Goal: Task Accomplishment & Management: Manage account settings

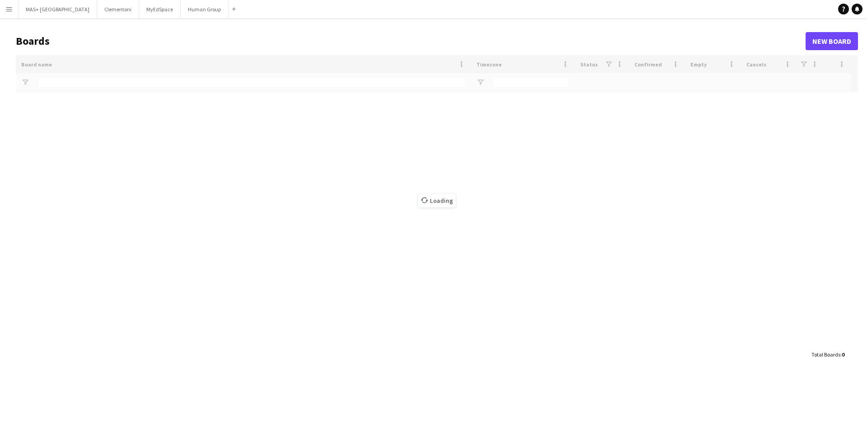
type input "**********"
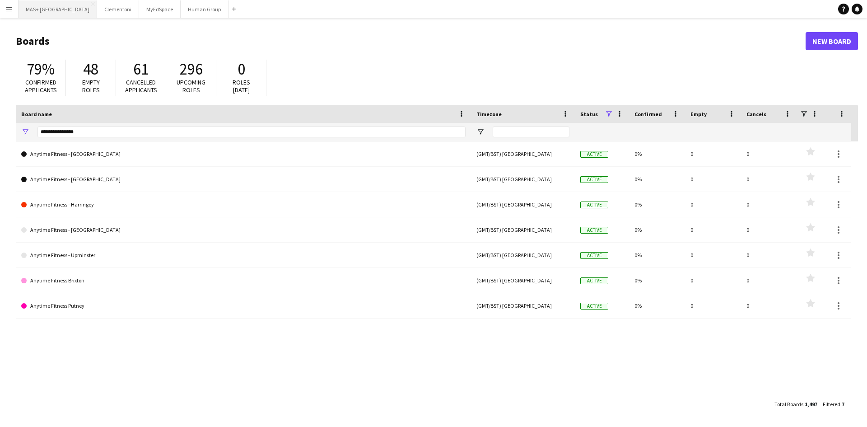
click at [27, 14] on button "MAS+ UK Close" at bounding box center [58, 9] width 79 height 18
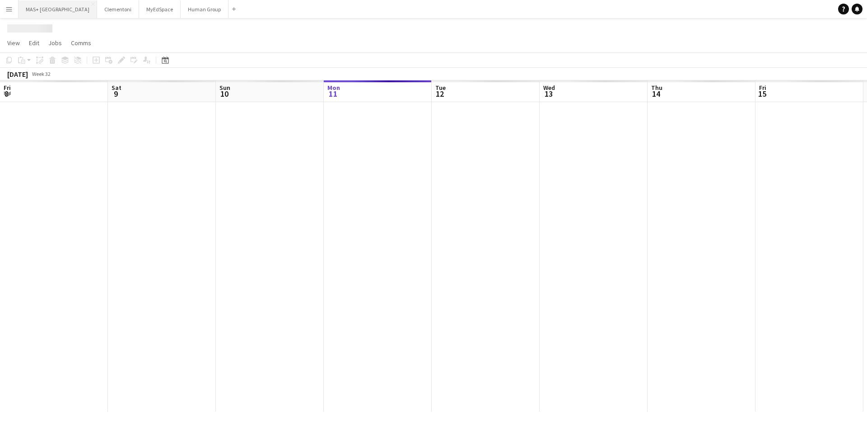
scroll to position [0, 216]
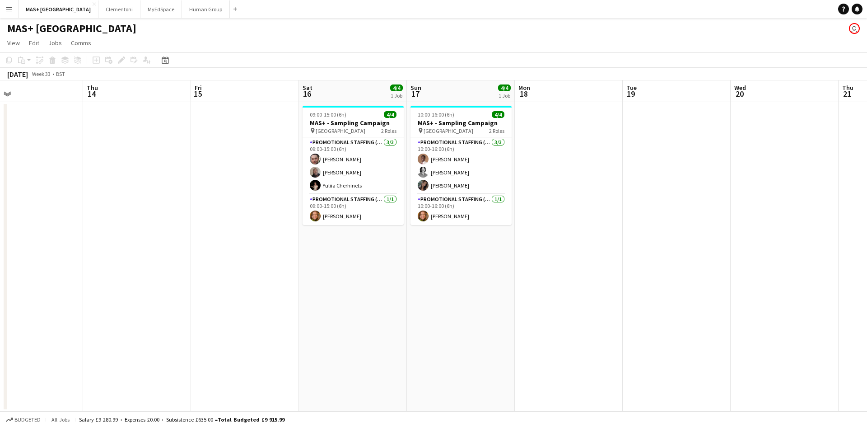
drag, startPoint x: 560, startPoint y: 217, endPoint x: 298, endPoint y: 217, distance: 262.0
click at [298, 217] on app-calendar-viewport "Sun 10 4/4 1 Job Mon 11 Tue 12 Wed 13 Thu 14 Fri 15 Sat 16 4/4 1 Job Sun 17 4/4…" at bounding box center [433, 245] width 867 height 331
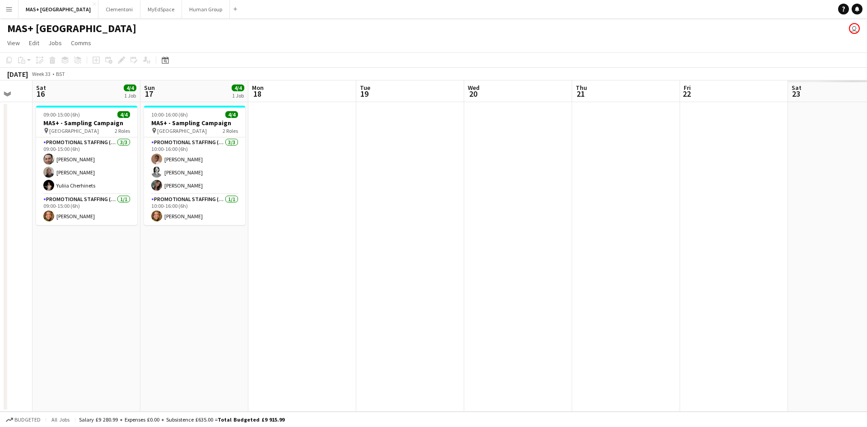
drag, startPoint x: 665, startPoint y: 220, endPoint x: 236, endPoint y: 220, distance: 428.7
click at [220, 220] on app-calendar-viewport "Wed 13 Thu 14 Fri 15 Sat 16 4/4 1 Job Sun 17 4/4 1 Job Mon 18 Tue 19 Wed 20 Thu…" at bounding box center [433, 245] width 867 height 331
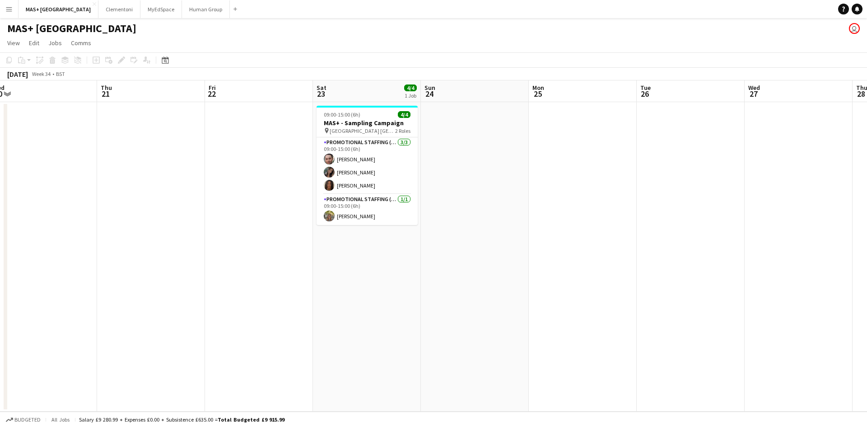
drag, startPoint x: 611, startPoint y: 219, endPoint x: 358, endPoint y: 215, distance: 253.5
click at [325, 215] on app-calendar-viewport "Sun 17 4/4 1 Job Mon 18 Tue 19 Wed 20 Thu 21 Fri 22 Sat 23 4/4 1 Job Sun 24 Mon…" at bounding box center [433, 245] width 867 height 331
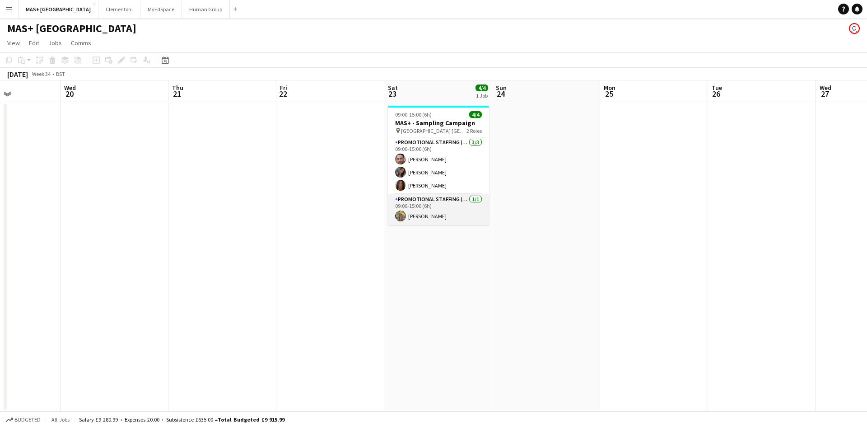
click at [426, 217] on app-card-role "Promotional Staffing (Team Leader) [DATE] 09:00-15:00 (6h) [PERSON_NAME]" at bounding box center [438, 209] width 101 height 31
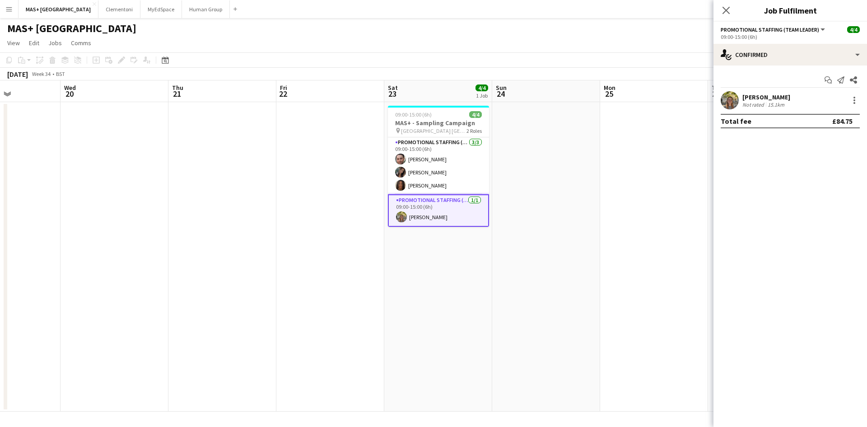
click at [772, 99] on div "[PERSON_NAME]" at bounding box center [767, 97] width 48 height 8
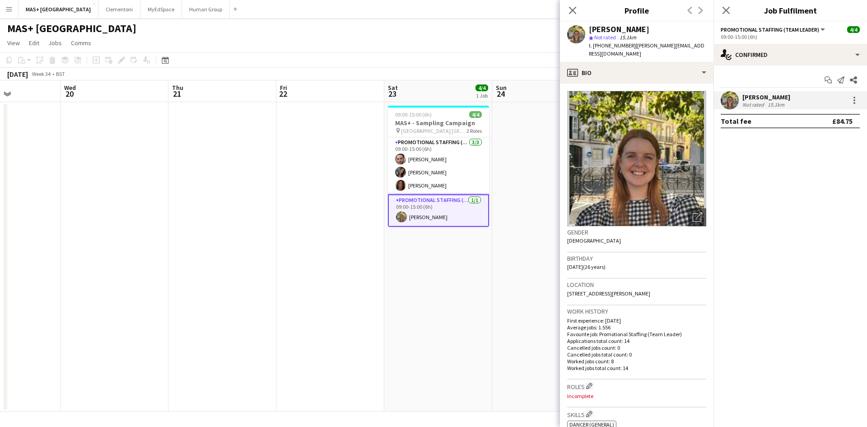
drag, startPoint x: 426, startPoint y: 280, endPoint x: 198, endPoint y: 267, distance: 228.9
click at [426, 280] on app-date-cell "09:00-15:00 (6h) 4/4 MAS+ - Sampling Campaign pin [GEOGRAPHIC_DATA] [GEOGRAPHIC…" at bounding box center [438, 256] width 108 height 309
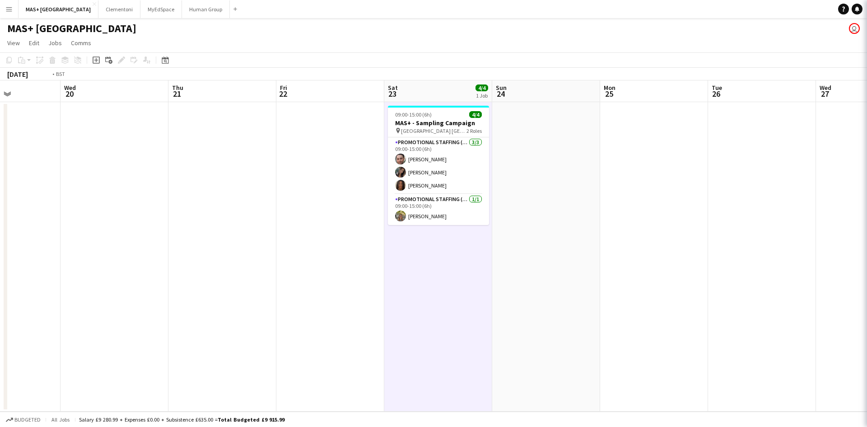
drag, startPoint x: 198, startPoint y: 267, endPoint x: 678, endPoint y: 267, distance: 479.8
click at [743, 267] on app-calendar-viewport "Sun 17 4/4 1 Job Mon 18 Tue 19 Wed 20 Thu 21 Fri 22 Sat 23 4/4 1 Job Sun 24 Mon…" at bounding box center [433, 245] width 867 height 331
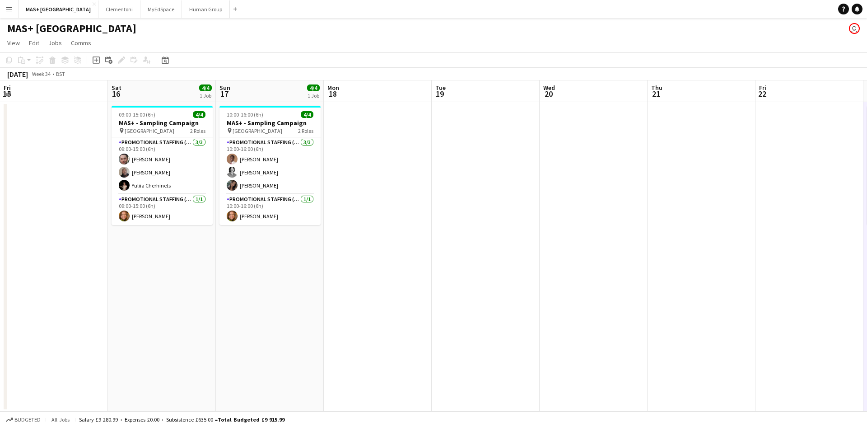
drag, startPoint x: 459, startPoint y: 253, endPoint x: 345, endPoint y: 256, distance: 113.5
click at [783, 252] on app-calendar-viewport "Wed 13 Thu 14 Fri 15 Sat 16 4/4 1 Job Sun 17 4/4 1 Job Mon 18 Tue 19 Wed 20 Thu…" at bounding box center [433, 245] width 867 height 331
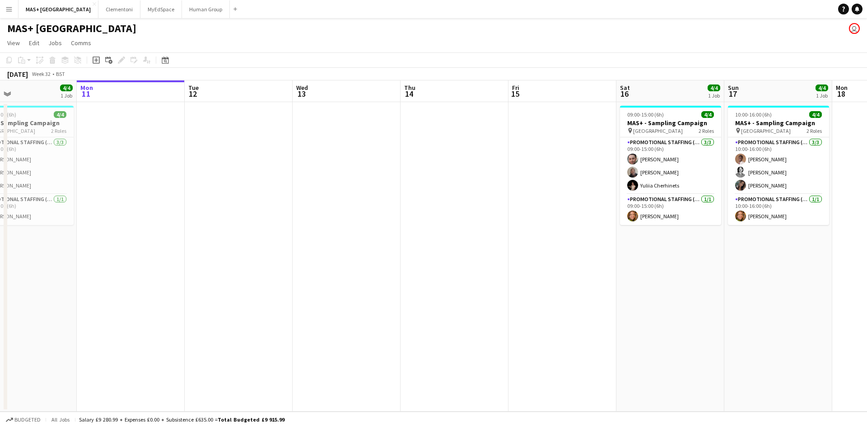
click at [778, 270] on app-calendar-viewport "Fri 8 Sat 9 4/4 1 Job Sun 10 4/4 1 Job Mon 11 Tue 12 Wed 13 Thu 14 Fri 15 Sat 1…" at bounding box center [433, 245] width 867 height 331
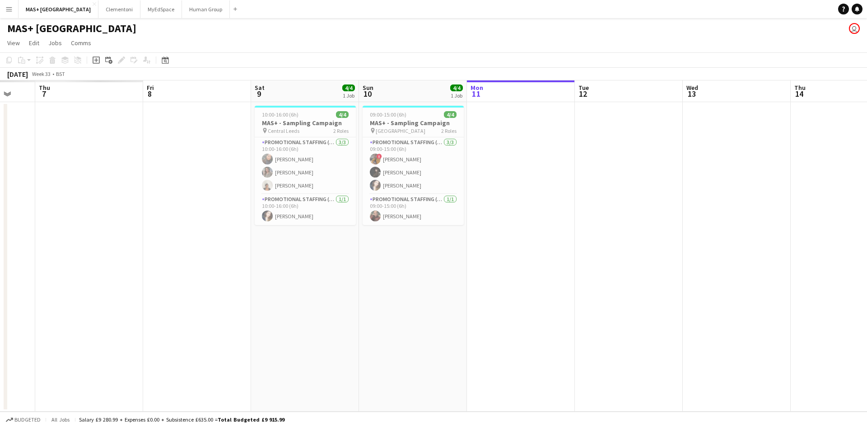
click at [712, 278] on app-calendar-viewport "Mon 4 Tue 5 Wed 6 Thu 7 Fri 8 Sat 9 4/4 1 Job Sun 10 4/4 1 Job Mon 11 Tue 12 We…" at bounding box center [433, 245] width 867 height 331
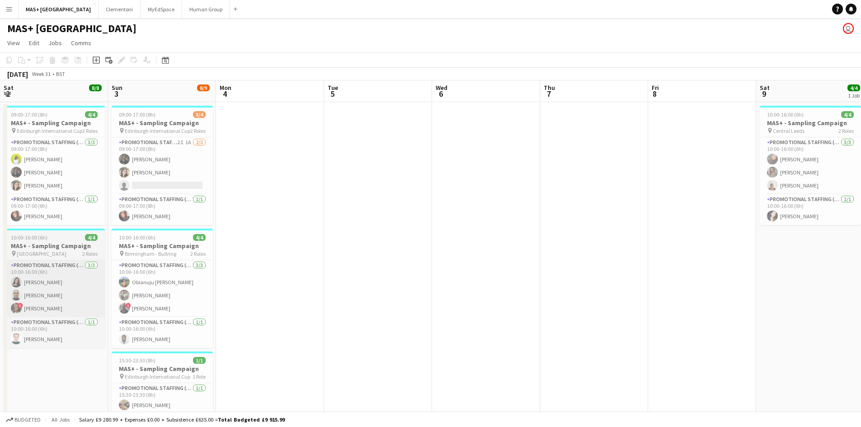
click at [716, 312] on app-calendar-viewport "Thu 31 Fri 1 Sat 2 8/8 2 Jobs Sun 3 8/9 3 Jobs Mon 4 Tue 5 Wed 6 Thu 7 Fri 8 Sa…" at bounding box center [430, 269] width 861 height 378
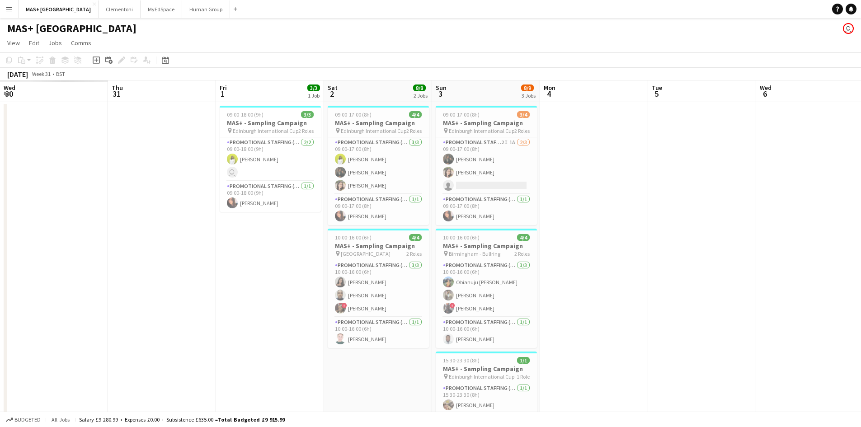
click at [653, 330] on app-calendar-viewport "Mon 28 Tue 29 Wed 30 Thu 31 Fri 1 3/3 1 Job Sat 2 8/8 2 Jobs Sun 3 8/9 3 Jobs M…" at bounding box center [430, 269] width 861 height 378
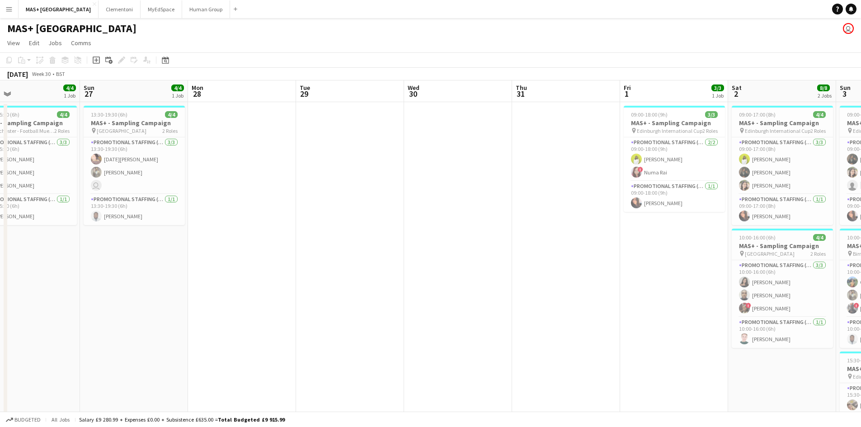
drag, startPoint x: 335, startPoint y: 313, endPoint x: 735, endPoint y: 314, distance: 400.3
click at [734, 314] on app-calendar-viewport "Thu 24 Fri 25 Sat 26 4/4 1 Job Sun 27 4/4 1 Job Mon 28 Tue 29 Wed 30 Thu 31 Fri…" at bounding box center [430, 269] width 861 height 378
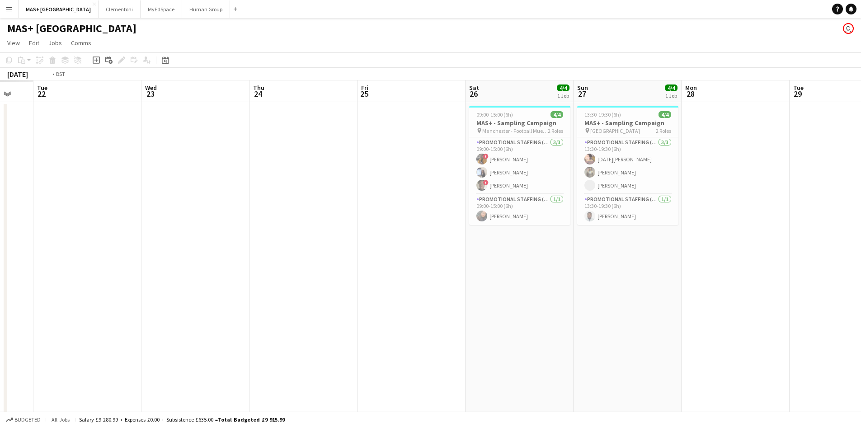
drag, startPoint x: 503, startPoint y: 311, endPoint x: 657, endPoint y: 312, distance: 154.5
click at [696, 312] on app-calendar-viewport "Sun 20 Mon 21 Tue 22 Wed 23 Thu 24 Fri 25 Sat 26 4/4 1 Job Sun 27 4/4 1 Job Mon…" at bounding box center [430, 269] width 861 height 378
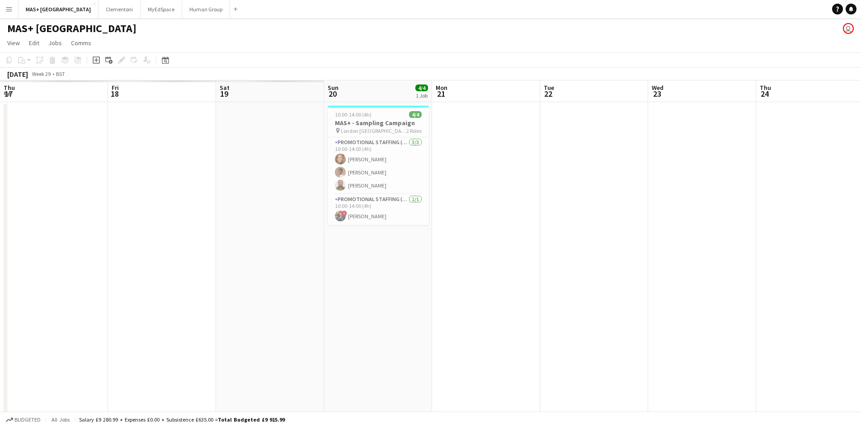
drag, startPoint x: 200, startPoint y: 291, endPoint x: 682, endPoint y: 326, distance: 482.8
click at [681, 326] on app-calendar-viewport "Tue 15 Wed 16 Thu 17 Fri 18 Sat 19 Sun 20 4/4 1 Job Mon 21 Tue 22 Wed 23 Thu 24…" at bounding box center [430, 269] width 861 height 378
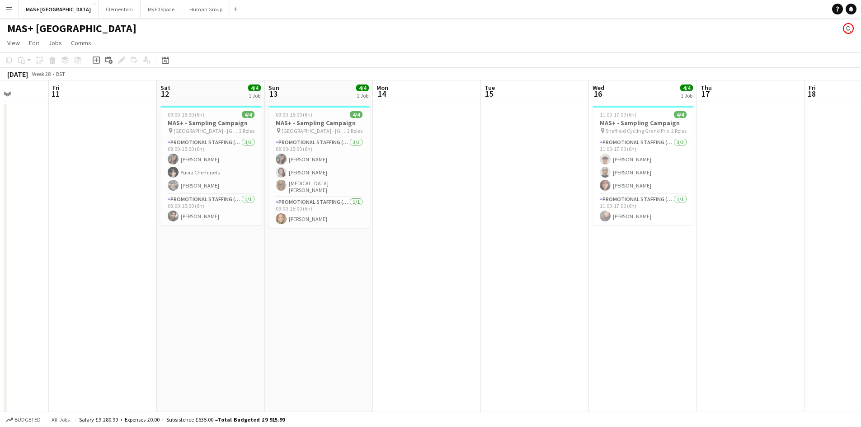
drag, startPoint x: 506, startPoint y: 323, endPoint x: 631, endPoint y: 326, distance: 125.2
click at [629, 325] on app-calendar-viewport "Tue 8 Wed 9 Thu 10 Fri 11 Sat 12 4/4 1 Job Sun 13 4/4 1 Job Mon 14 Tue 15 Wed 1…" at bounding box center [430, 269] width 861 height 378
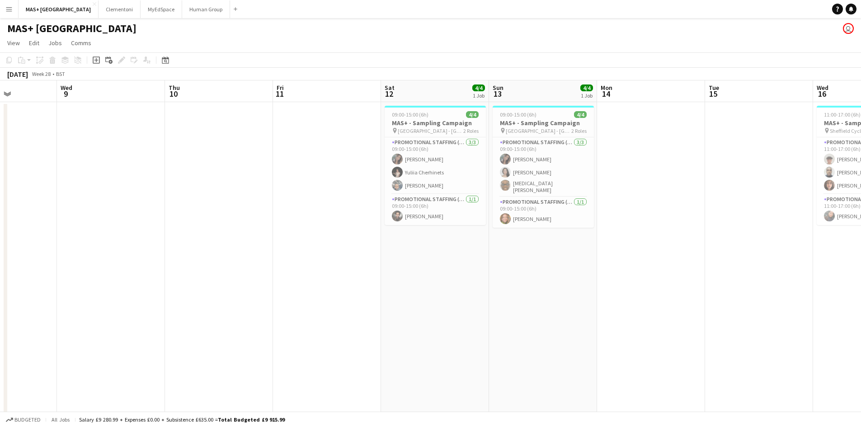
drag, startPoint x: 197, startPoint y: 262, endPoint x: 393, endPoint y: 290, distance: 198.2
click at [419, 279] on app-calendar-viewport "Sun 6 Mon 7 Tue 8 Wed 9 Thu 10 Fri 11 Sat 12 4/4 1 Job Sun 13 4/4 1 Job Mon 14 …" at bounding box center [430, 269] width 861 height 378
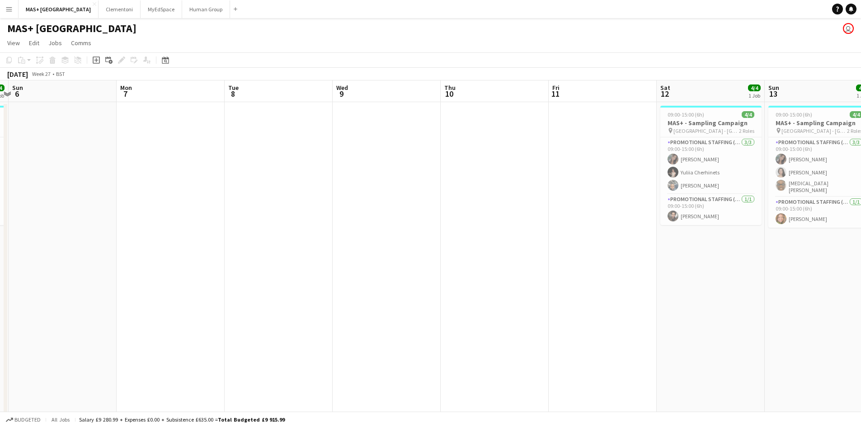
drag, startPoint x: 232, startPoint y: 273, endPoint x: 223, endPoint y: 280, distance: 11.3
click at [678, 280] on app-calendar-viewport "Fri 4 Sat 5 4/4 1 Job Sun 6 Mon 7 Tue 8 Wed 9 Thu 10 Fri 11 Sat 12 4/4 1 Job Su…" at bounding box center [430, 269] width 861 height 378
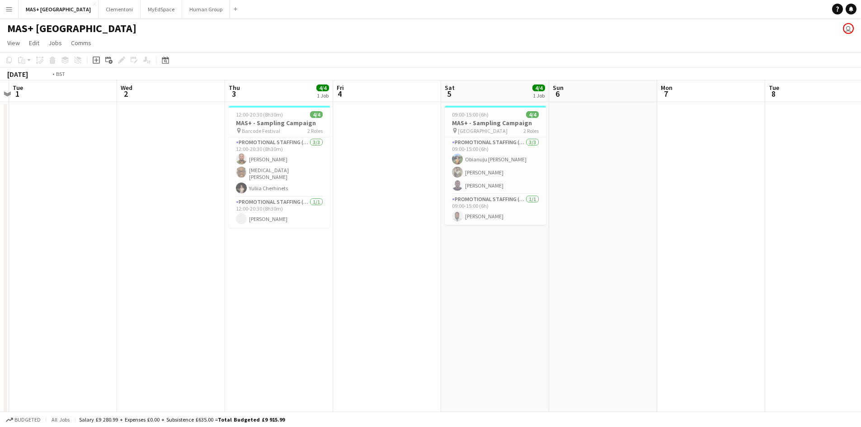
click at [665, 302] on app-calendar-viewport "Mon 30 Tue 1 Wed 2 Thu 3 4/4 1 Job Fri 4 Sat 5 4/4 1 Job Sun 6 Mon 7 Tue 8 Wed …" at bounding box center [430, 269] width 861 height 378
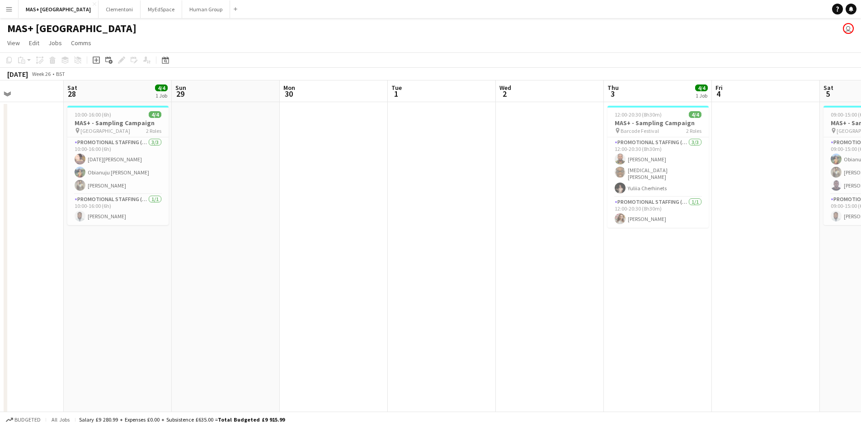
click at [652, 301] on app-calendar-viewport "Wed 25 Thu 26 Fri 27 Sat 28 4/4 1 Job Sun 29 Mon 30 Tue 1 Wed 2 Thu 3 4/4 1 Job…" at bounding box center [430, 269] width 861 height 378
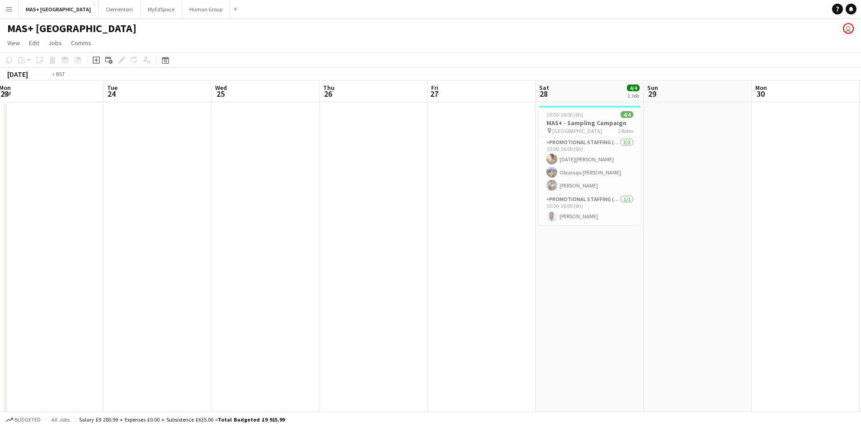
drag, startPoint x: 264, startPoint y: 285, endPoint x: 198, endPoint y: 303, distance: 68.4
click at [575, 308] on app-calendar-viewport "Sat 21 3/3 1 Job Sun 22 Mon 23 Tue 24 Wed 25 Thu 26 Fri 27 Sat 28 4/4 1 Job Sun…" at bounding box center [430, 269] width 861 height 378
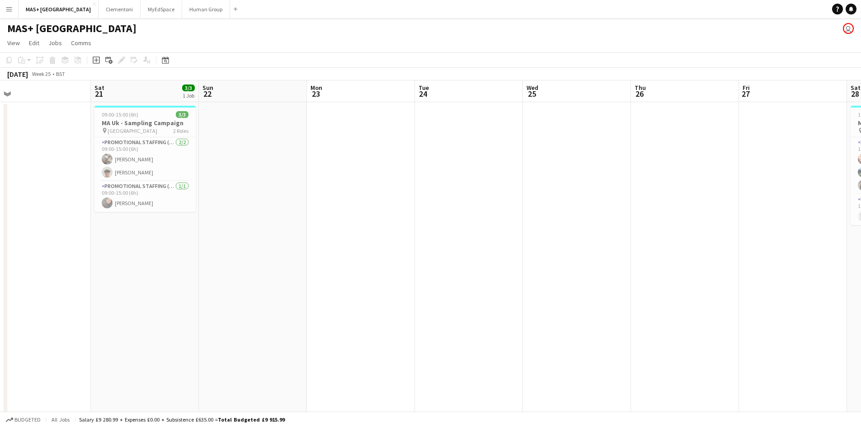
click at [609, 319] on app-calendar-viewport "Wed 18 Thu 19 Fri 20 Sat 21 3/3 1 Job Sun 22 Mon 23 Tue 24 Wed 25 Thu 26 Fri 27…" at bounding box center [430, 269] width 861 height 378
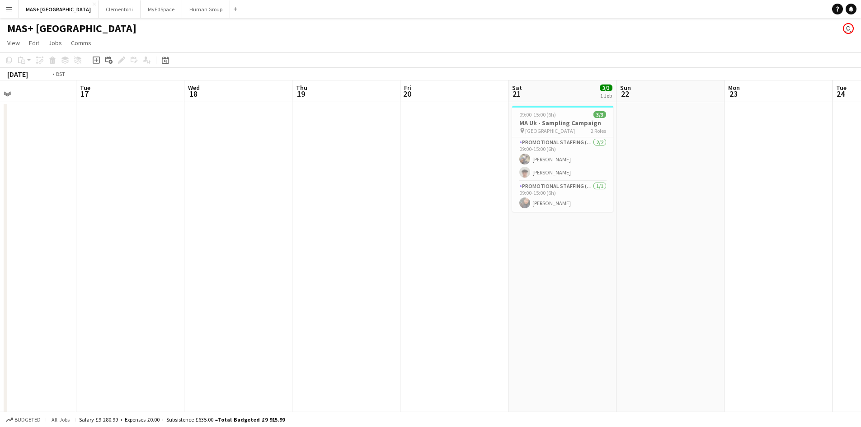
drag, startPoint x: 334, startPoint y: 325, endPoint x: 268, endPoint y: 337, distance: 66.6
click at [598, 337] on app-calendar-viewport "Sat 14 3/3 1 Job Sun 15 4/4 1 Job Mon 16 Tue 17 Wed 18 Thu 19 Fri 20 Sat 21 3/3…" at bounding box center [430, 269] width 861 height 378
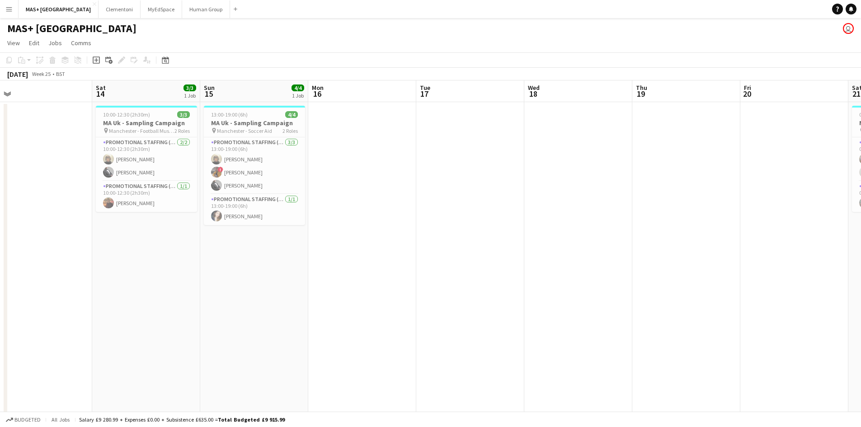
drag, startPoint x: 530, startPoint y: 358, endPoint x: 511, endPoint y: 358, distance: 18.5
click at [547, 358] on app-calendar-viewport "Wed 11 Thu 12 Fri 13 Sat 14 3/3 1 Job Sun 15 4/4 1 Job Mon 16 Tue 17 Wed 18 Thu…" at bounding box center [430, 269] width 861 height 378
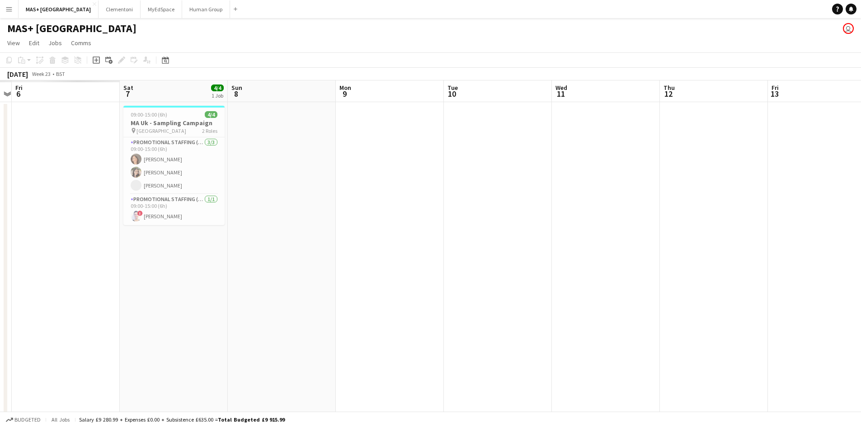
drag, startPoint x: 215, startPoint y: 326, endPoint x: 762, endPoint y: 332, distance: 546.2
click at [762, 332] on app-calendar-viewport "Thu 5 Fri 6 Sat 7 4/4 1 Job Sun 8 Mon 9 Tue 10 Wed 11 Thu 12 Fri 13 Sat 14 3/3 …" at bounding box center [430, 269] width 861 height 378
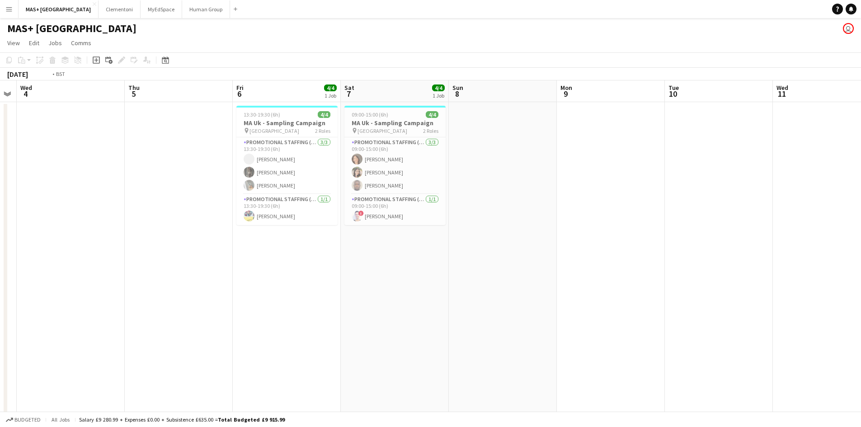
scroll to position [0, 272]
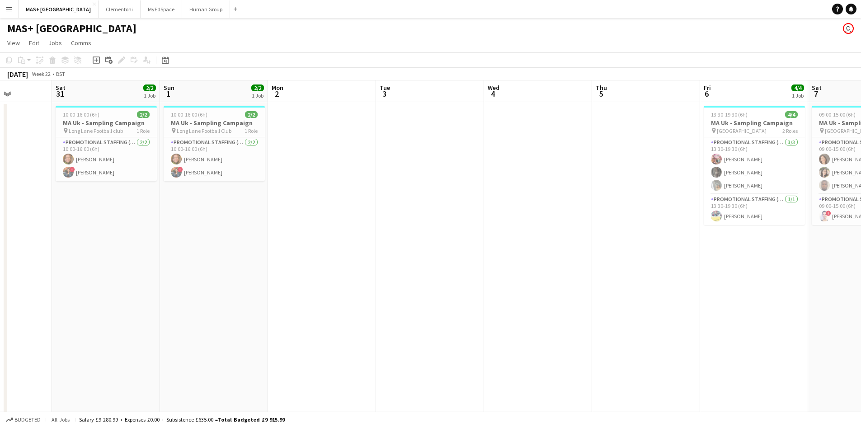
drag, startPoint x: 230, startPoint y: 317, endPoint x: 692, endPoint y: 317, distance: 461.3
click at [692, 317] on app-calendar-viewport "Wed 28 Thu 29 Fri 30 Sat 31 2/2 1 Job Sun 1 2/2 1 Job Mon 2 Tue 3 Wed 4 Thu 5 F…" at bounding box center [430, 269] width 861 height 378
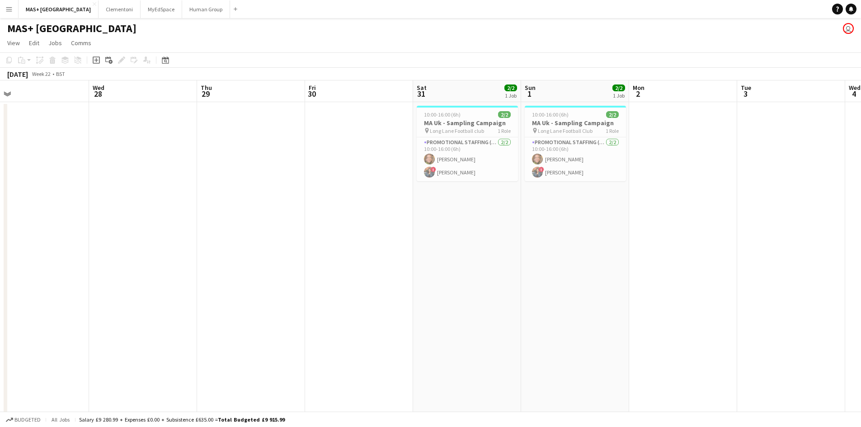
drag, startPoint x: 426, startPoint y: 294, endPoint x: 742, endPoint y: 305, distance: 316.4
click at [742, 305] on app-calendar-viewport "Sun 25 Mon 26 Tue 27 Wed 28 Thu 29 Fri 30 Sat 31 2/2 1 Job Sun 1 2/2 1 Job Mon …" at bounding box center [430, 269] width 861 height 378
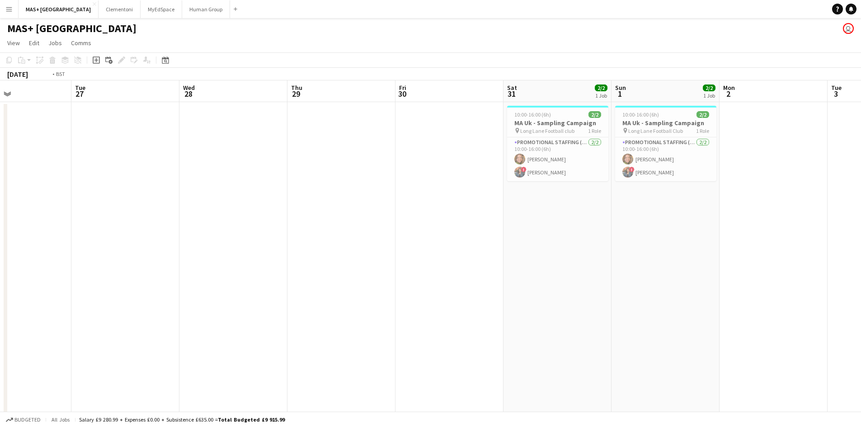
drag, startPoint x: 382, startPoint y: 265, endPoint x: 639, endPoint y: 307, distance: 260.5
click at [725, 300] on app-calendar-viewport "Sat 24 4/4 1 Job Sun 25 4/4 1 Job Mon 26 Tue 27 Wed 28 Thu 29 Fri 30 Sat 31 2/2…" at bounding box center [430, 269] width 861 height 378
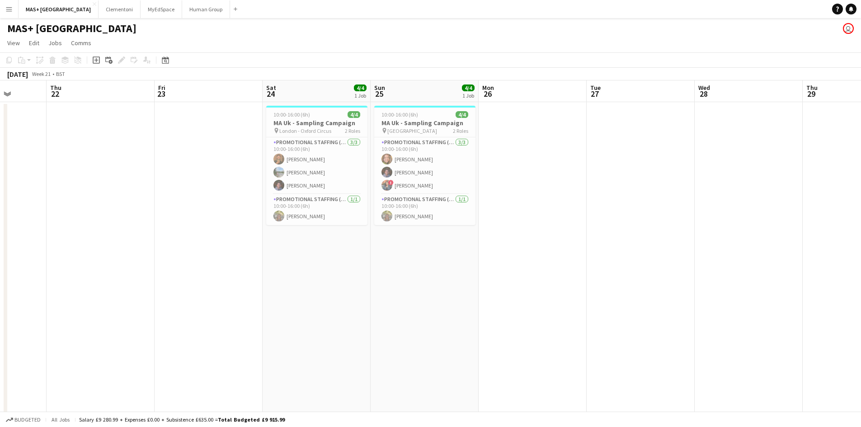
drag, startPoint x: 336, startPoint y: 282, endPoint x: 623, endPoint y: 282, distance: 287.3
click at [623, 282] on app-calendar-viewport "Mon 19 Tue 20 Wed 21 Thu 22 Fri 23 Sat 24 4/4 1 Job Sun 25 4/4 1 Job Mon 26 Tue…" at bounding box center [430, 269] width 861 height 378
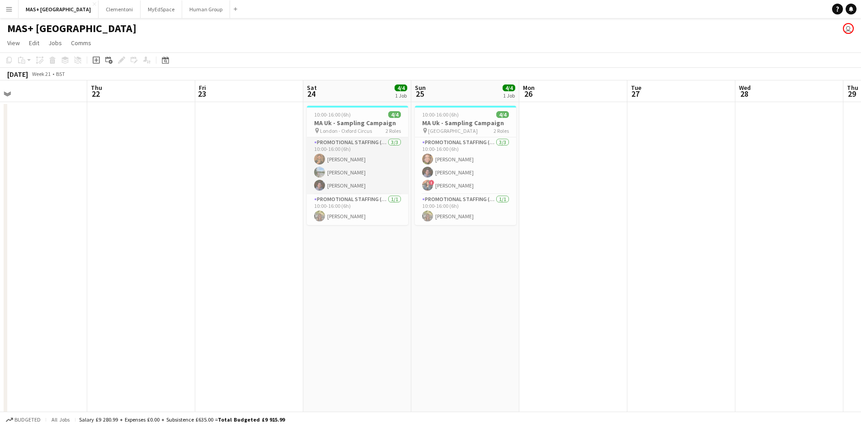
click at [384, 166] on app-card-role "Promotional Staffing (Brand Ambassadors) [DATE] 10:00-16:00 (6h) [PERSON_NAME] …" at bounding box center [357, 165] width 101 height 57
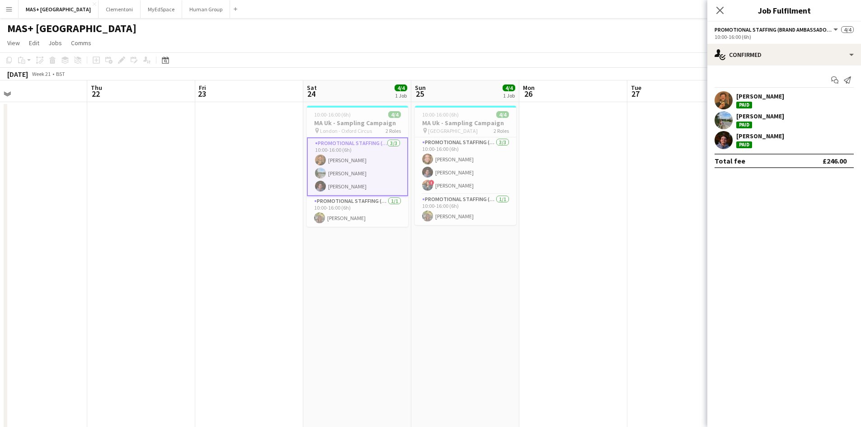
click at [731, 123] on app-user-avatar at bounding box center [723, 120] width 18 height 18
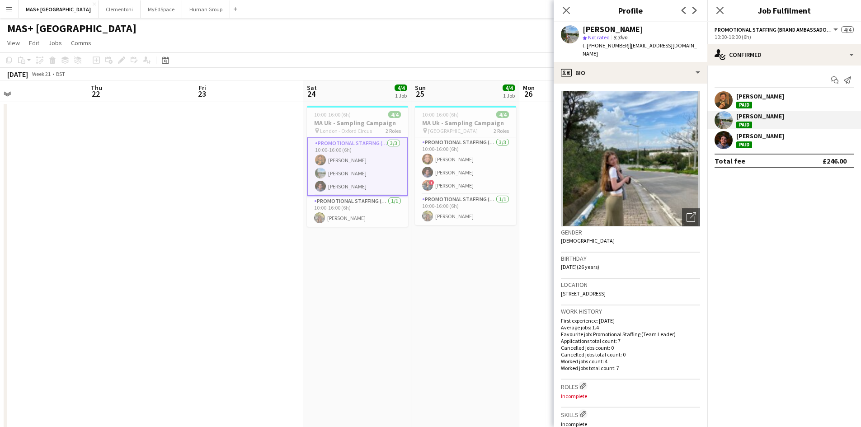
click at [762, 96] on div "[PERSON_NAME]" at bounding box center [760, 96] width 48 height 8
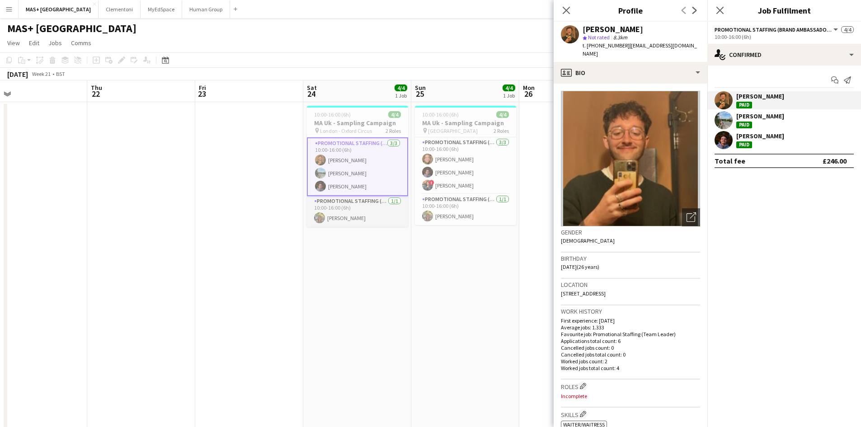
click at [350, 211] on app-card-role "Promotional Staffing (Team Leader) [DATE] 10:00-16:00 (6h) [PERSON_NAME]" at bounding box center [357, 211] width 101 height 31
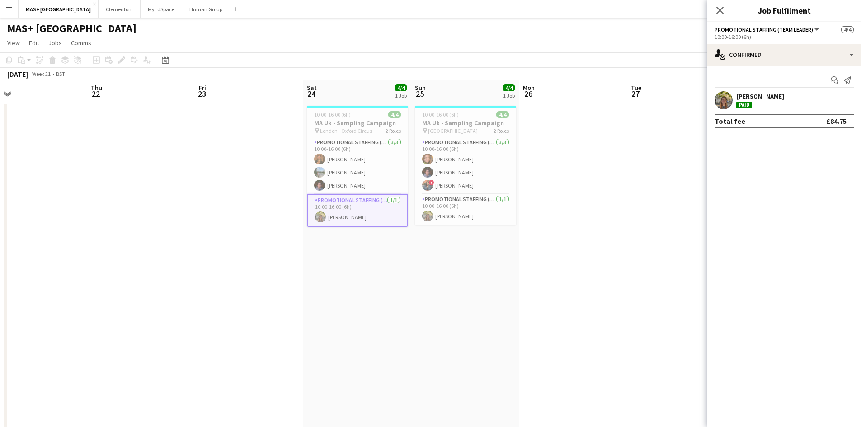
click at [746, 95] on div "[PERSON_NAME]" at bounding box center [760, 96] width 48 height 8
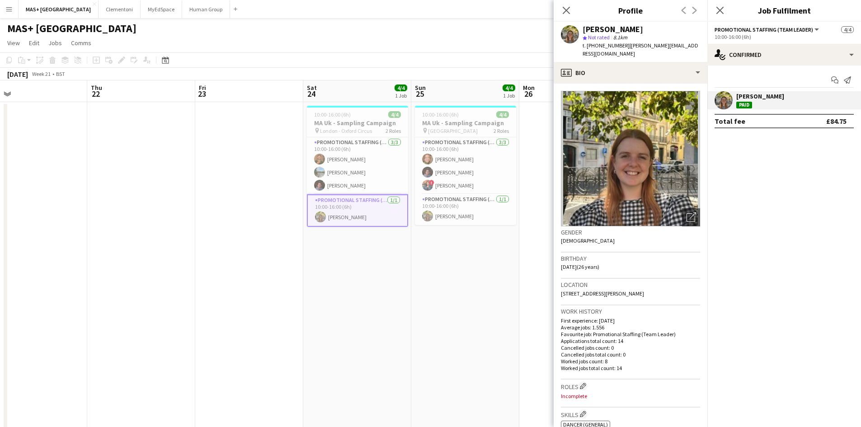
drag, startPoint x: 430, startPoint y: 256, endPoint x: 438, endPoint y: 253, distance: 8.1
click at [430, 256] on app-date-cell "10:00-16:00 (6h) 4/4 MA Uk - Sampling Campaign pin [GEOGRAPHIC_DATA] 2 Roles Pr…" at bounding box center [465, 280] width 108 height 356
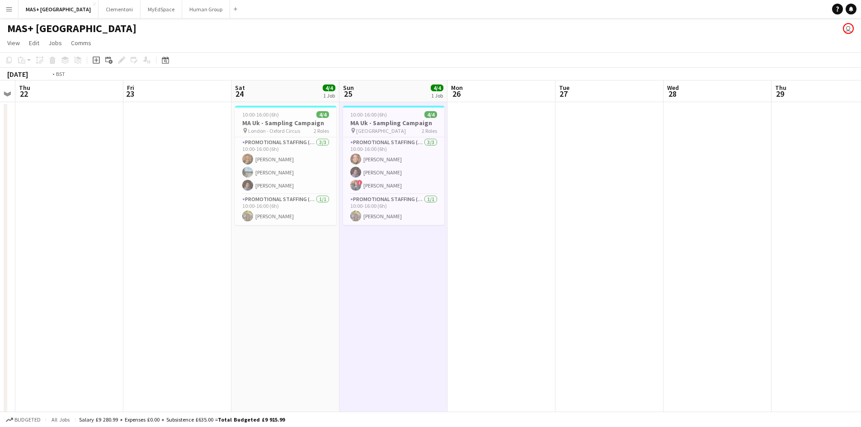
drag, startPoint x: 568, startPoint y: 229, endPoint x: 112, endPoint y: 230, distance: 456.3
click at [84, 230] on app-calendar-viewport "Mon 19 Tue 20 Wed 21 Thu 22 Fri 23 Sat 24 4/4 1 Job Sun 25 4/4 1 Job Mon 26 Tue…" at bounding box center [430, 269] width 861 height 378
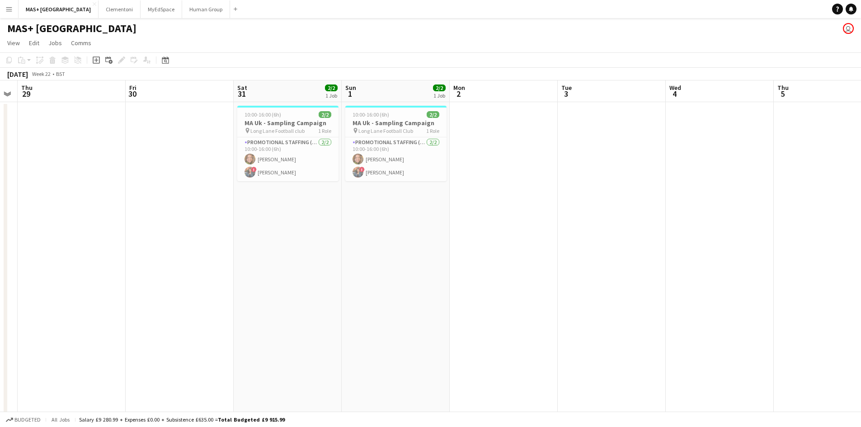
drag, startPoint x: 556, startPoint y: 262, endPoint x: 272, endPoint y: 269, distance: 284.3
click at [272, 269] on app-calendar-viewport "Mon 26 Tue 27 Wed 28 Thu 29 Fri 30 Sat 31 2/2 1 Job Sun 1 2/2 1 Job Mon 2 Tue 3…" at bounding box center [430, 269] width 861 height 378
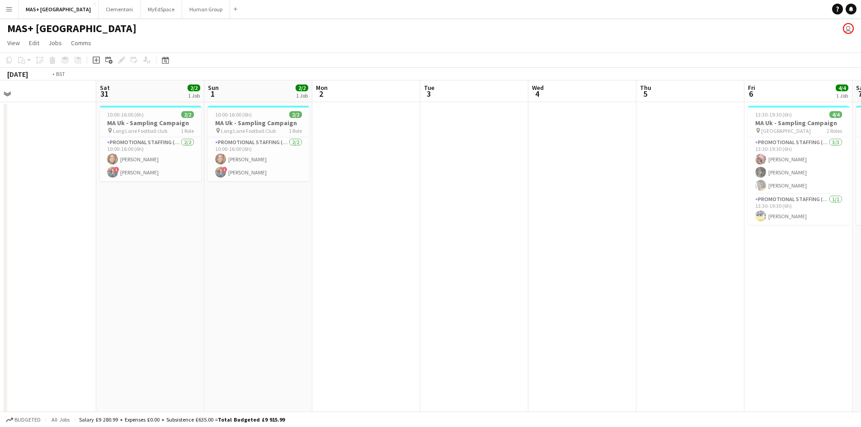
drag, startPoint x: 333, startPoint y: 262, endPoint x: 504, endPoint y: 268, distance: 171.8
click at [31, 248] on app-calendar-viewport "Wed 28 Thu 29 Fri 30 Sat 31 2/2 1 Job Sun 1 2/2 1 Job Mon 2 Tue 3 Wed 4 Thu 5 F…" at bounding box center [430, 269] width 861 height 378
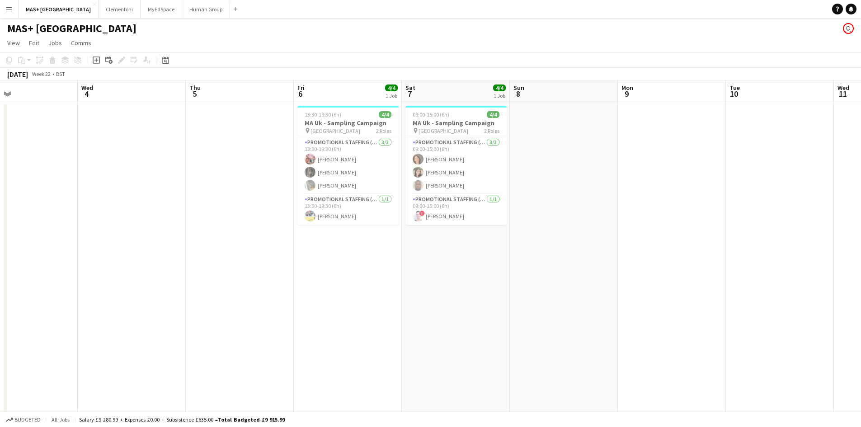
scroll to position [0, 334]
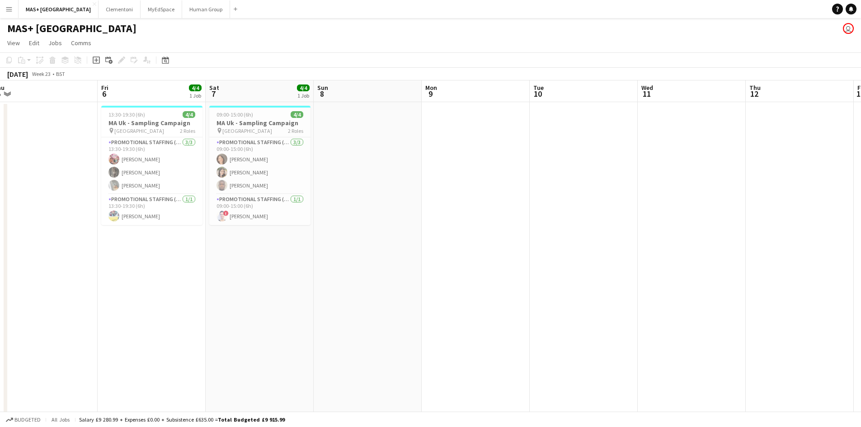
drag, startPoint x: 517, startPoint y: 276, endPoint x: 332, endPoint y: 276, distance: 185.2
click at [332, 276] on app-calendar-viewport "Mon 2 Tue 3 Wed 4 Thu 5 Fri 6 4/4 1 Job Sat 7 4/4 1 Job Sun 8 Mon 9 Tue 10 Wed …" at bounding box center [430, 269] width 861 height 378
drag, startPoint x: 575, startPoint y: 276, endPoint x: 481, endPoint y: 276, distance: 93.5
click at [5, 276] on div "Mon 2 Tue 3 Wed 4 Thu 5 Fri 6 4/4 1 Job Sat 7 4/4 1 Job Sun 8 Mon 9 Tue 10 Wed …" at bounding box center [430, 269] width 861 height 378
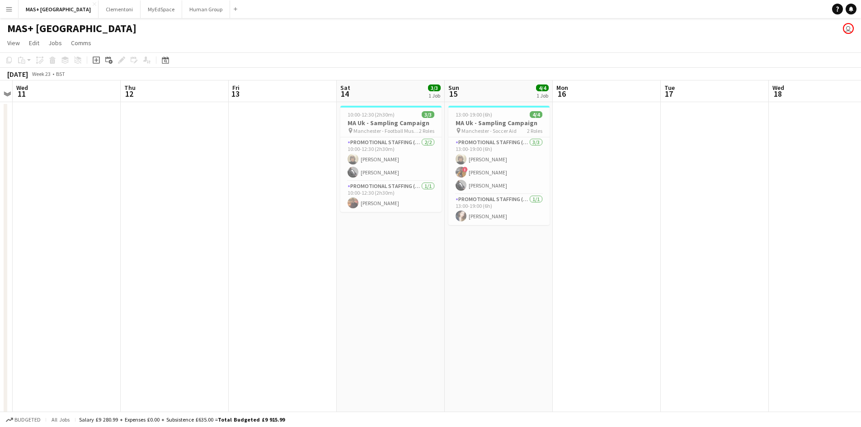
drag, startPoint x: 280, startPoint y: 267, endPoint x: 104, endPoint y: 242, distance: 177.5
click at [0, 219] on html "Menu Boards Boards Boards All jobs Status Workforce Workforce My Workforce Recr…" at bounding box center [430, 237] width 861 height 474
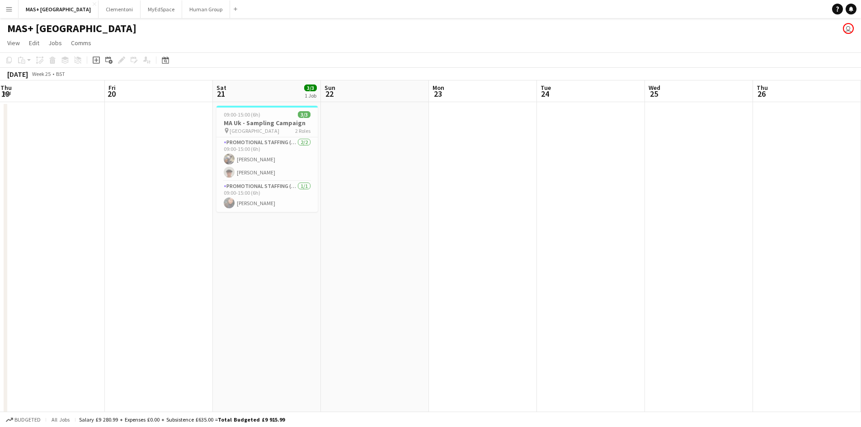
drag, startPoint x: 379, startPoint y: 263, endPoint x: 310, endPoint y: 246, distance: 71.2
click at [0, 219] on html "Menu Boards Boards Boards All jobs Status Workforce Workforce My Workforce Recr…" at bounding box center [430, 237] width 861 height 474
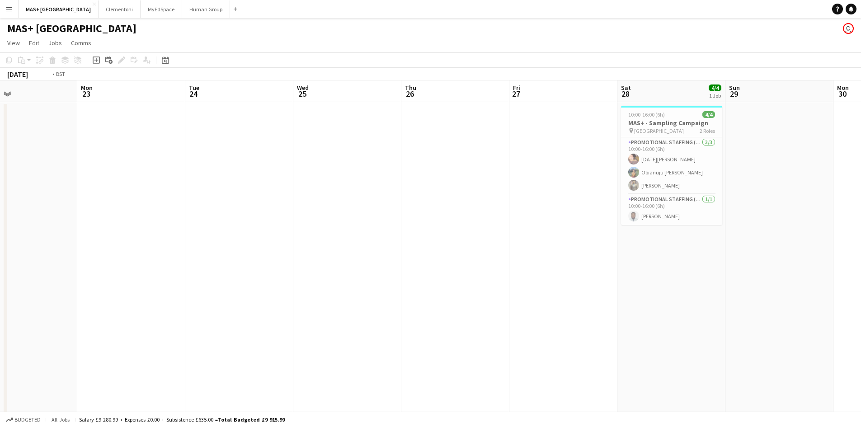
drag, startPoint x: 458, startPoint y: 232, endPoint x: 523, endPoint y: 218, distance: 66.5
click at [13, 196] on app-calendar-viewport "Thu 19 Fri 20 Sat 21 3/3 1 Job Sun 22 Mon 23 Tue 24 Wed 25 Thu 26 Fri 27 Sat 28…" at bounding box center [430, 269] width 861 height 378
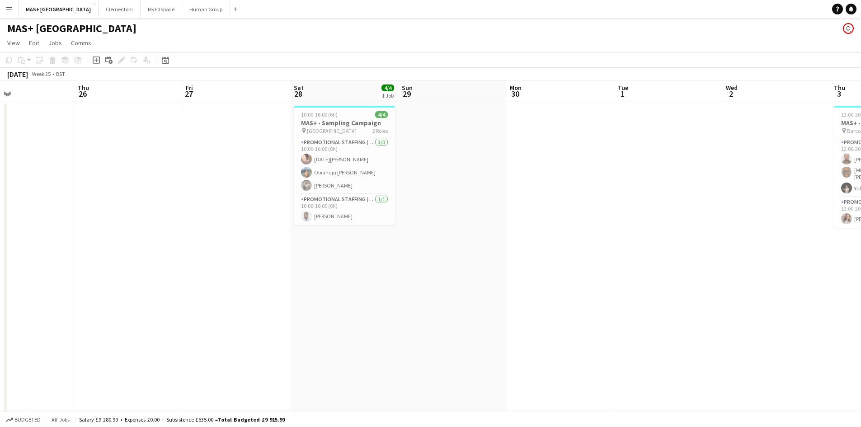
drag, startPoint x: 595, startPoint y: 233, endPoint x: 467, endPoint y: 208, distance: 130.2
click at [69, 188] on app-calendar-viewport "Mon 23 Tue 24 Wed 25 Thu 26 Fri 27 Sat 28 4/4 1 Job Sun 29 Mon 30 Tue 1 Wed 2 T…" at bounding box center [430, 269] width 861 height 378
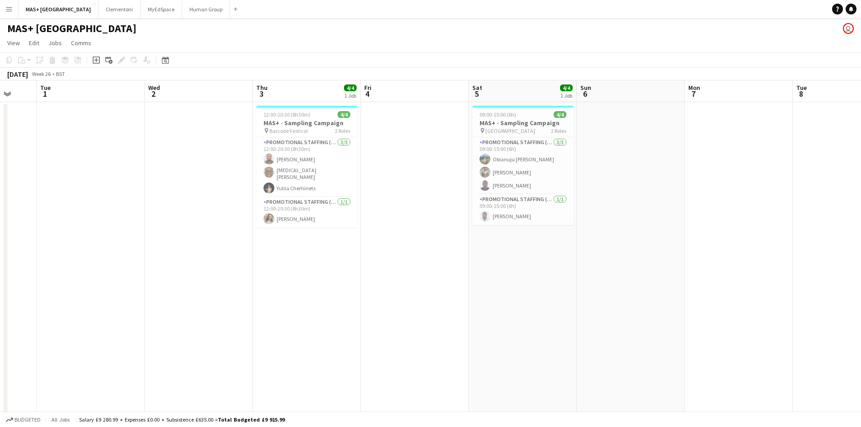
drag, startPoint x: 111, startPoint y: 213, endPoint x: 296, endPoint y: 239, distance: 186.9
click at [40, 208] on app-calendar-viewport "Sat 28 4/4 1 Job Sun 29 Mon 30 Tue 1 Wed 2 Thu 3 4/4 1 Job Fri 4 Sat 5 4/4 1 Jo…" at bounding box center [430, 269] width 861 height 378
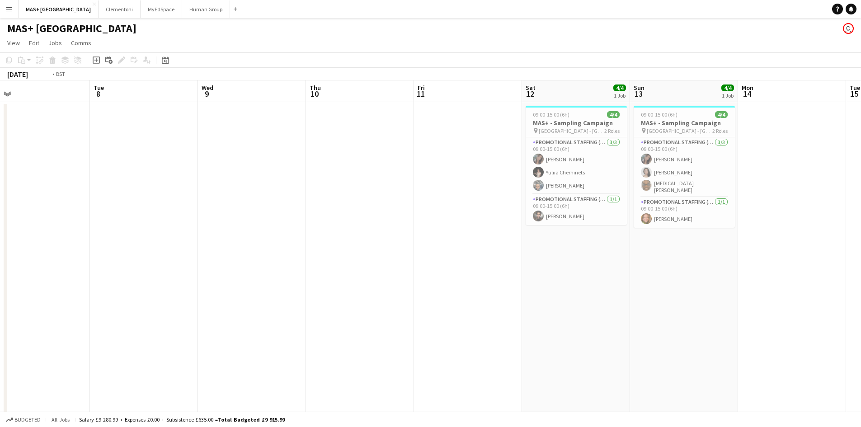
drag, startPoint x: 110, startPoint y: 230, endPoint x: 78, endPoint y: 224, distance: 32.6
click at [78, 224] on app-calendar-viewport "Fri 4 Sat 5 4/4 1 Job Sun 6 Mon 7 Tue 8 Wed 9 Thu 10 Fri 11 Sat 12 4/4 1 Job Su…" at bounding box center [430, 269] width 861 height 378
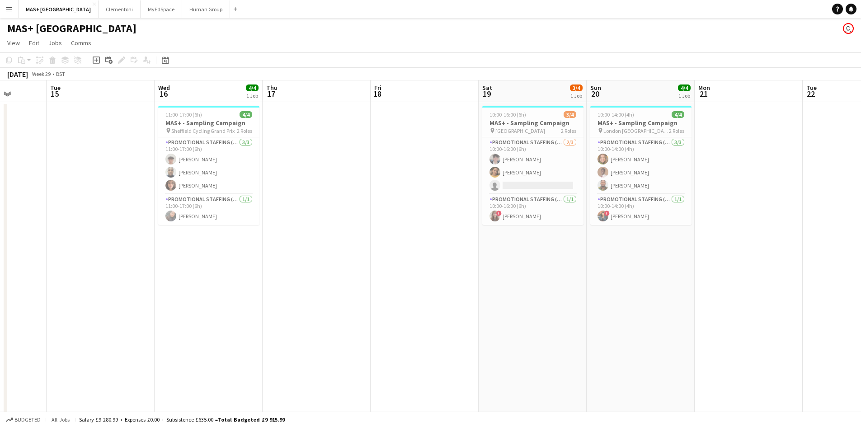
drag, startPoint x: 221, startPoint y: 233, endPoint x: 682, endPoint y: 232, distance: 460.8
click at [122, 230] on app-calendar-viewport "Sat 12 4/4 1 Job Sun 13 4/4 1 Job Mon 14 Tue 15 Wed 16 4/4 1 Job Thu 17 Fri 18 …" at bounding box center [430, 269] width 861 height 378
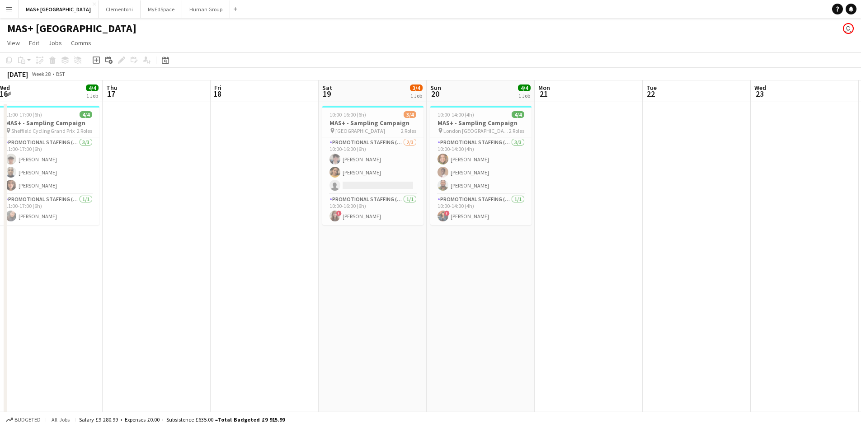
drag, startPoint x: 522, startPoint y: 233, endPoint x: 200, endPoint y: 212, distance: 323.2
click at [157, 212] on app-calendar-viewport "Sun 13 4/4 1 Job Mon 14 Tue 15 Wed 16 4/4 1 Job Thu 17 Fri 18 Sat 19 3/4 1 Job …" at bounding box center [430, 269] width 861 height 378
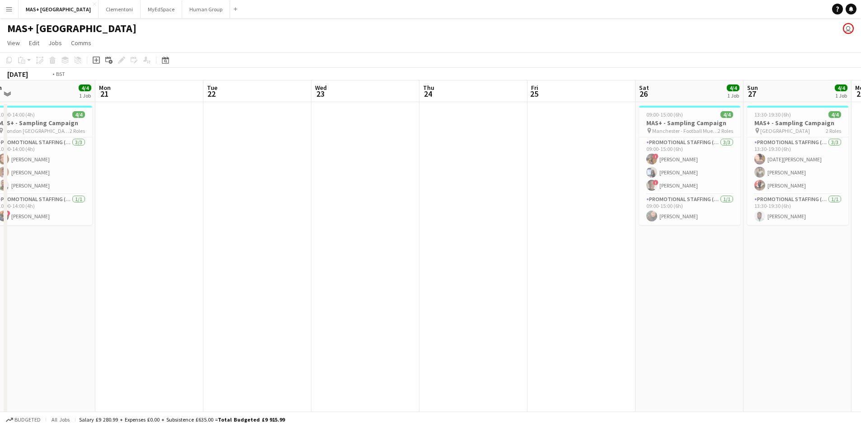
drag, startPoint x: 675, startPoint y: 215, endPoint x: 386, endPoint y: 207, distance: 289.3
click at [205, 194] on app-calendar-viewport "Thu 17 Fri 18 Sat 19 3/4 1 Job Sun 20 4/4 1 Job Mon 21 Tue 22 Wed 23 Thu 24 Fri…" at bounding box center [430, 269] width 861 height 378
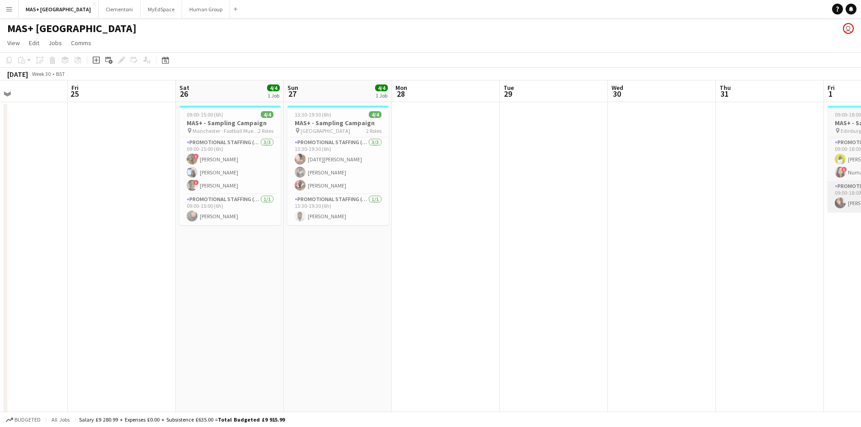
drag, startPoint x: 663, startPoint y: 225, endPoint x: 267, endPoint y: 194, distance: 397.0
click at [190, 183] on app-calendar-viewport "Tue 22 Wed 23 Thu 24 Fri 25 Sat 26 4/4 1 Job Sun 27 4/4 1 Job Mon 28 Tue 29 Wed…" at bounding box center [430, 269] width 861 height 378
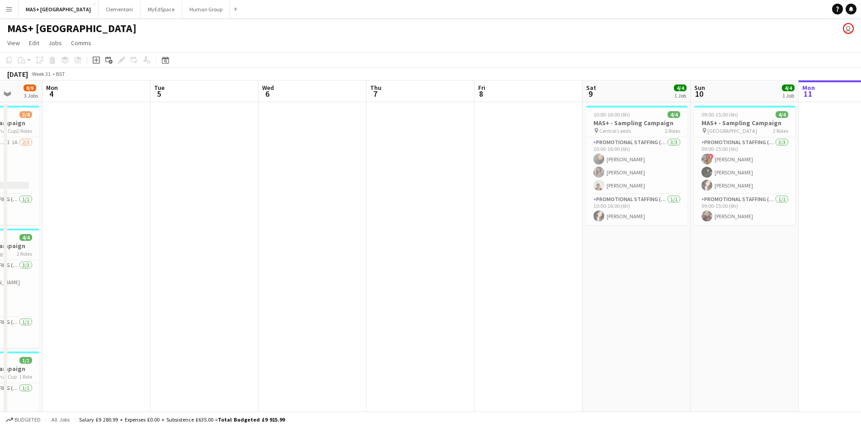
drag, startPoint x: 694, startPoint y: 216, endPoint x: 218, endPoint y: 170, distance: 478.4
click at [181, 171] on app-calendar-viewport "Fri 1 3/3 1 Job Sat 2 8/8 2 Jobs Sun 3 8/9 3 Jobs Mon 4 Tue 5 Wed 6 Thu 7 Fri 8…" at bounding box center [430, 269] width 861 height 378
drag, startPoint x: 750, startPoint y: 212, endPoint x: 227, endPoint y: 180, distance: 524.2
click at [227, 180] on app-calendar-viewport "Fri 1 3/3 1 Job Sat 2 8/8 2 Jobs Sun 3 8/9 3 Jobs Mon 4 Tue 5 Wed 6 Thu 7 Fri 8…" at bounding box center [430, 269] width 861 height 378
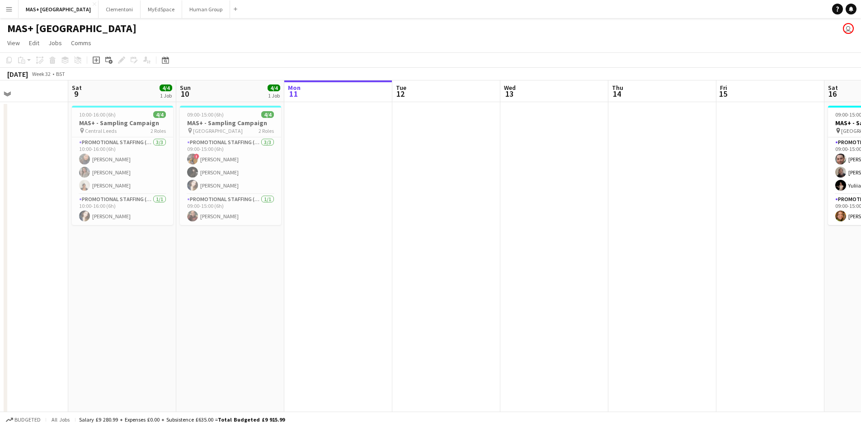
drag, startPoint x: 706, startPoint y: 230, endPoint x: 259, endPoint y: 192, distance: 448.9
click at [259, 192] on app-calendar-viewport "Wed 6 Thu 7 Fri 8 Sat 9 4/4 1 Job Sun 10 4/4 1 Job Mon 11 Tue 12 Wed 13 Thu 14 …" at bounding box center [430, 269] width 861 height 378
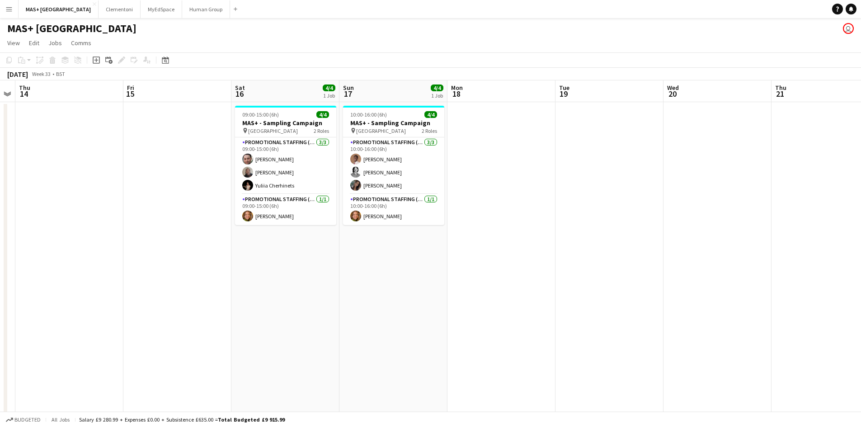
drag, startPoint x: 778, startPoint y: 240, endPoint x: 278, endPoint y: 191, distance: 502.5
click at [227, 191] on app-calendar-viewport "Sun 10 4/4 1 Job Mon 11 Tue 12 Wed 13 Thu 14 Fri 15 Sat 16 4/4 1 Job Sun 17 4/4…" at bounding box center [430, 269] width 861 height 378
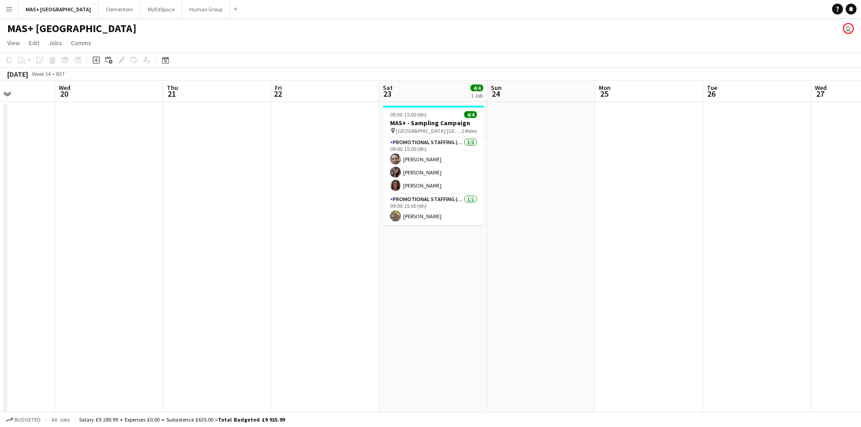
scroll to position [0, 278]
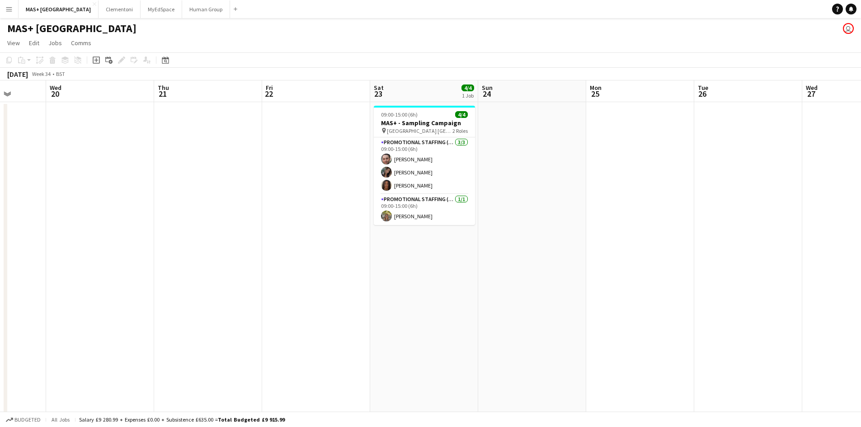
drag, startPoint x: 486, startPoint y: 194, endPoint x: 477, endPoint y: 194, distance: 9.0
click at [477, 194] on app-calendar-viewport "Sun 17 4/4 1 Job Mon 18 Tue 19 Wed 20 Thu 21 Fri 22 Sat 23 4/4 1 Job Sun 24 Mon…" at bounding box center [430, 269] width 861 height 378
click at [404, 207] on app-card-role "Promotional Staffing (Team Leader) [DATE] 09:00-15:00 (6h) [PERSON_NAME]" at bounding box center [424, 209] width 101 height 31
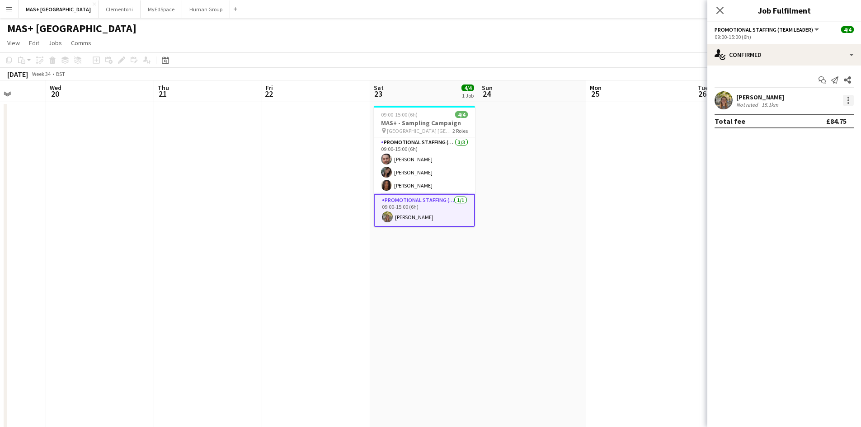
click at [848, 100] on div at bounding box center [848, 100] width 2 height 2
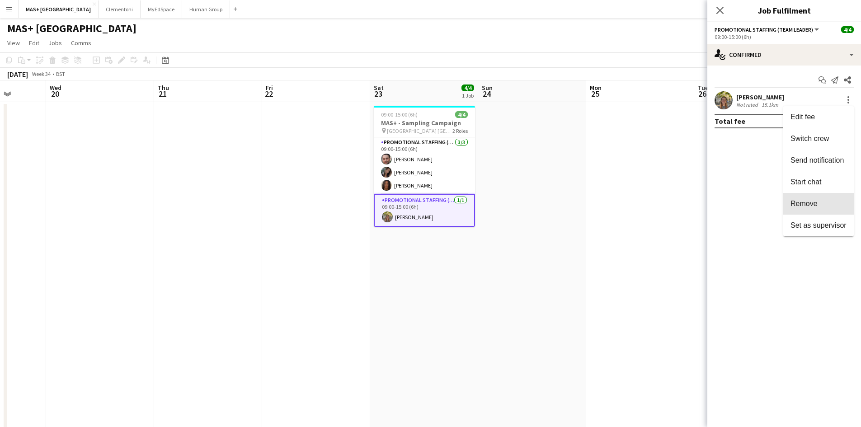
drag, startPoint x: 815, startPoint y: 199, endPoint x: 713, endPoint y: 181, distance: 103.7
click at [815, 199] on button "Remove" at bounding box center [818, 204] width 70 height 22
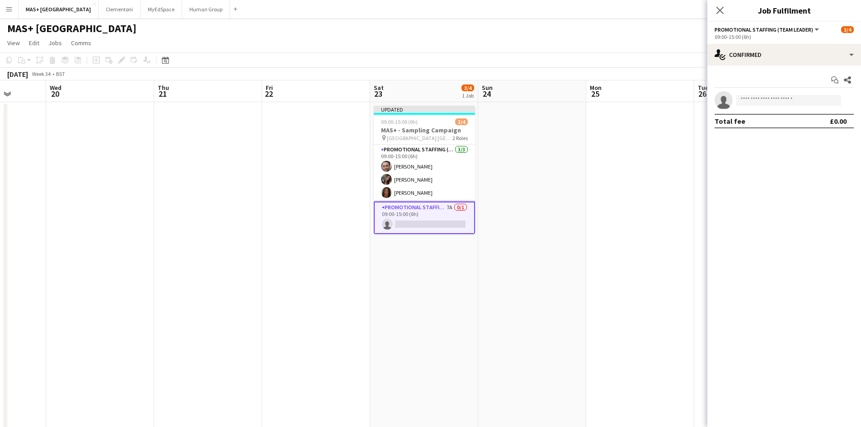
click at [533, 165] on app-date-cell at bounding box center [532, 280] width 108 height 356
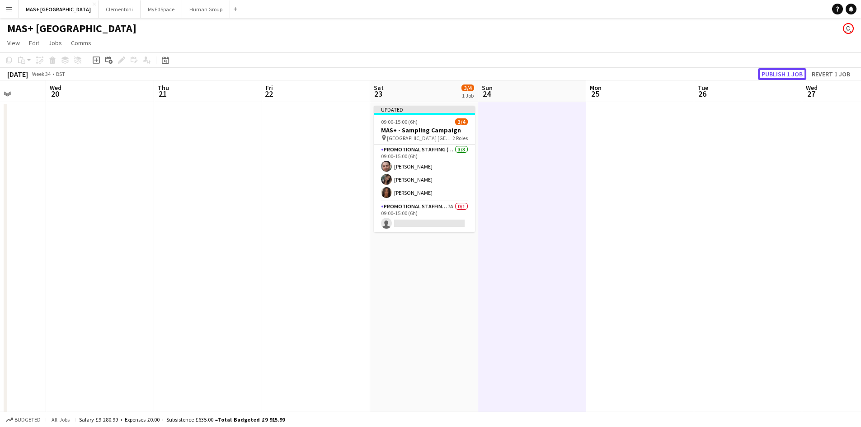
click at [779, 76] on button "Publish 1 job" at bounding box center [782, 74] width 48 height 12
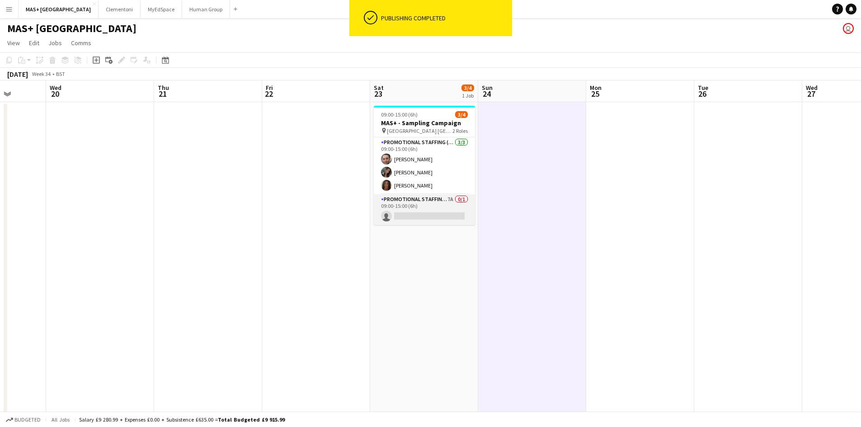
click at [413, 198] on app-card-role "Promotional Staffing (Team Leader) 7A 0/1 09:00-15:00 (6h) single-neutral-actio…" at bounding box center [424, 209] width 101 height 31
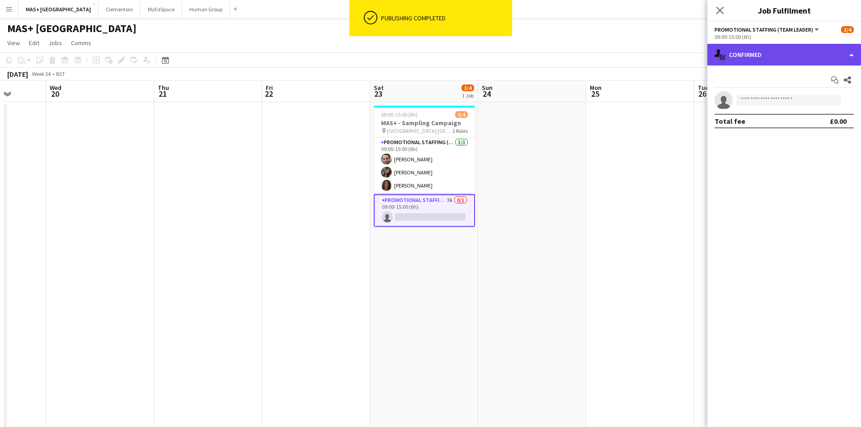
click at [797, 61] on div "single-neutral-actions-check-2 Confirmed" at bounding box center [784, 55] width 154 height 22
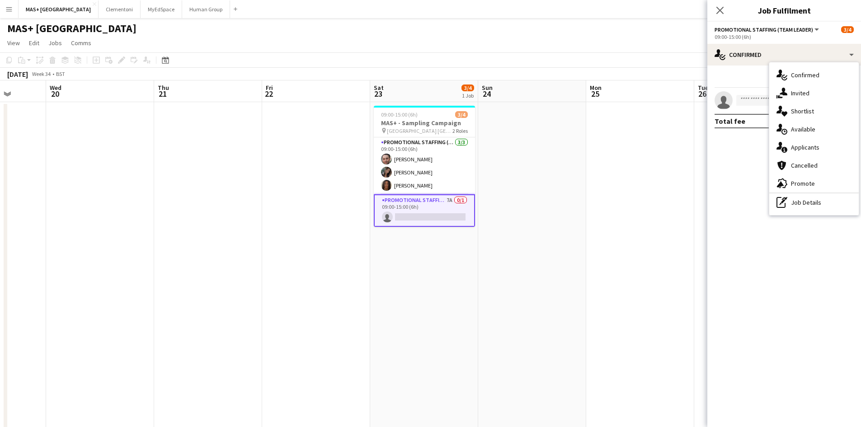
click at [810, 140] on div "single-neutral-actions-information Applicants" at bounding box center [813, 147] width 89 height 18
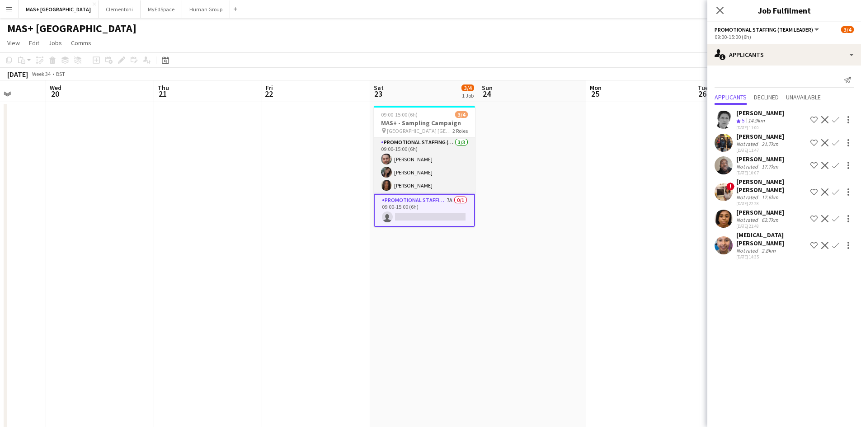
click at [409, 177] on app-card-role "Promotional Staffing (Brand Ambassadors) [DATE] 09:00-15:00 (6h) [PERSON_NAME] …" at bounding box center [424, 165] width 101 height 57
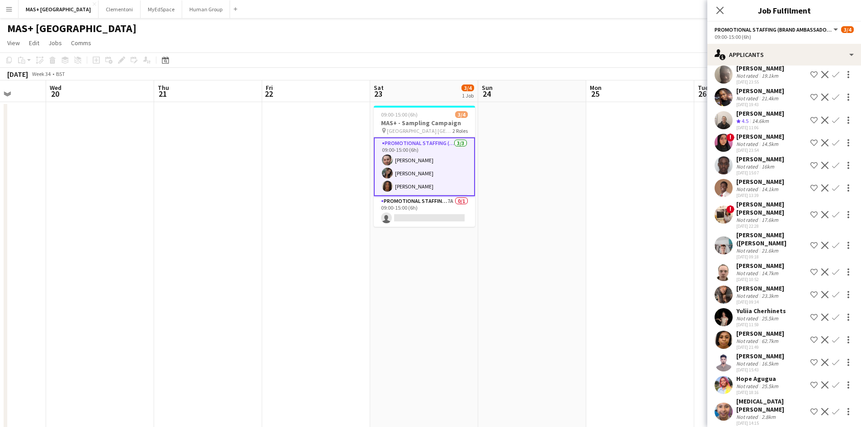
scroll to position [31, 0]
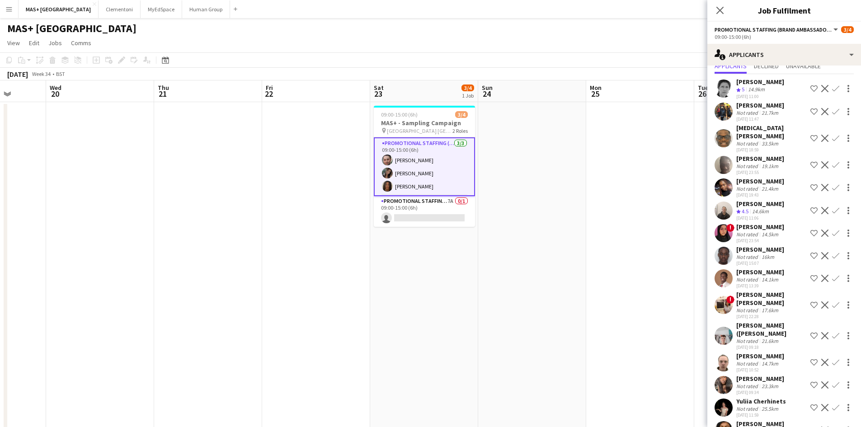
click at [410, 182] on app-card-role "Promotional Staffing (Brand Ambassadors) [DATE] 09:00-15:00 (6h) [PERSON_NAME] …" at bounding box center [424, 166] width 101 height 59
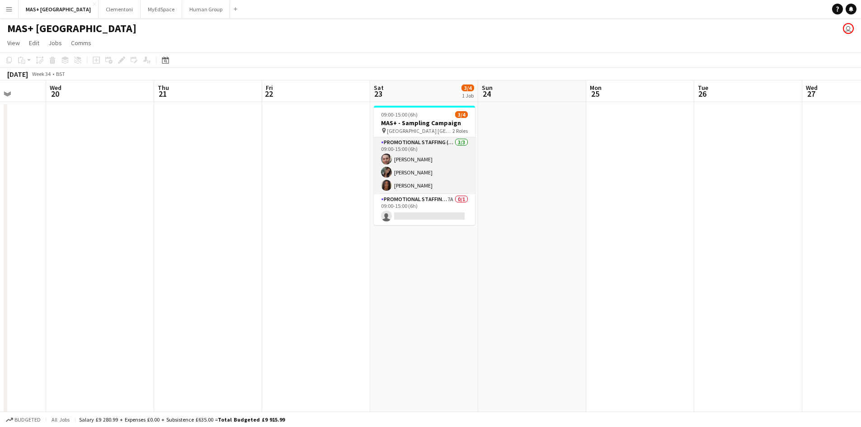
click at [410, 182] on app-card-role "Promotional Staffing (Brand Ambassadors) [DATE] 09:00-15:00 (6h) [PERSON_NAME] …" at bounding box center [424, 165] width 101 height 57
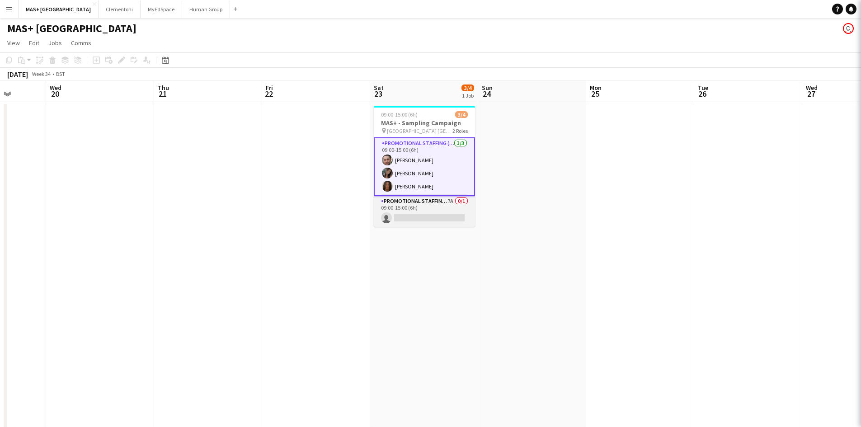
click at [411, 210] on app-card-role "Promotional Staffing (Team Leader) 7A 0/1 09:00-15:00 (6h) single-neutral-actio…" at bounding box center [424, 211] width 101 height 31
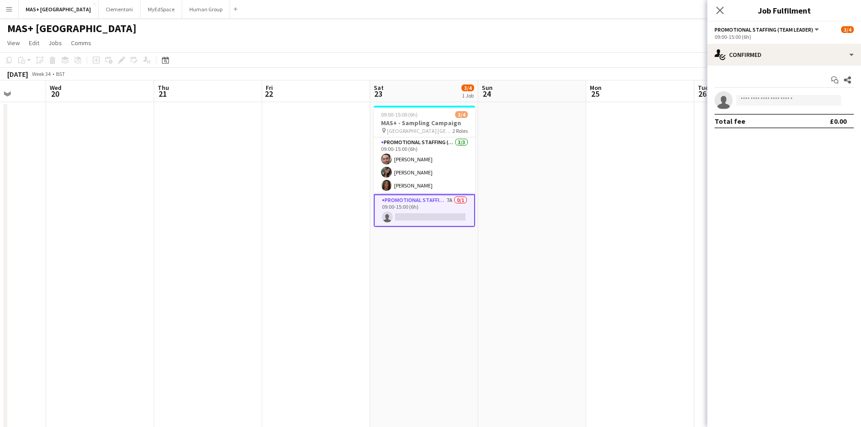
click at [550, 212] on app-date-cell at bounding box center [532, 280] width 108 height 356
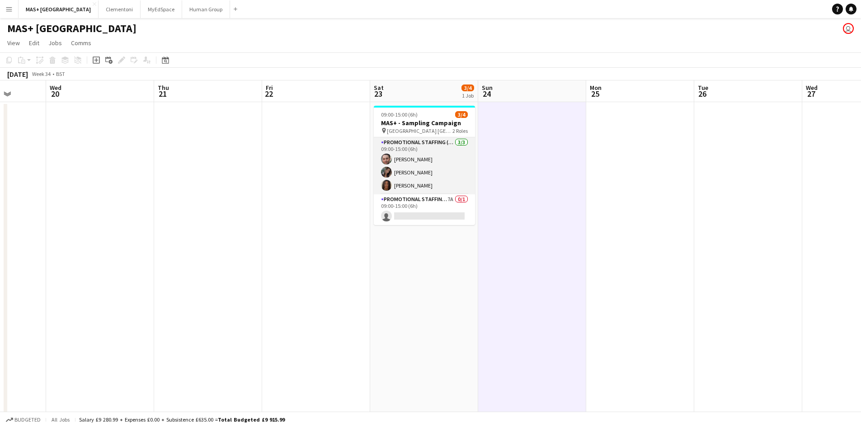
click at [404, 166] on app-card-role "Promotional Staffing (Brand Ambassadors) [DATE] 09:00-15:00 (6h) [PERSON_NAME] …" at bounding box center [424, 165] width 101 height 57
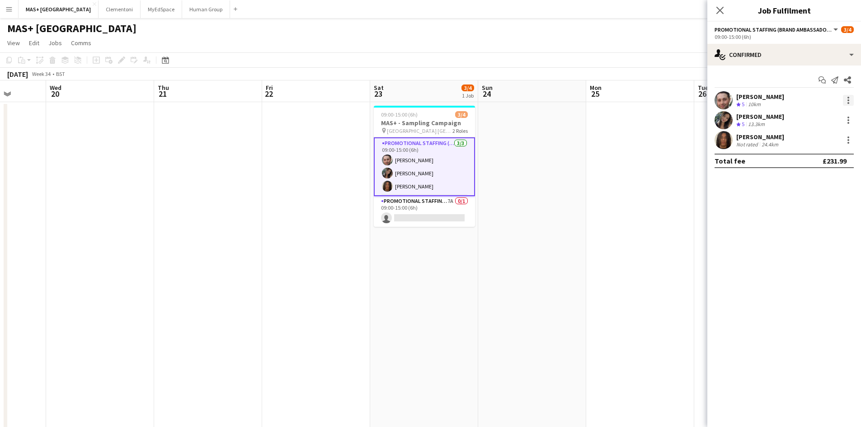
click at [847, 97] on div at bounding box center [848, 100] width 11 height 11
click at [805, 209] on button "Remove" at bounding box center [818, 204] width 70 height 22
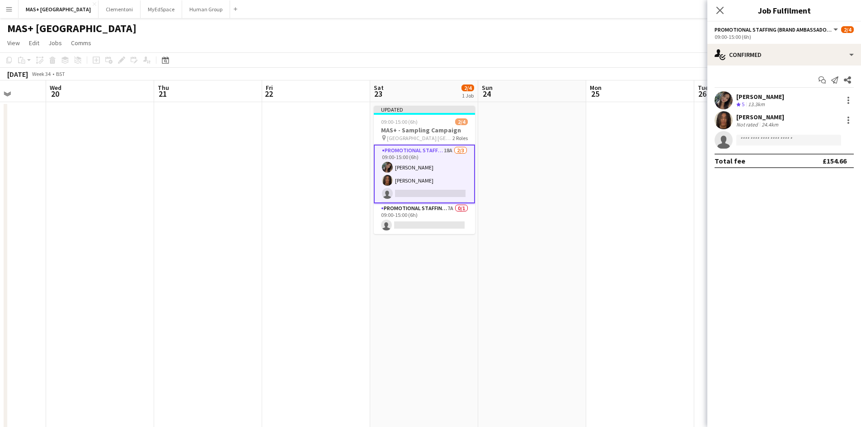
click at [499, 216] on app-date-cell at bounding box center [532, 280] width 108 height 356
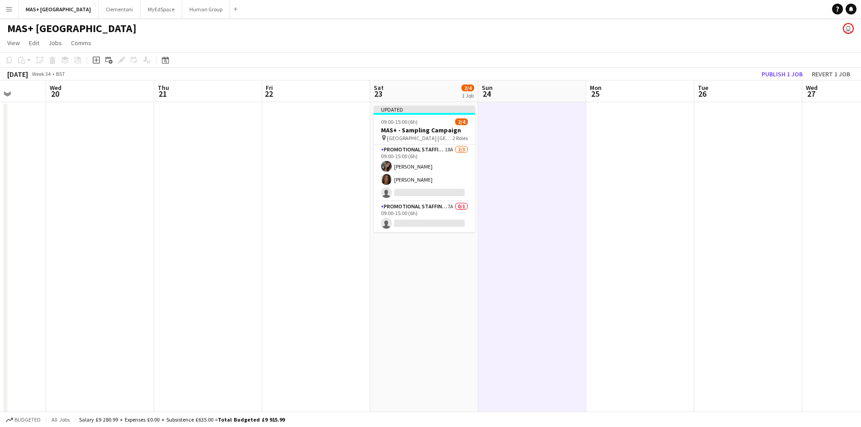
drag, startPoint x: 400, startPoint y: 217, endPoint x: 694, endPoint y: 156, distance: 300.4
click at [399, 218] on app-card-role "Promotional Staffing (Team Leader) 7A 0/1 09:00-15:00 (6h) single-neutral-actio…" at bounding box center [424, 216] width 101 height 31
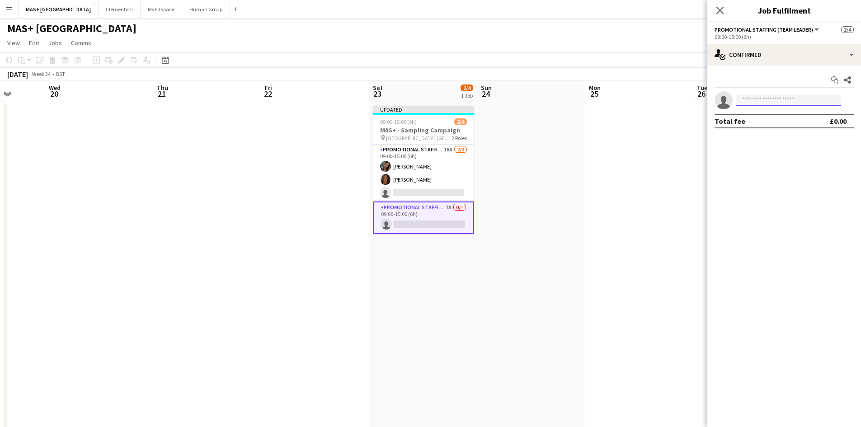
click at [763, 95] on input at bounding box center [788, 100] width 105 height 11
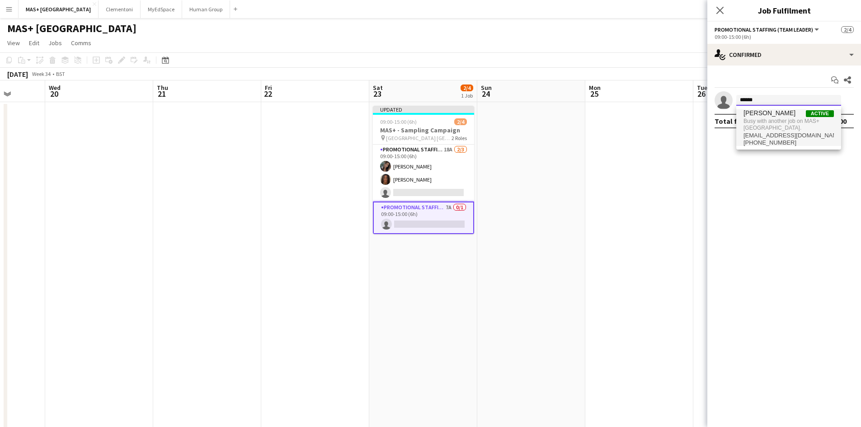
type input "******"
click at [772, 123] on span "Busy with another job on MAS+ [GEOGRAPHIC_DATA]." at bounding box center [788, 124] width 90 height 15
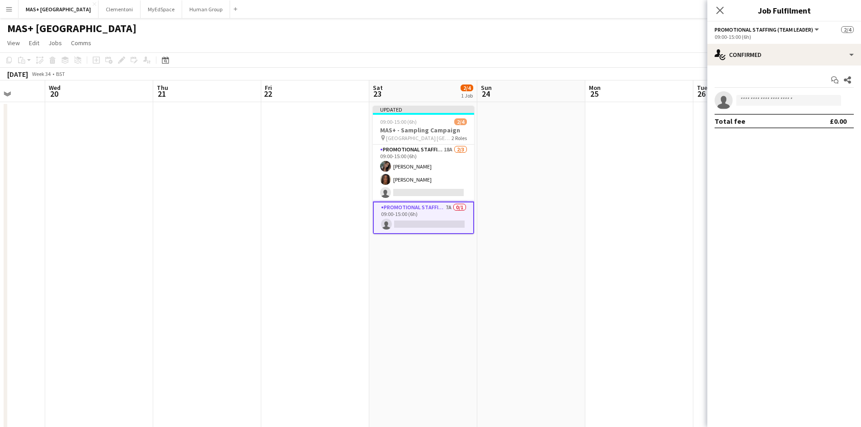
drag, startPoint x: 622, startPoint y: 184, endPoint x: 680, endPoint y: 144, distance: 70.4
click at [624, 182] on app-date-cell at bounding box center [639, 280] width 108 height 356
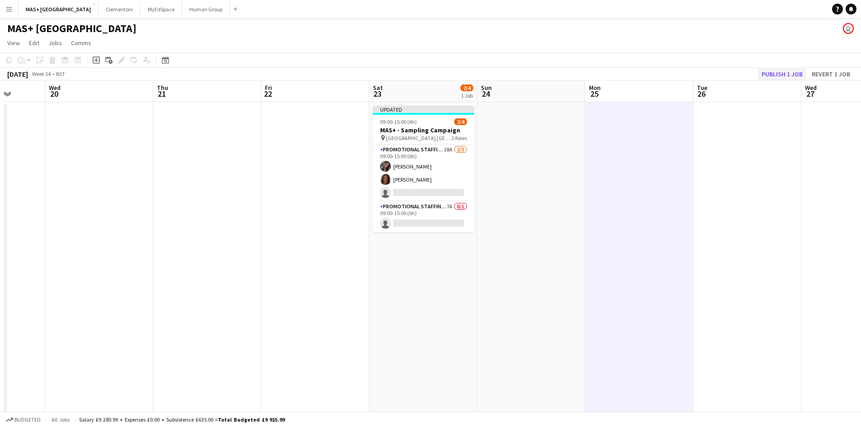
scroll to position [0, 277]
click at [779, 75] on button "Publish 1 job" at bounding box center [782, 74] width 48 height 12
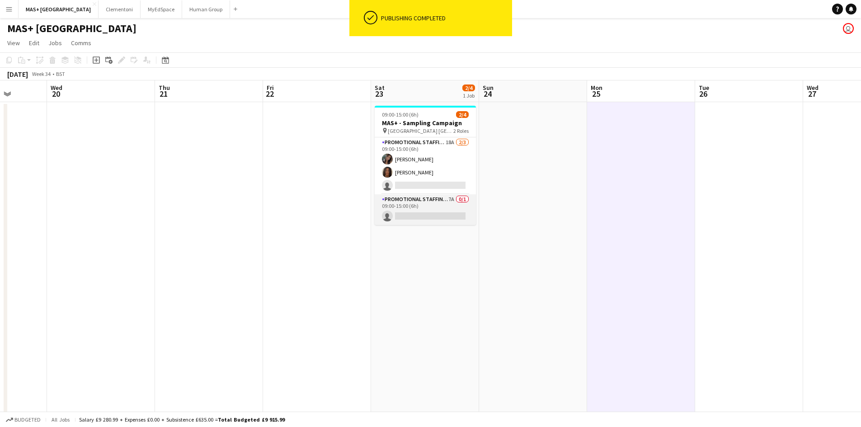
click at [428, 208] on app-card-role "Promotional Staffing (Team Leader) 7A 0/1 09:00-15:00 (6h) single-neutral-actio…" at bounding box center [425, 209] width 101 height 31
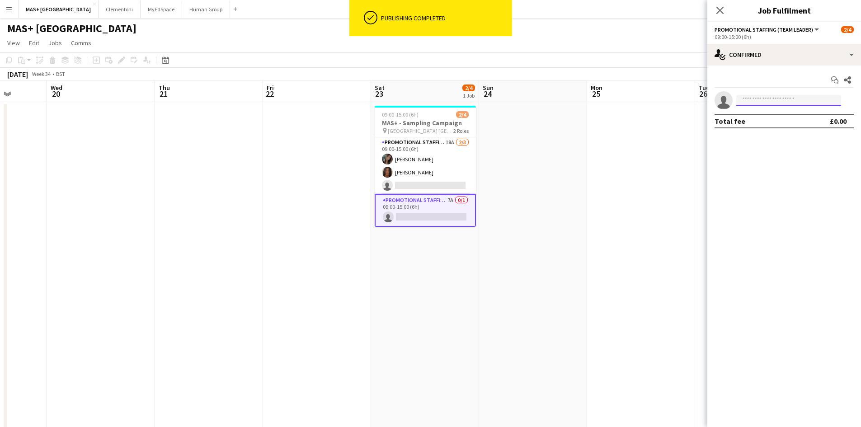
click at [749, 104] on input at bounding box center [788, 100] width 105 height 11
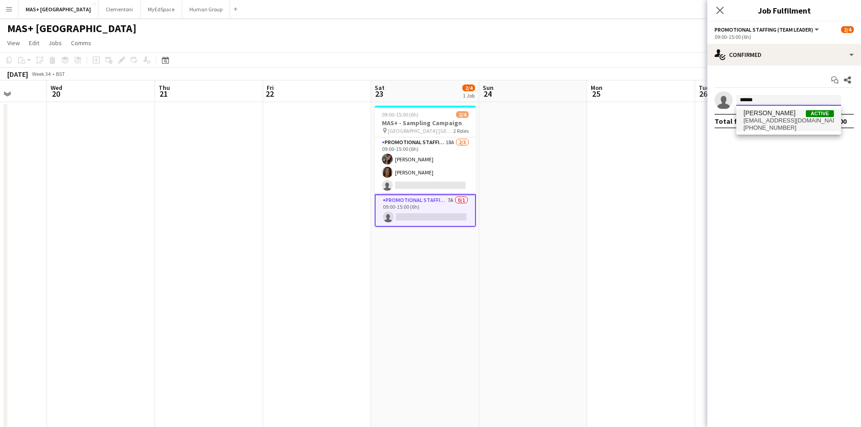
type input "******"
click at [775, 127] on span "[PHONE_NUMBER]" at bounding box center [788, 127] width 90 height 7
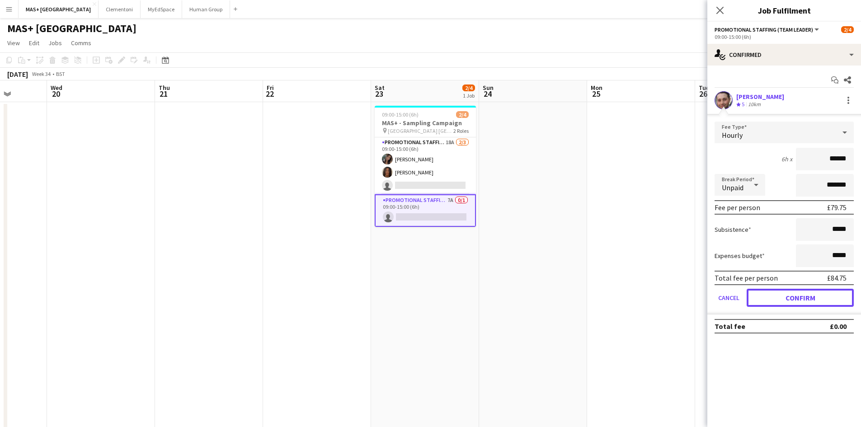
click at [811, 305] on button "Confirm" at bounding box center [799, 298] width 107 height 18
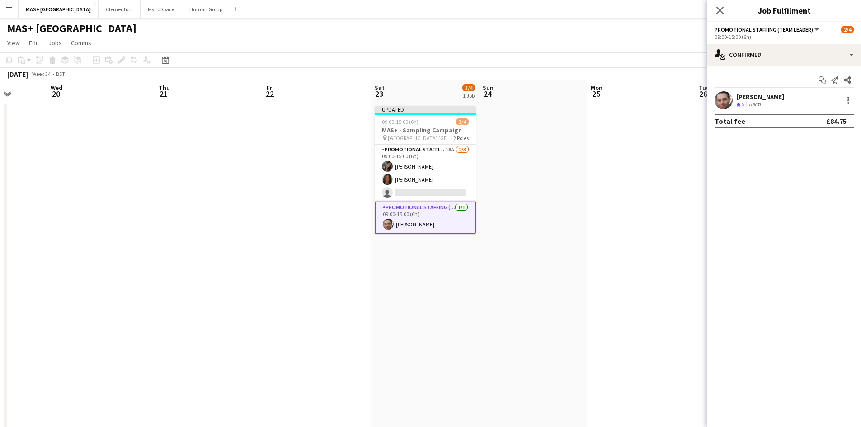
click at [569, 253] on app-date-cell at bounding box center [533, 280] width 108 height 356
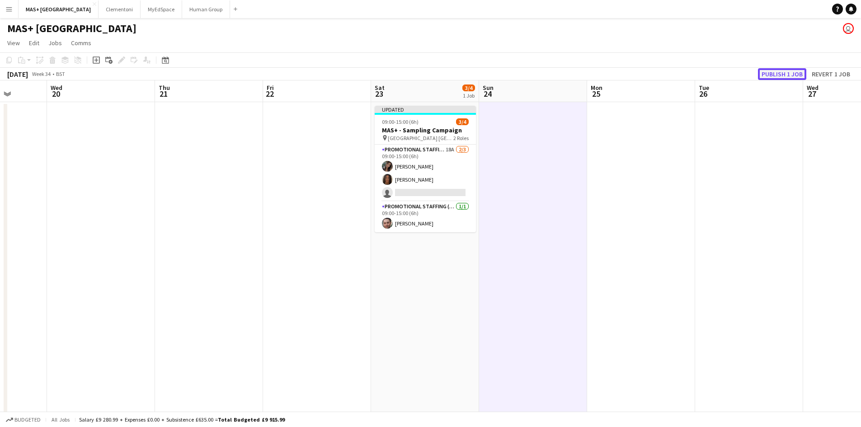
click at [781, 70] on button "Publish 1 job" at bounding box center [782, 74] width 48 height 12
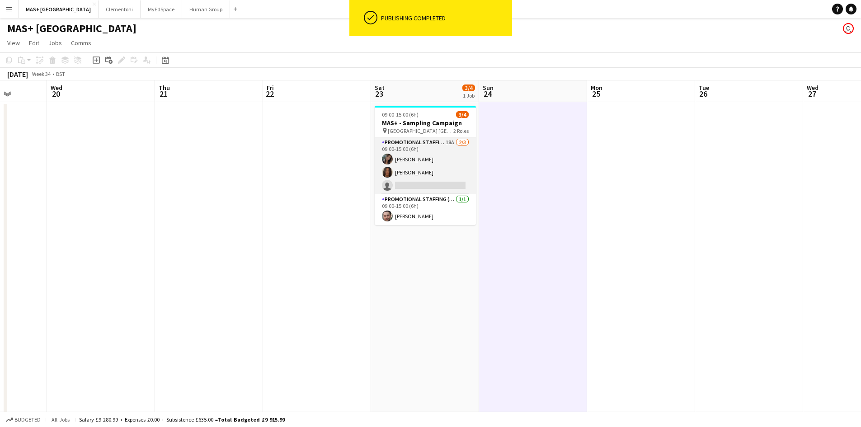
click at [417, 173] on app-card-role "Promotional Staffing (Brand Ambassadors) 18A [DATE] 09:00-15:00 (6h) [PERSON_NA…" at bounding box center [425, 165] width 101 height 57
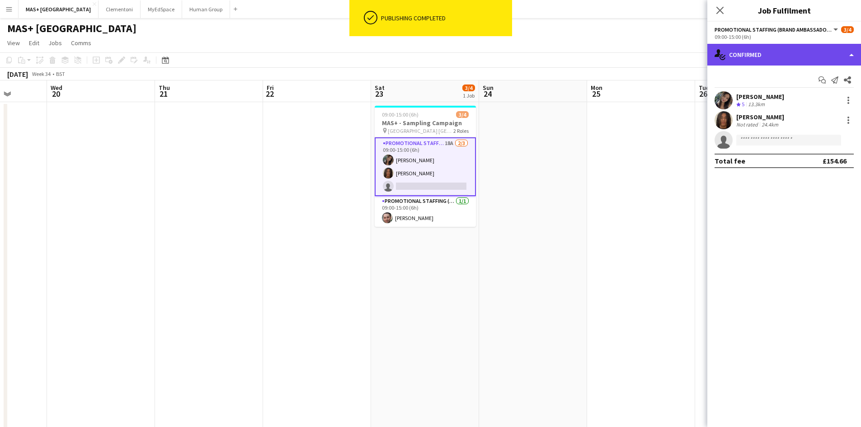
click at [752, 60] on div "single-neutral-actions-check-2 Confirmed" at bounding box center [784, 55] width 154 height 22
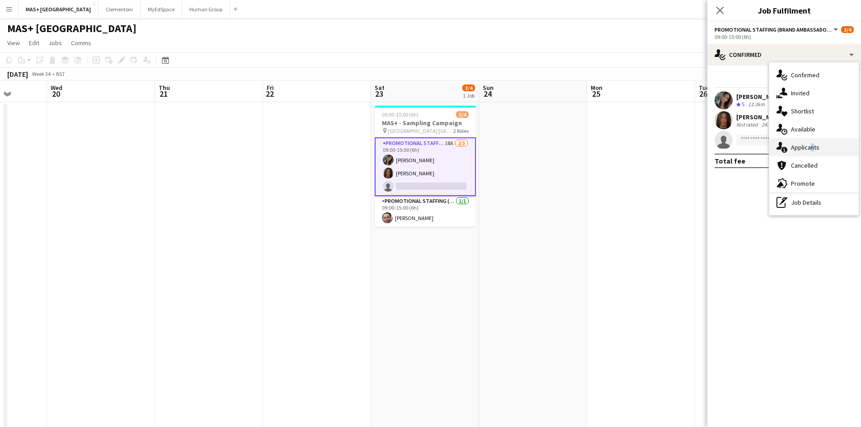
click at [808, 143] on div "single-neutral-actions-information Applicants" at bounding box center [813, 147] width 89 height 18
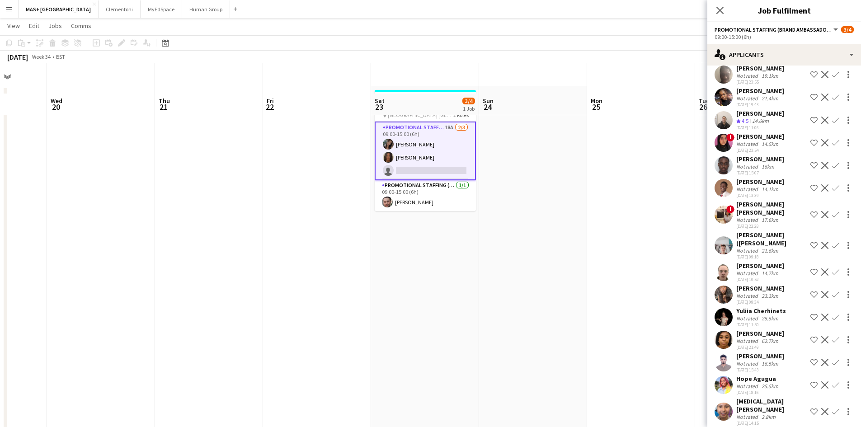
scroll to position [1, 0]
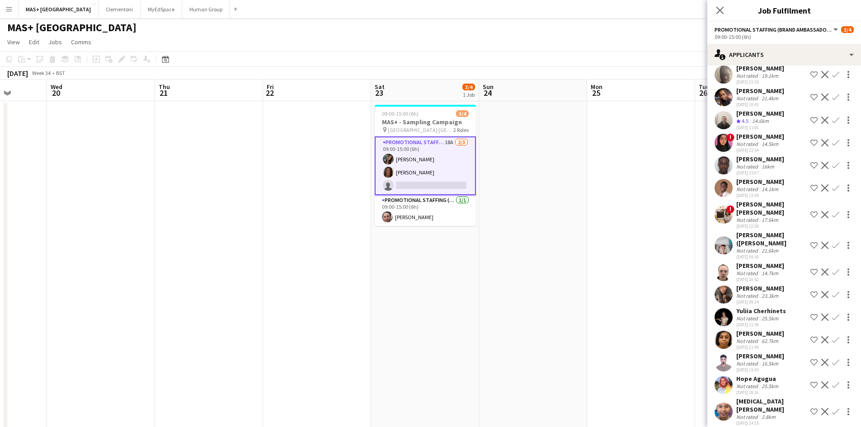
click at [782, 314] on div "Yuliia Cherhinets" at bounding box center [761, 311] width 50 height 8
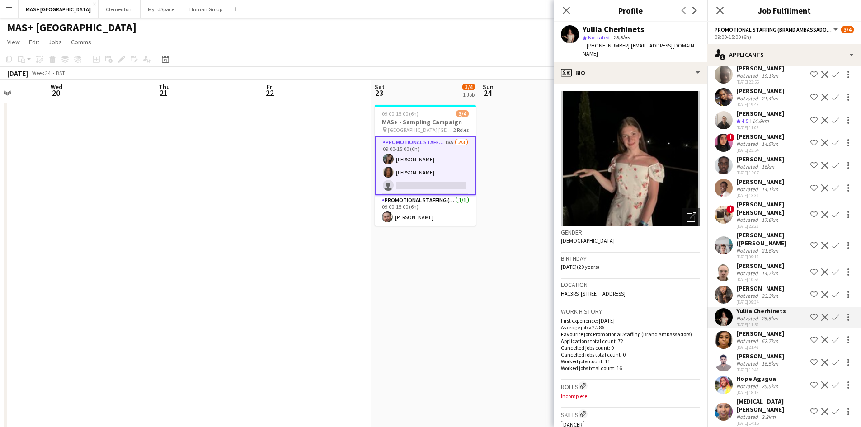
click at [832, 316] on app-icon "Confirm" at bounding box center [835, 317] width 7 height 7
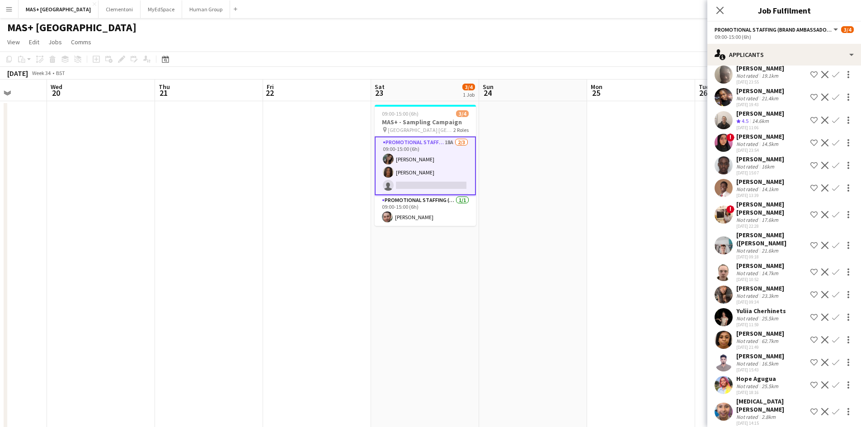
click at [832, 317] on app-icon "Confirm" at bounding box center [835, 317] width 7 height 7
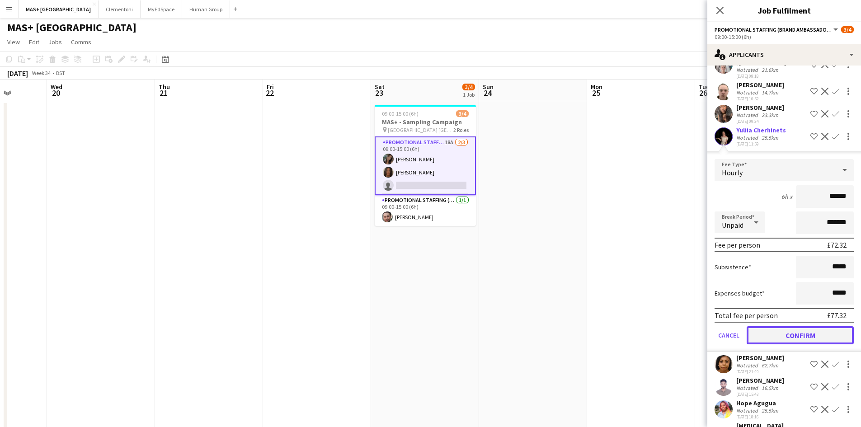
click at [767, 331] on button "Confirm" at bounding box center [799, 335] width 107 height 18
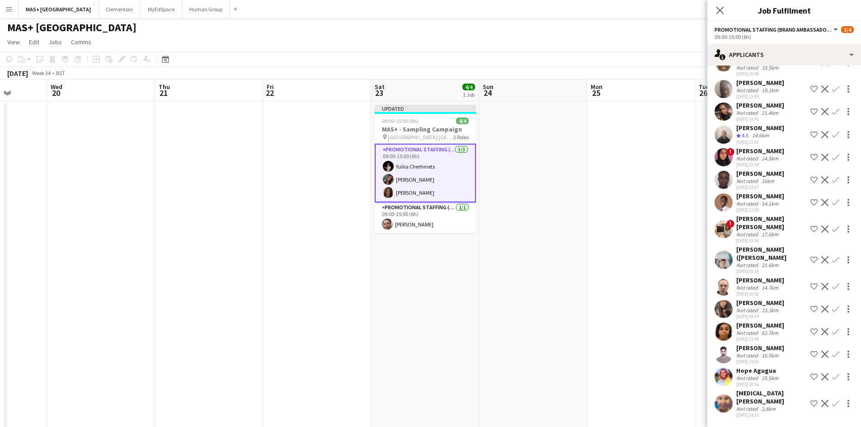
scroll to position [99, 0]
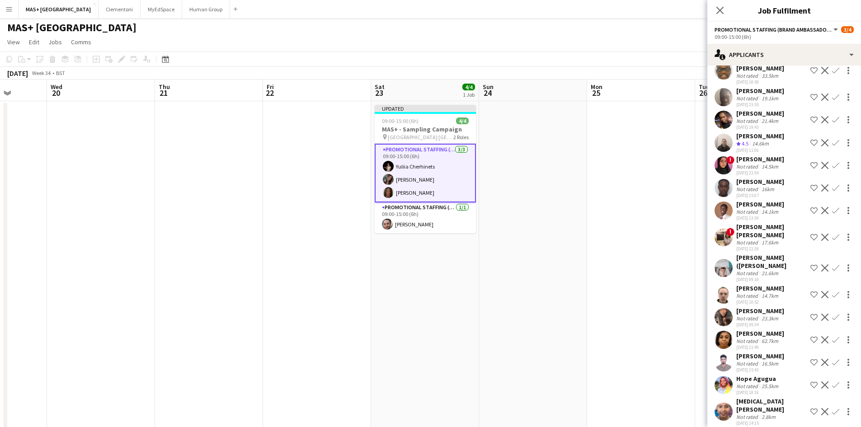
drag, startPoint x: 577, startPoint y: 305, endPoint x: 595, endPoint y: 281, distance: 29.7
click at [577, 304] on app-date-cell at bounding box center [533, 279] width 108 height 356
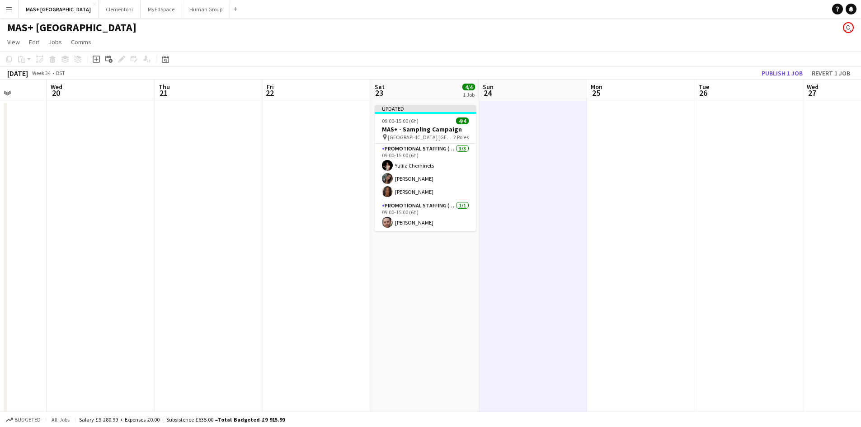
scroll to position [0, 277]
click at [772, 72] on button "Publish 1 job" at bounding box center [782, 73] width 48 height 12
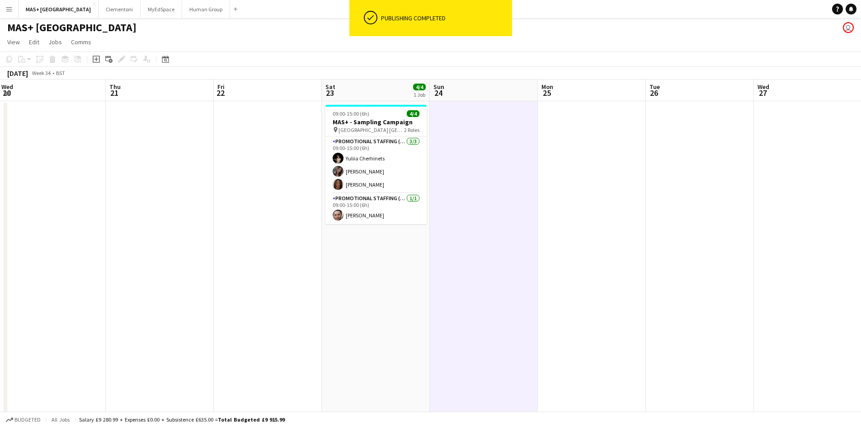
drag, startPoint x: 804, startPoint y: 224, endPoint x: 372, endPoint y: 224, distance: 432.3
click at [308, 225] on app-calendar-viewport "Sun 17 4/4 1 Job Mon 18 Tue 19 Wed 20 Thu 21 Fri 22 Sat 23 4/4 1 Job Sun 24 Mon…" at bounding box center [430, 269] width 861 height 378
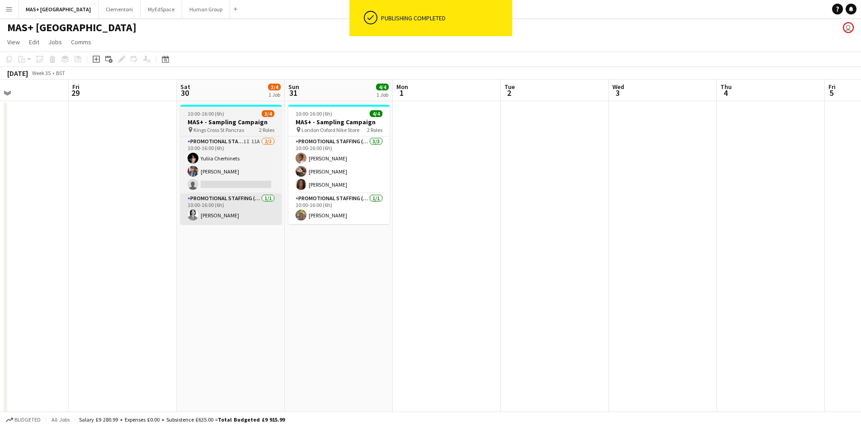
drag, startPoint x: 526, startPoint y: 244, endPoint x: 252, endPoint y: 203, distance: 276.7
click at [250, 225] on app-calendar-viewport "Tue 26 Wed 27 Thu 28 Fri 29 Sat 30 3/4 1 Job Sun 31 4/4 1 Job Mon 1 Tue 2 Wed 3…" at bounding box center [430, 269] width 861 height 378
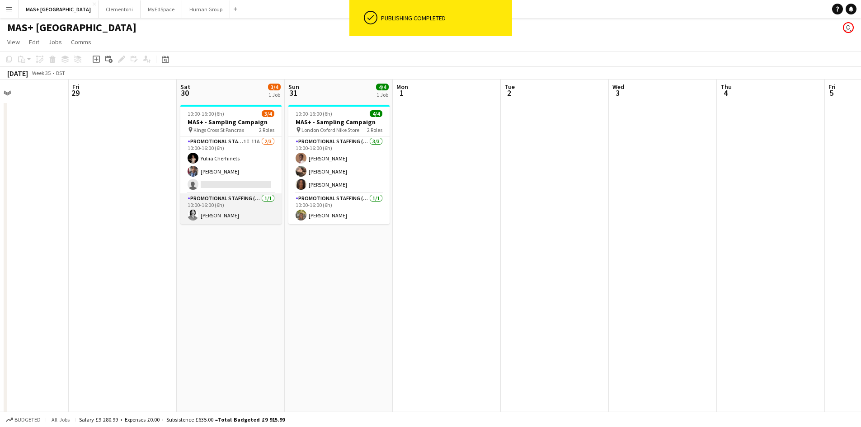
scroll to position [0, 253]
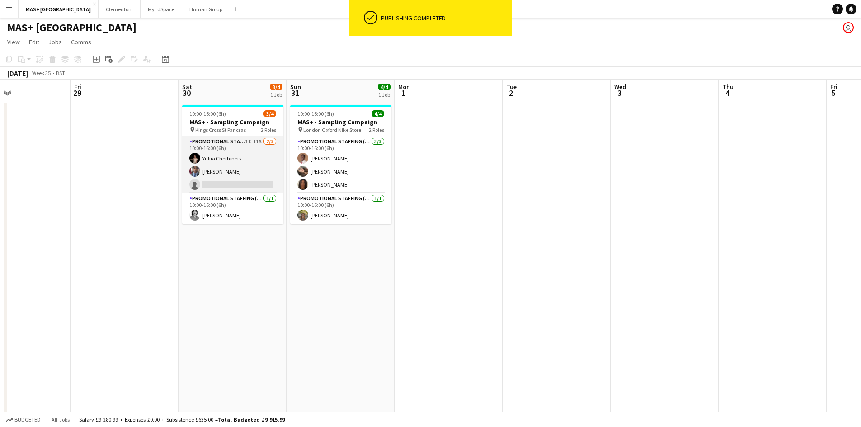
click at [254, 148] on app-card-role "Promotional Staffing (Brand Ambassadors) 1I 11A [DATE] 10:00-16:00 (6h) [PERSON…" at bounding box center [232, 164] width 101 height 57
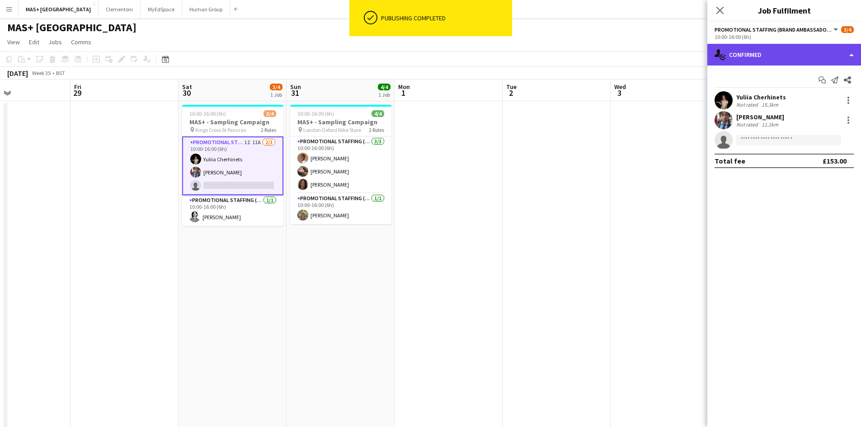
click at [777, 59] on div "single-neutral-actions-check-2 Confirmed" at bounding box center [784, 55] width 154 height 22
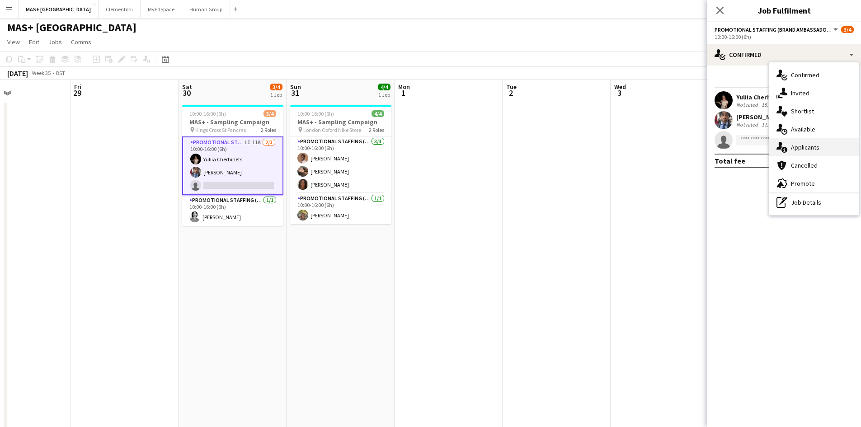
click at [808, 141] on div "single-neutral-actions-information Applicants" at bounding box center [813, 147] width 89 height 18
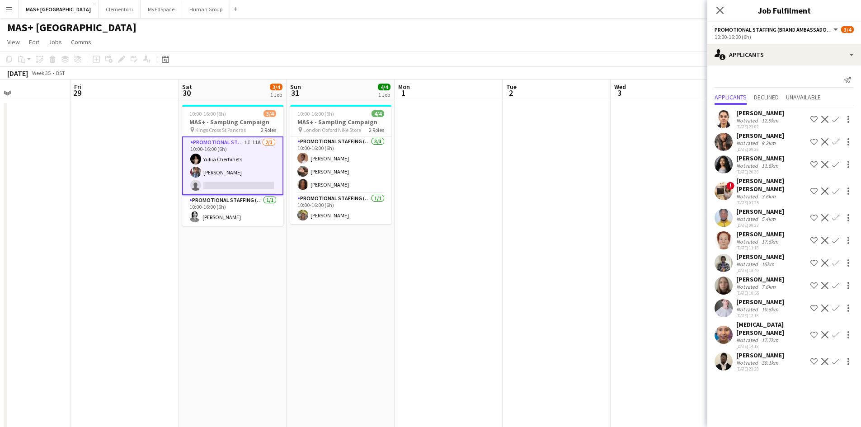
click at [445, 297] on app-date-cell at bounding box center [448, 279] width 108 height 356
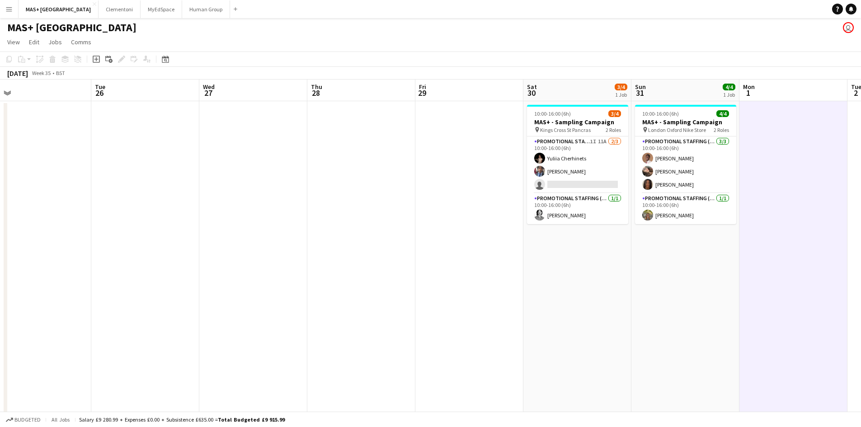
scroll to position [0, 231]
drag, startPoint x: 197, startPoint y: 310, endPoint x: 543, endPoint y: 296, distance: 346.8
click at [543, 296] on app-calendar-viewport "Sat 23 4/4 1 Job Sun 24 Mon 25 Tue 26 Wed 27 Thu 28 Fri 29 Sat 30 3/4 1 Job Sun…" at bounding box center [430, 269] width 861 height 378
click at [615, 210] on app-card-role "Promotional Staffing (Team Leader) [DATE] 10:00-16:00 (6h) [PERSON_NAME]" at bounding box center [579, 208] width 101 height 31
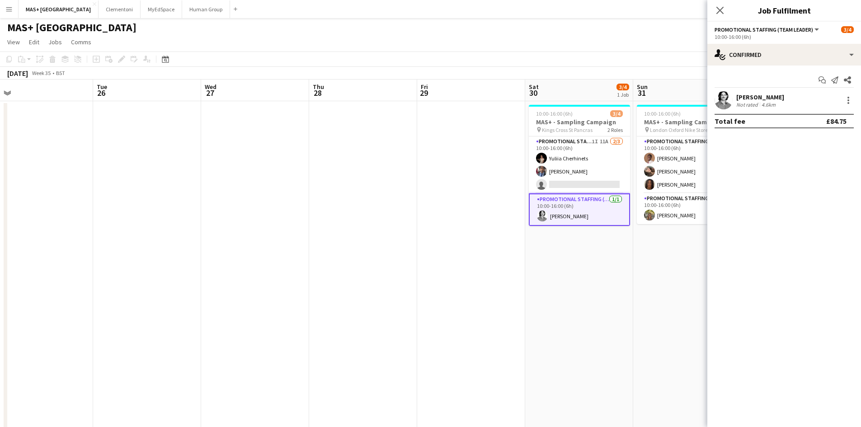
click at [782, 82] on div "Start chat Send notification Share" at bounding box center [783, 80] width 139 height 15
click at [779, 94] on div "[PERSON_NAME] Not rated 4.6km" at bounding box center [784, 100] width 154 height 18
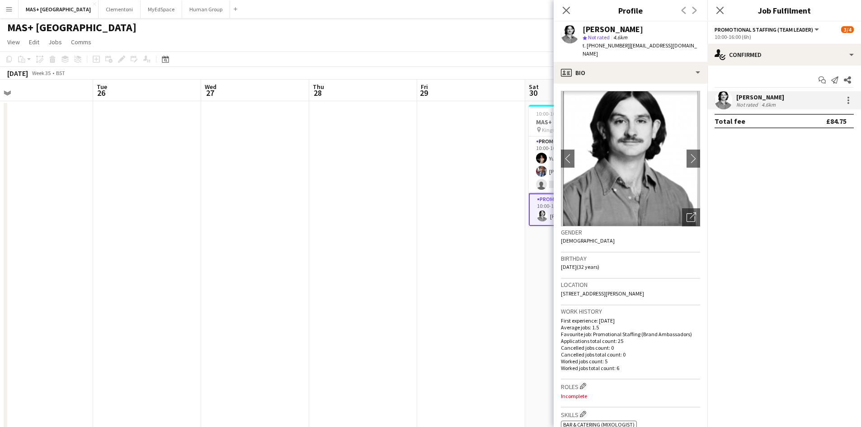
click at [678, 152] on img at bounding box center [630, 159] width 139 height 136
click at [686, 154] on app-icon "chevron-right" at bounding box center [693, 158] width 14 height 9
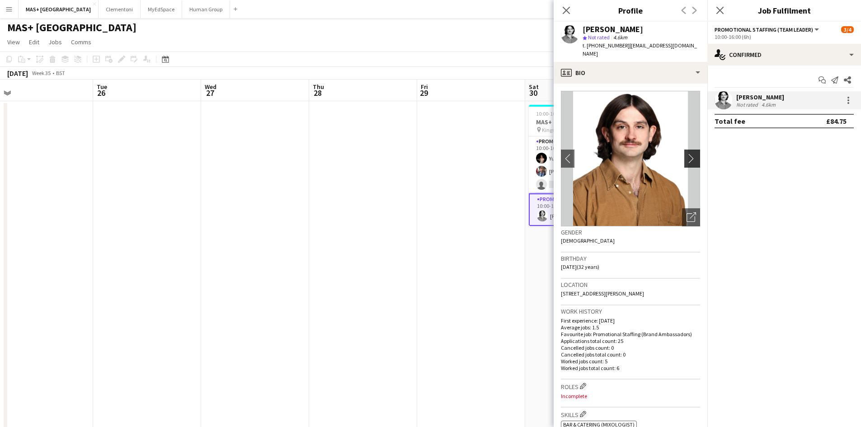
click at [686, 154] on app-icon "chevron-right" at bounding box center [693, 158] width 14 height 9
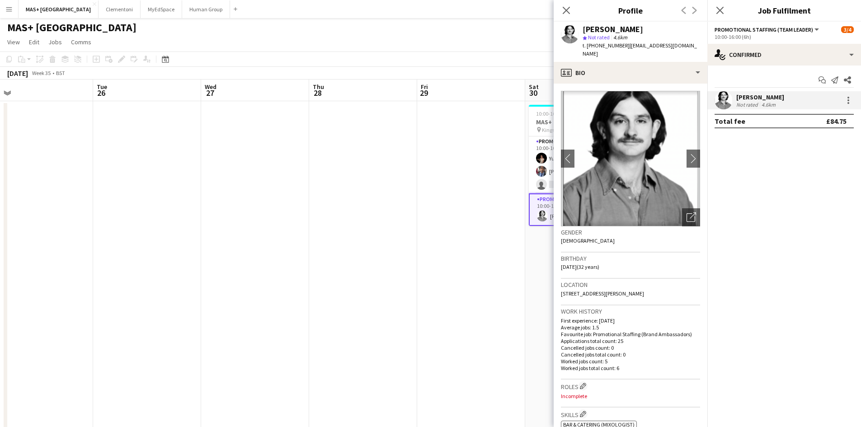
click at [433, 353] on app-date-cell at bounding box center [471, 279] width 108 height 356
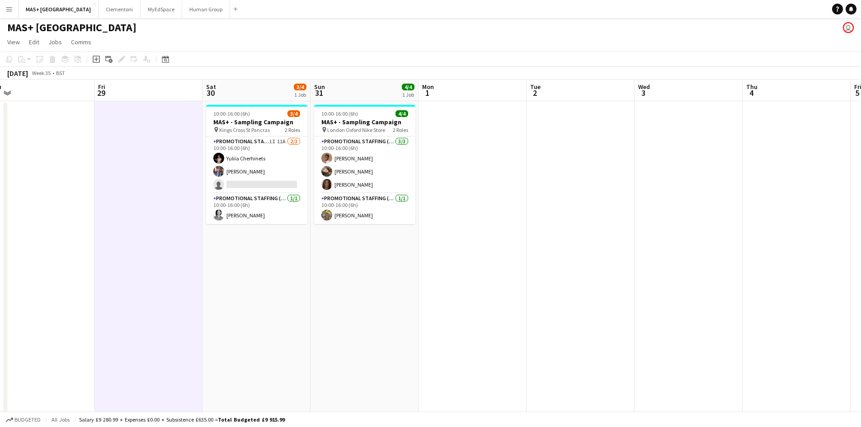
scroll to position [0, 347]
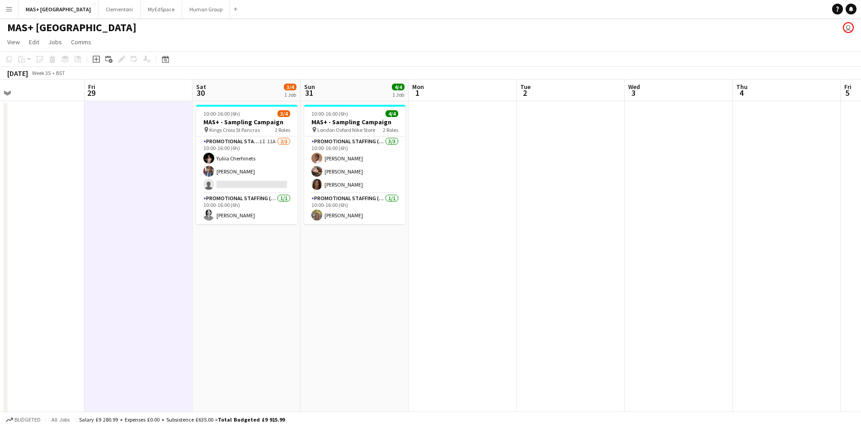
drag, startPoint x: 611, startPoint y: 292, endPoint x: 279, endPoint y: 292, distance: 332.5
click at [279, 292] on app-calendar-viewport "Mon 25 Tue 26 Wed 27 Thu 28 Fri 29 Sat 30 3/4 1 Job Sun 31 4/4 1 Job Mon 1 Tue …" at bounding box center [430, 269] width 861 height 378
click at [261, 202] on app-card-role "Promotional Staffing (Team Leader) [DATE] 10:00-16:00 (6h) [PERSON_NAME]" at bounding box center [246, 208] width 101 height 31
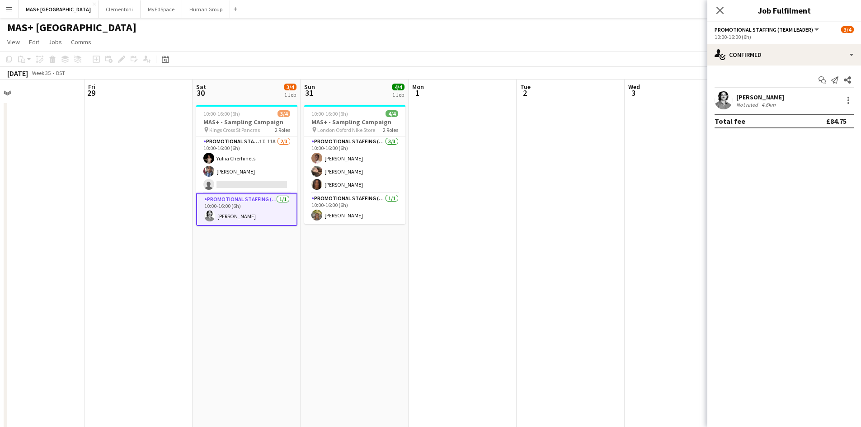
click at [515, 215] on app-date-cell at bounding box center [462, 279] width 108 height 356
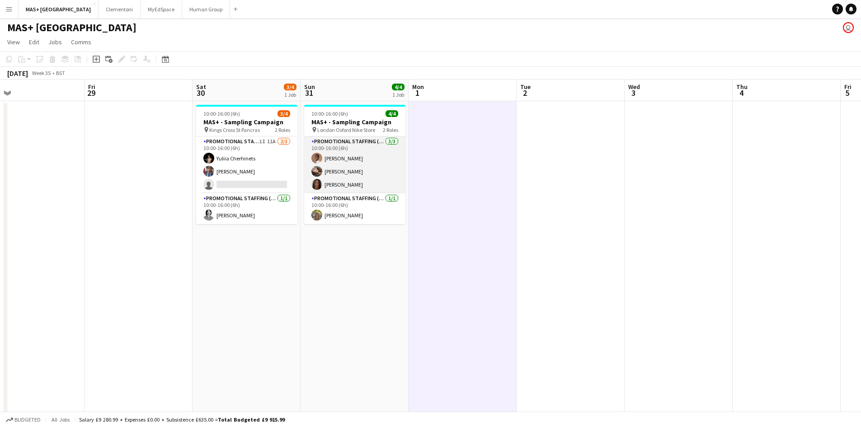
click at [339, 155] on app-card-role "Promotional Staffing (Brand Ambassadors) [DATE] 10:00-16:00 (6h) [PERSON_NAME] …" at bounding box center [354, 164] width 101 height 57
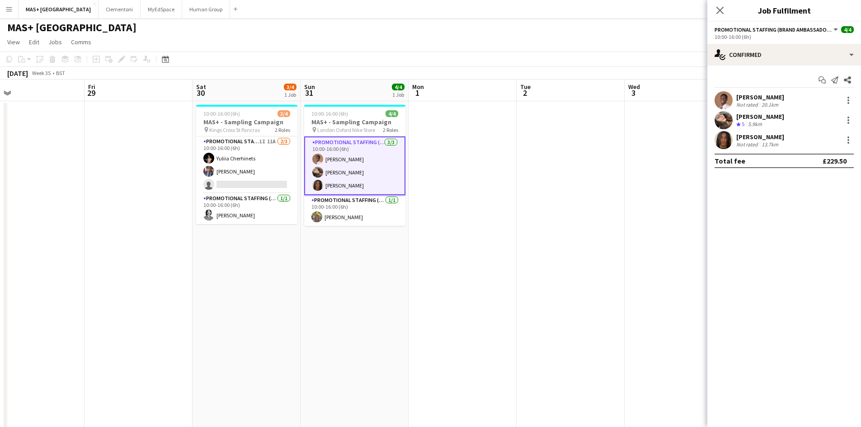
click at [778, 98] on div "[PERSON_NAME]" at bounding box center [760, 97] width 48 height 8
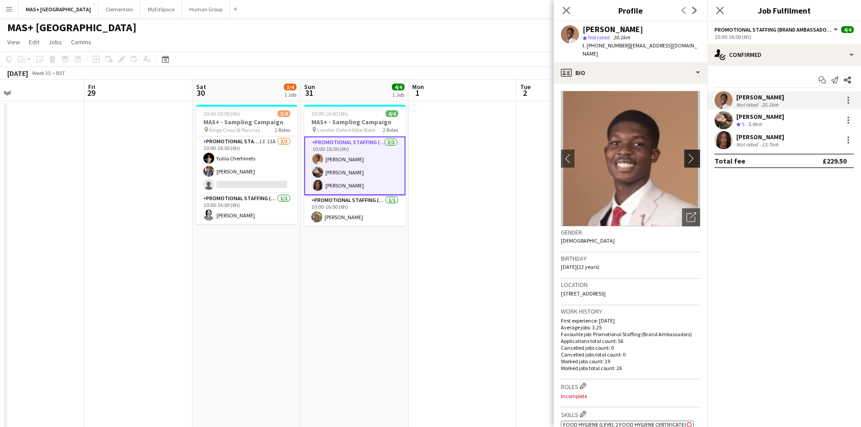
click at [686, 154] on app-icon "chevron-right" at bounding box center [693, 158] width 14 height 9
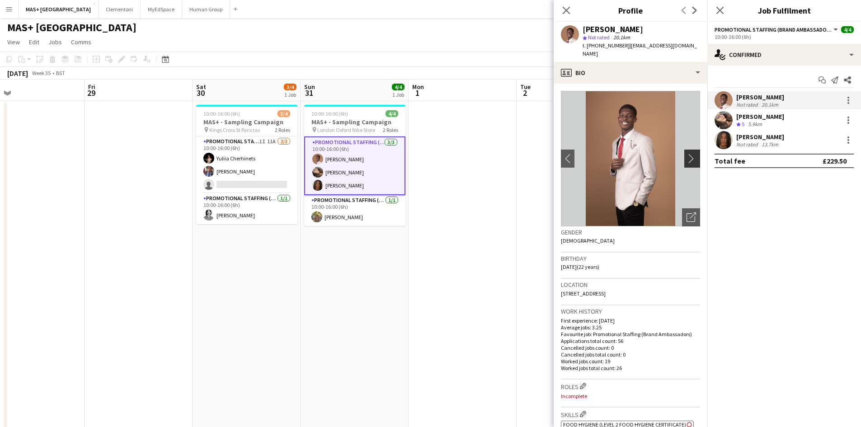
click at [686, 154] on app-icon "chevron-right" at bounding box center [693, 158] width 14 height 9
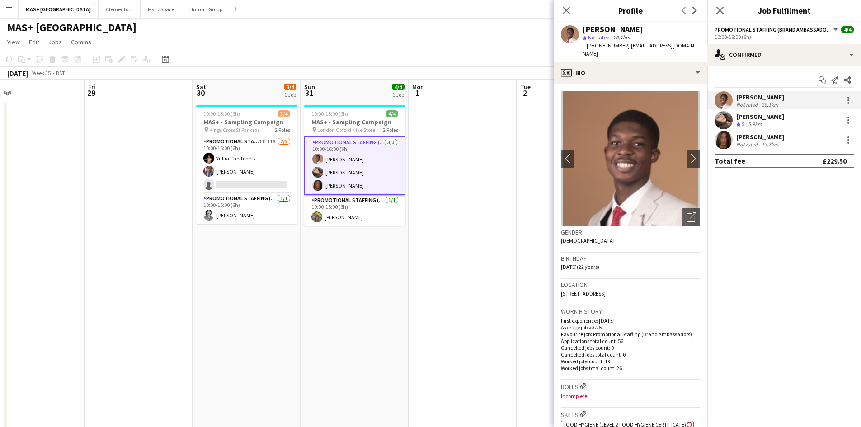
click at [473, 233] on app-date-cell at bounding box center [462, 279] width 108 height 356
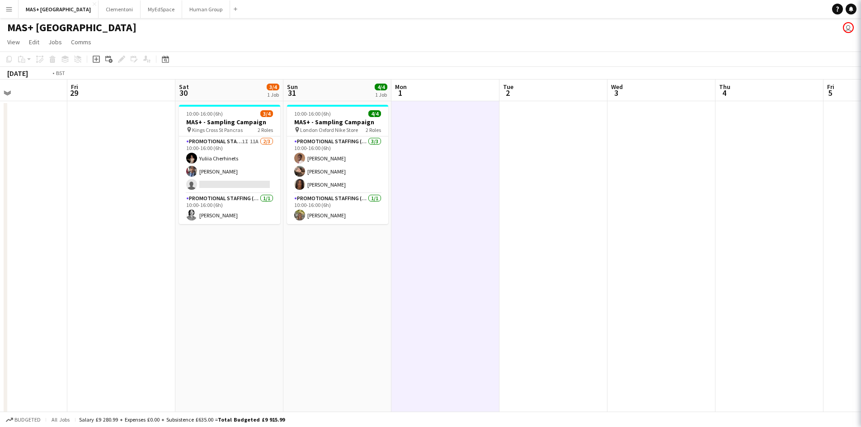
drag, startPoint x: 677, startPoint y: 221, endPoint x: 225, endPoint y: 218, distance: 452.2
click at [225, 218] on app-calendar-viewport "Mon 25 Tue 26 Wed 27 Thu 28 Fri 29 Sat 30 3/4 1 Job Sun 31 4/4 1 Job Mon 1 Tue …" at bounding box center [430, 269] width 861 height 378
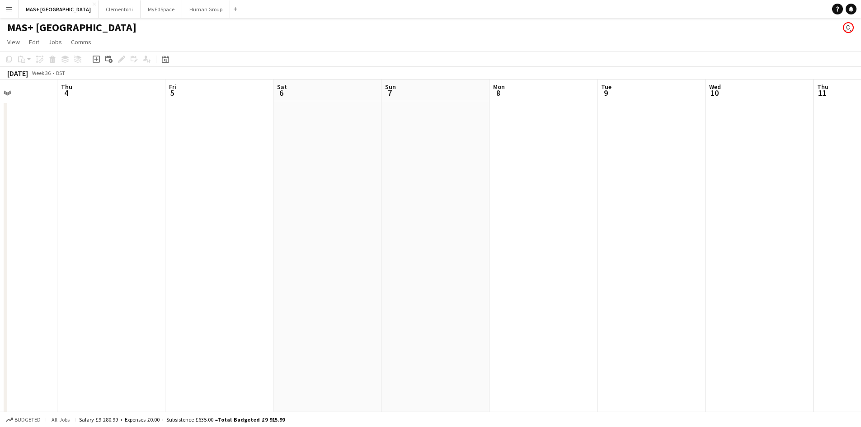
drag, startPoint x: 220, startPoint y: 228, endPoint x: 515, endPoint y: 228, distance: 295.9
click at [171, 221] on app-calendar-viewport "Mon 1 Tue 2 Wed 3 Thu 4 Fri 5 Sat 6 Sun 7 Mon 8 Tue 9 Wed 10 Thu 11 Fri 12 Sat …" at bounding box center [430, 269] width 861 height 378
drag, startPoint x: 403, startPoint y: 229, endPoint x: 230, endPoint y: 265, distance: 176.8
click at [861, 246] on html "Menu Boards Boards Boards All jobs Status Workforce Workforce My Workforce Recr…" at bounding box center [430, 236] width 861 height 474
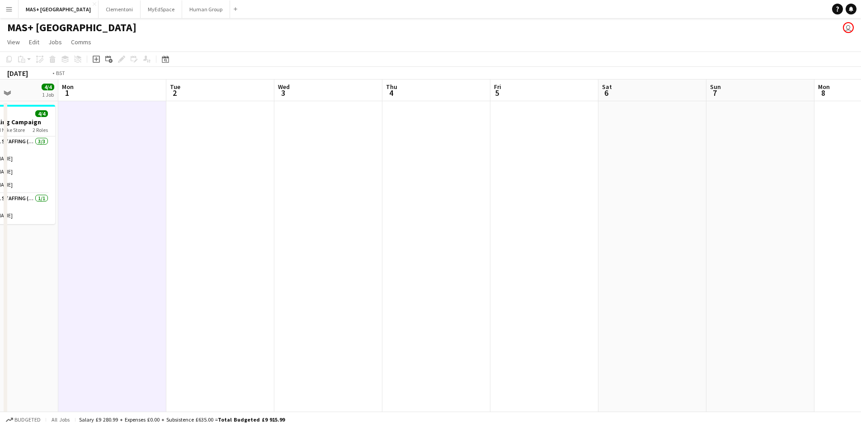
drag, startPoint x: 336, startPoint y: 291, endPoint x: 809, endPoint y: 312, distance: 473.9
click at [809, 312] on app-calendar-viewport "Sun 31 4/4 1 Job Mon 1 Tue 2 Wed 3 Thu 4 Fri 5 Sat 6 Sun 7 Mon 8 Tue 9 Wed 10 T…" at bounding box center [430, 269] width 861 height 378
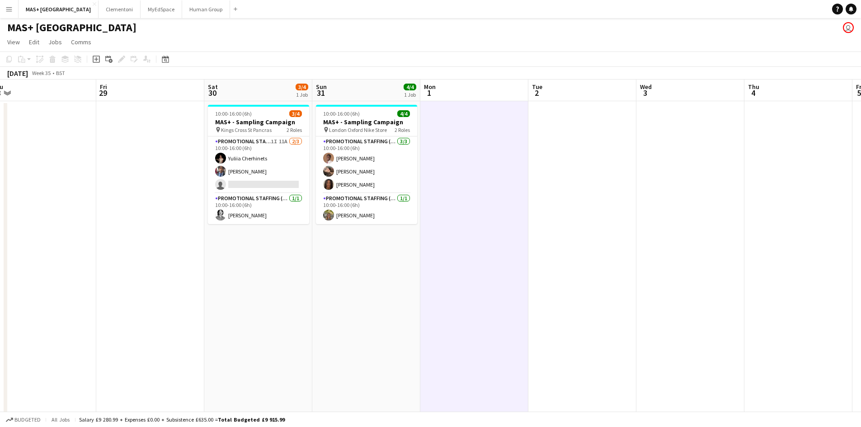
drag, startPoint x: 284, startPoint y: 302, endPoint x: 718, endPoint y: 303, distance: 434.6
click at [772, 302] on app-calendar-viewport "Tue 26 Wed 27 Thu 28 Fri 29 Sat 30 3/4 1 Job Sun 31 4/4 1 Job Mon 1 Tue 2 Wed 3…" at bounding box center [430, 269] width 861 height 378
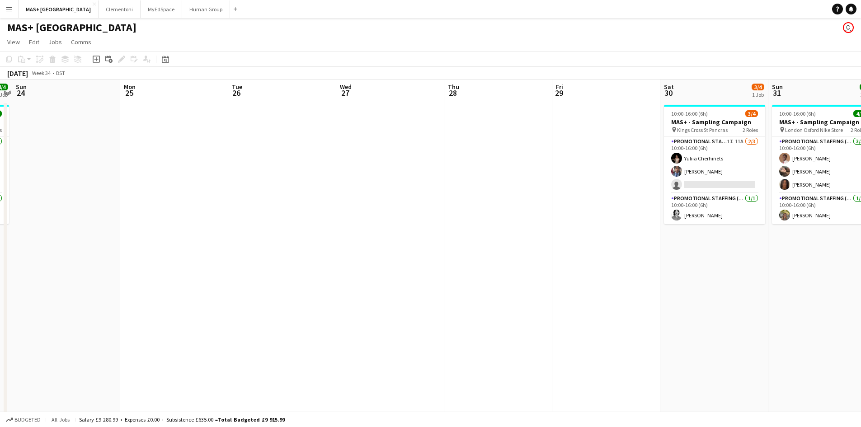
drag, startPoint x: 470, startPoint y: 301, endPoint x: 639, endPoint y: 298, distance: 169.0
click at [769, 298] on app-calendar-viewport "Fri 22 Sat 23 4/4 1 Job Sun 24 Mon 25 Tue 26 Wed 27 Thu 28 Fri 29 Sat 30 3/4 1 …" at bounding box center [430, 269] width 861 height 378
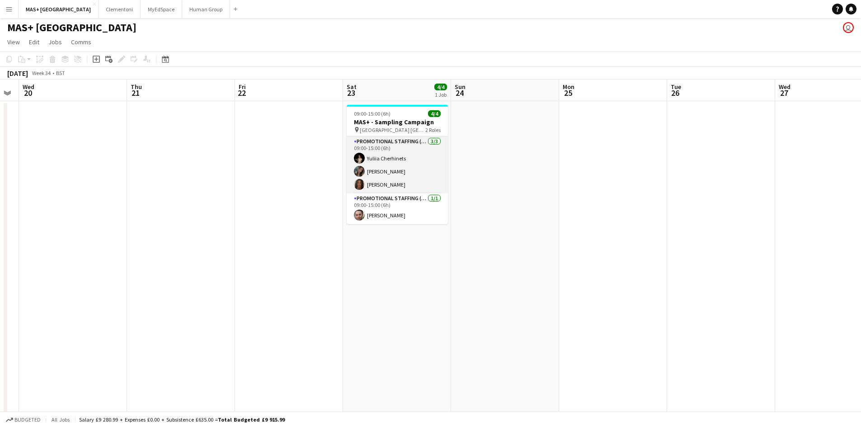
click at [399, 156] on app-card-role "Promotional Staffing (Brand Ambassadors) [DATE] 09:00-15:00 (6h) [PERSON_NAME] …" at bounding box center [397, 164] width 101 height 57
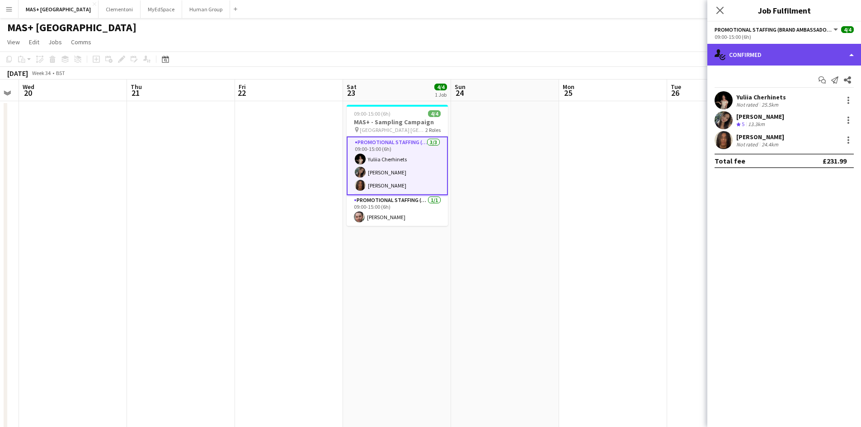
click at [792, 52] on div "single-neutral-actions-check-2 Confirmed" at bounding box center [784, 55] width 154 height 22
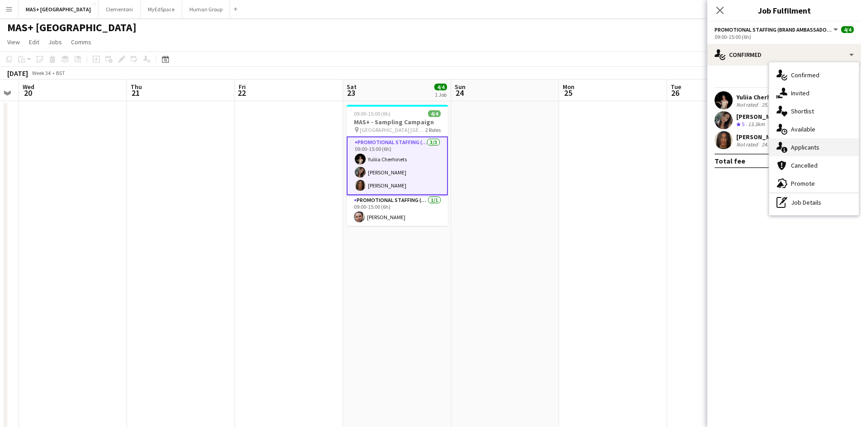
click at [822, 151] on div "single-neutral-actions-information Applicants" at bounding box center [813, 147] width 89 height 18
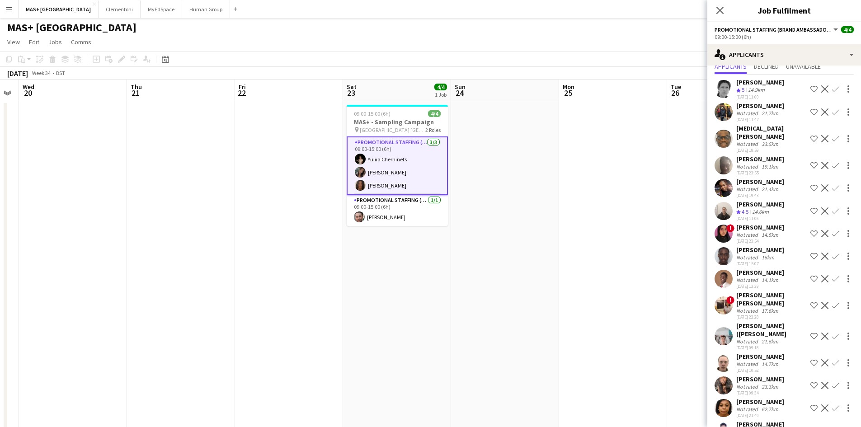
scroll to position [45, 0]
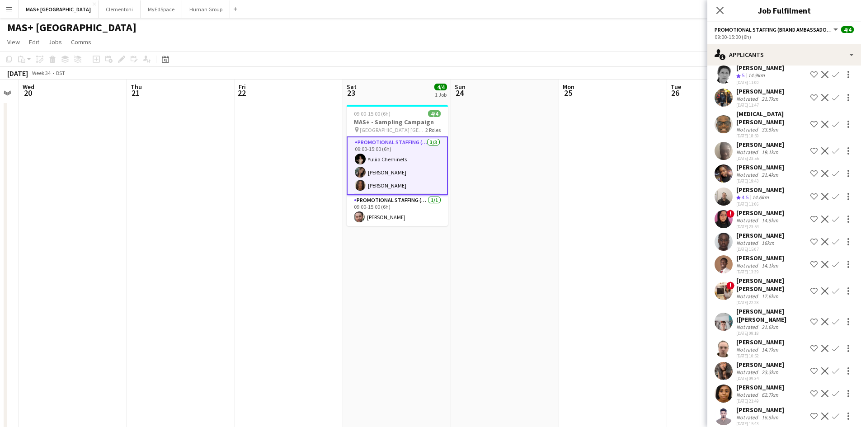
click at [768, 269] on div "14.1km" at bounding box center [769, 265] width 20 height 7
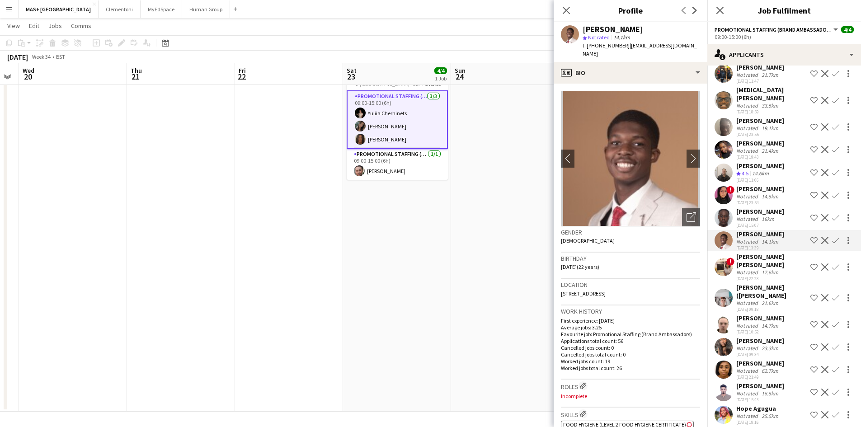
scroll to position [9, 0]
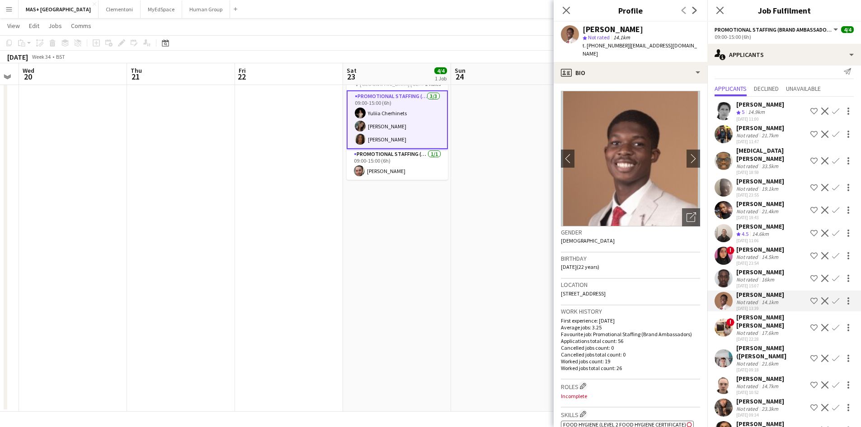
click at [756, 259] on div "Not rated" at bounding box center [747, 256] width 23 height 7
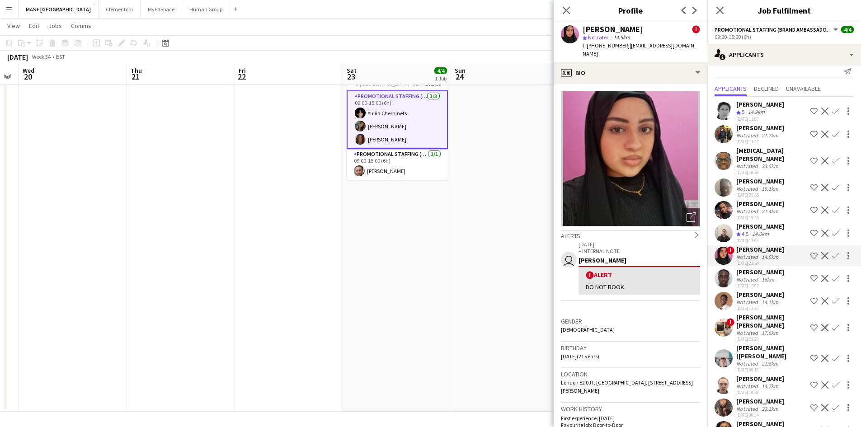
click at [762, 224] on div "[PERSON_NAME]" at bounding box center [760, 226] width 48 height 8
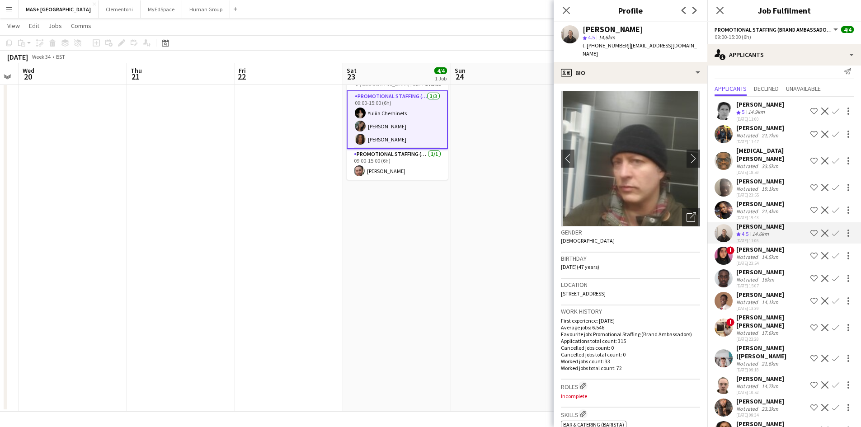
click at [755, 177] on div "[PERSON_NAME]" at bounding box center [760, 181] width 48 height 8
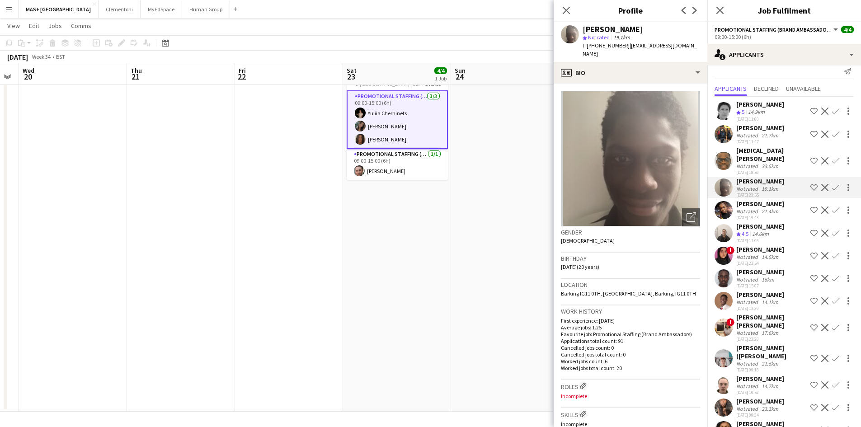
click at [760, 153] on div "[MEDICAL_DATA][PERSON_NAME]" at bounding box center [771, 154] width 70 height 16
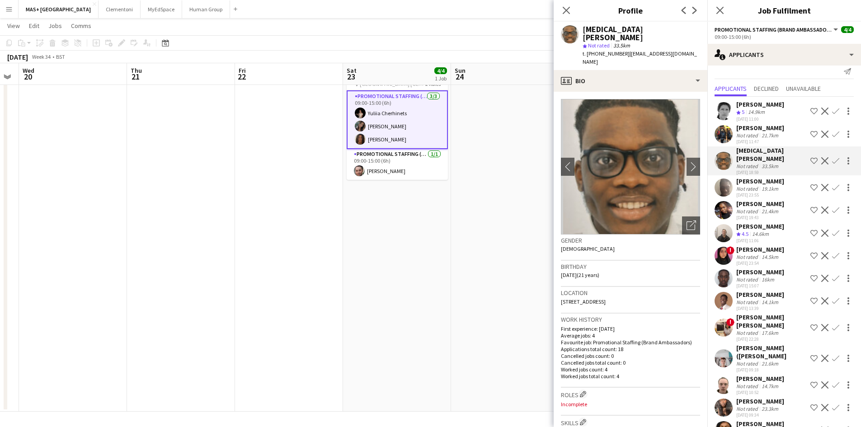
click at [747, 133] on div "Not rated" at bounding box center [747, 135] width 23 height 7
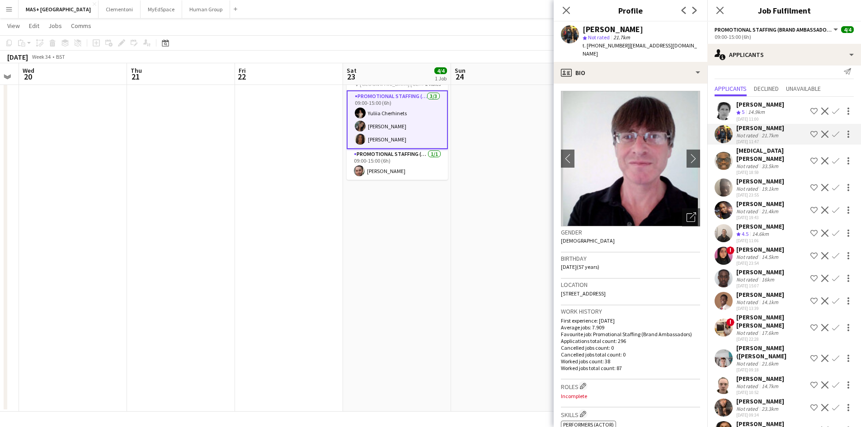
click at [735, 112] on div "[PERSON_NAME] Crew rating 5 14.9km [DATE] 11:00 Shortlist crew Decline Confirm" at bounding box center [784, 111] width 154 height 22
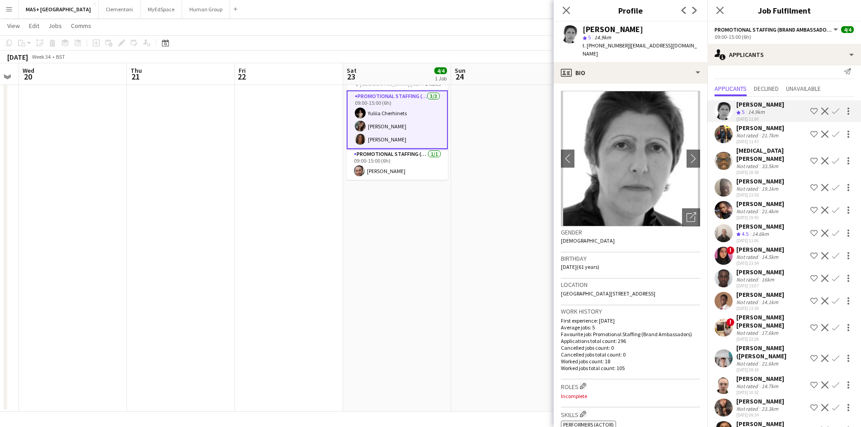
click at [749, 356] on div "[PERSON_NAME] ([PERSON_NAME]" at bounding box center [771, 352] width 70 height 16
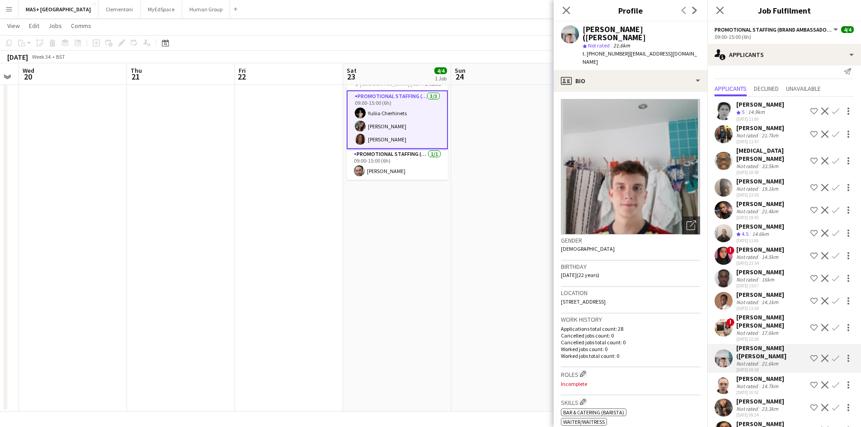
click at [360, 271] on app-date-cell "09:00-15:00 (6h) 4/4 MAS+ - Sampling Campaign pin [GEOGRAPHIC_DATA] [GEOGRAPHIC…" at bounding box center [397, 233] width 108 height 356
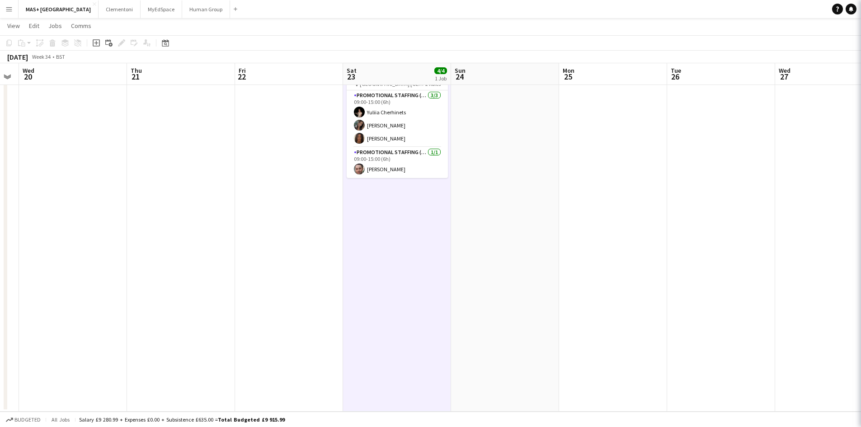
scroll to position [0, 0]
drag, startPoint x: 372, startPoint y: 251, endPoint x: 372, endPoint y: 310, distance: 59.6
click at [372, 310] on app-date-cell "09:00-15:00 (6h) 4/4 MAS+ - Sampling Campaign pin [GEOGRAPHIC_DATA] [GEOGRAPHIC…" at bounding box center [397, 233] width 108 height 356
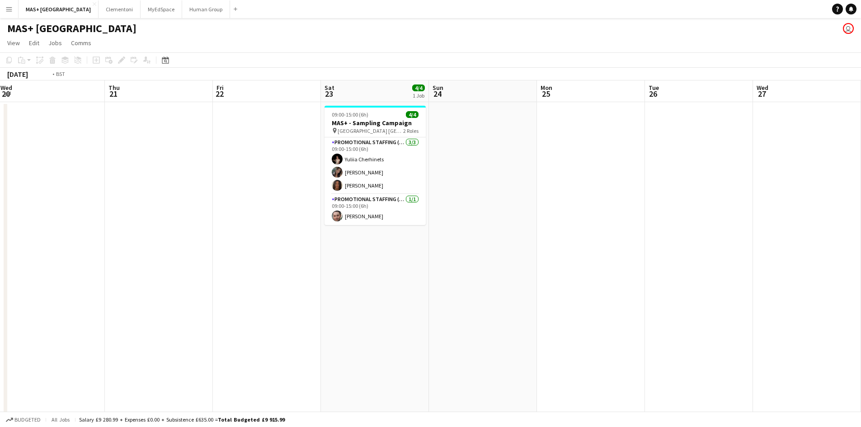
drag, startPoint x: 621, startPoint y: 290, endPoint x: 575, endPoint y: 284, distance: 46.5
click at [42, 244] on app-calendar-viewport "Mon 18 Tue 19 Wed 20 Thu 21 Fri 22 Sat 23 4/4 1 Job Sun 24 Mon 25 Tue 26 Wed 27…" at bounding box center [430, 269] width 861 height 378
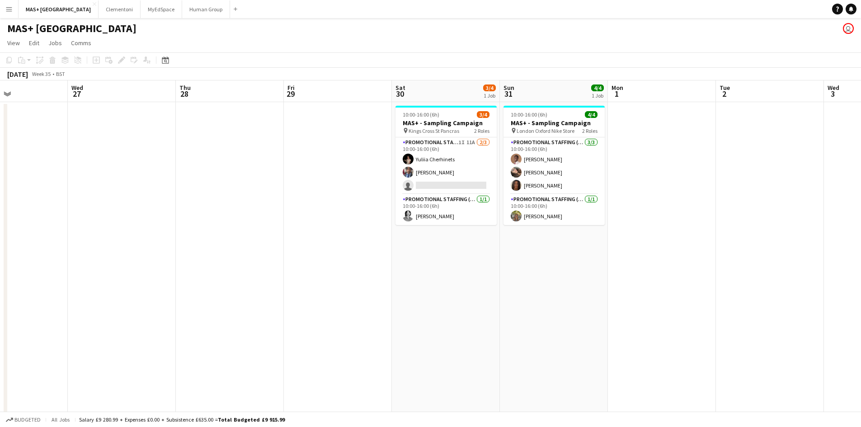
drag, startPoint x: 590, startPoint y: 284, endPoint x: 455, endPoint y: 273, distance: 135.1
click at [455, 273] on app-calendar-viewport "Sun 24 Mon 25 Tue 26 Wed 27 Thu 28 Fri 29 Sat 30 3/4 1 Job Sun 31 4/4 1 Job Mon…" at bounding box center [430, 269] width 861 height 378
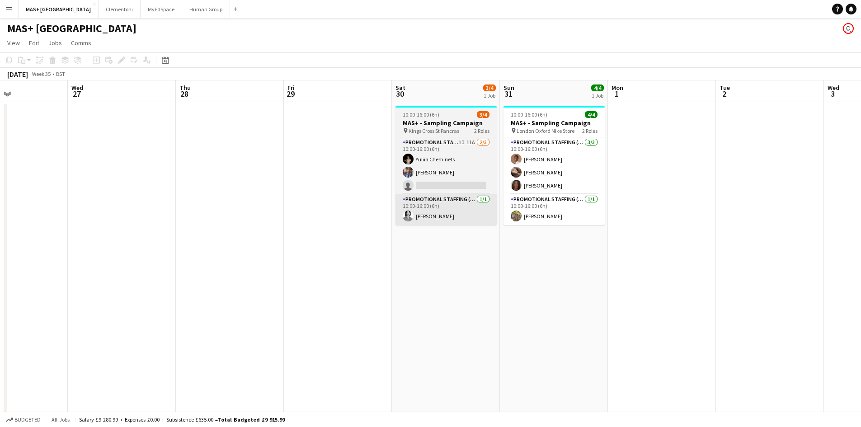
scroll to position [0, 263]
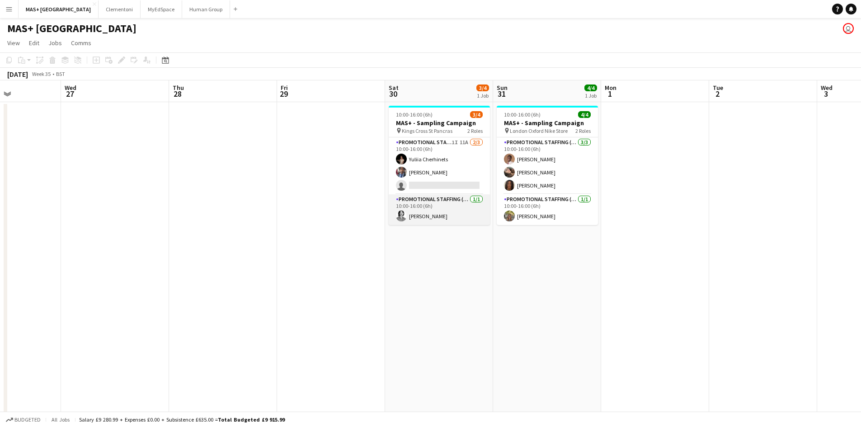
click at [447, 219] on app-card-role "Promotional Staffing (Team Leader) [DATE] 10:00-16:00 (6h) [PERSON_NAME]" at bounding box center [439, 209] width 101 height 31
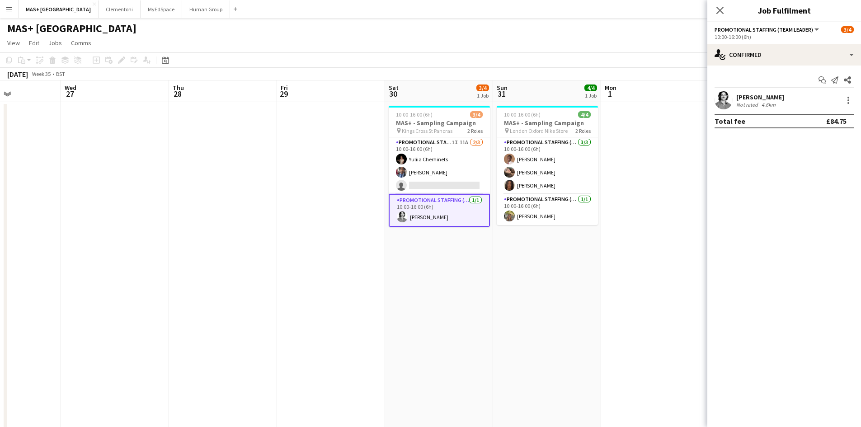
click at [746, 95] on div "[PERSON_NAME]" at bounding box center [760, 97] width 48 height 8
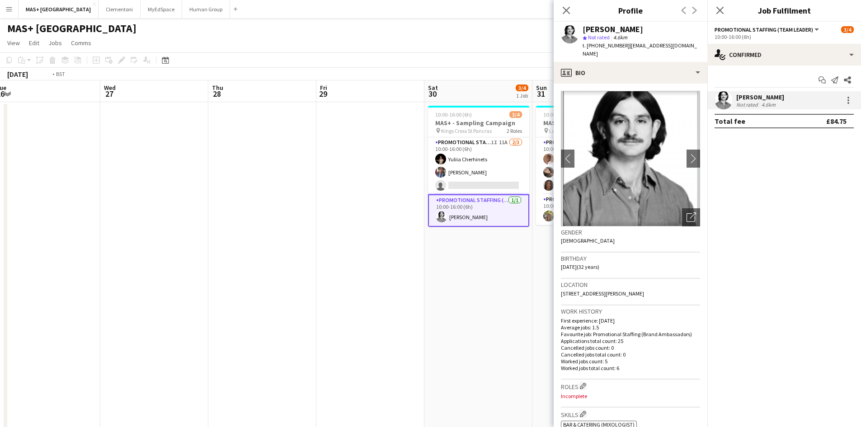
drag, startPoint x: 160, startPoint y: 230, endPoint x: 575, endPoint y: 242, distance: 414.9
click at [575, 242] on body "Menu Boards Boards Boards All jobs Status Workforce Workforce My Workforce Recr…" at bounding box center [430, 237] width 861 height 474
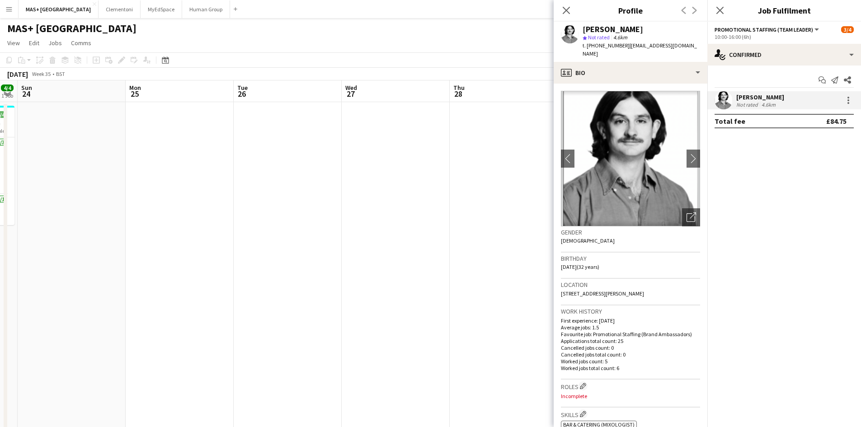
drag, startPoint x: 157, startPoint y: 235, endPoint x: 531, endPoint y: 235, distance: 373.6
click at [533, 235] on app-calendar-viewport "Thu 21 Fri 22 Sat 23 4/4 1 Job Sun 24 Mon 25 Tue 26 Wed 27 Thu 28 Fri 29 Sat 30…" at bounding box center [430, 269] width 861 height 378
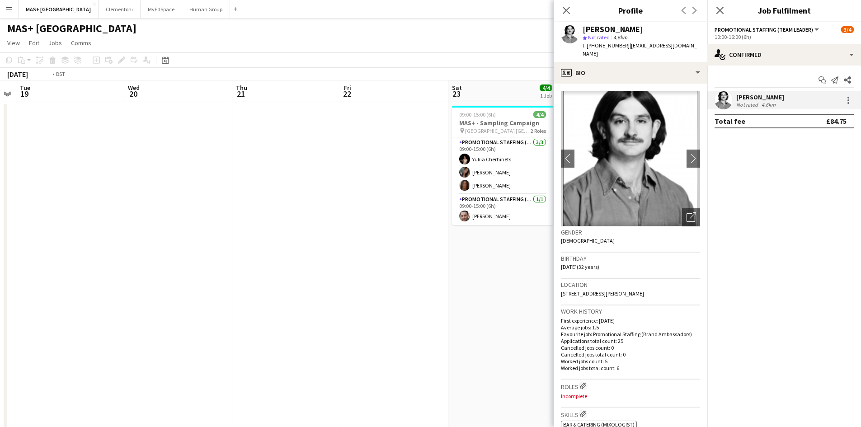
drag, startPoint x: 281, startPoint y: 239, endPoint x: 468, endPoint y: 244, distance: 187.1
click at [468, 244] on app-calendar-viewport "Sun 17 4/4 1 Job Mon 18 Tue 19 Wed 20 Thu 21 Fri 22 Sat 23 4/4 1 Job Sun 24 Mon…" at bounding box center [430, 269] width 861 height 378
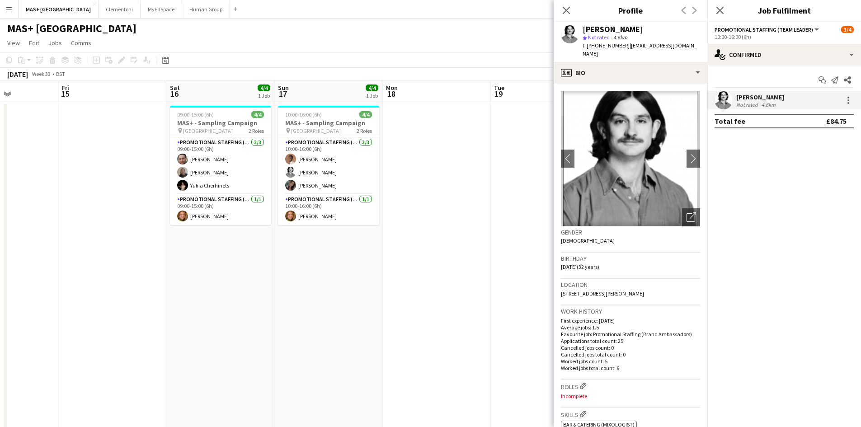
drag, startPoint x: 596, startPoint y: 284, endPoint x: 633, endPoint y: 284, distance: 37.0
click at [633, 284] on body "Menu Boards Boards Boards All jobs Status Workforce Workforce My Workforce Recr…" at bounding box center [430, 237] width 861 height 474
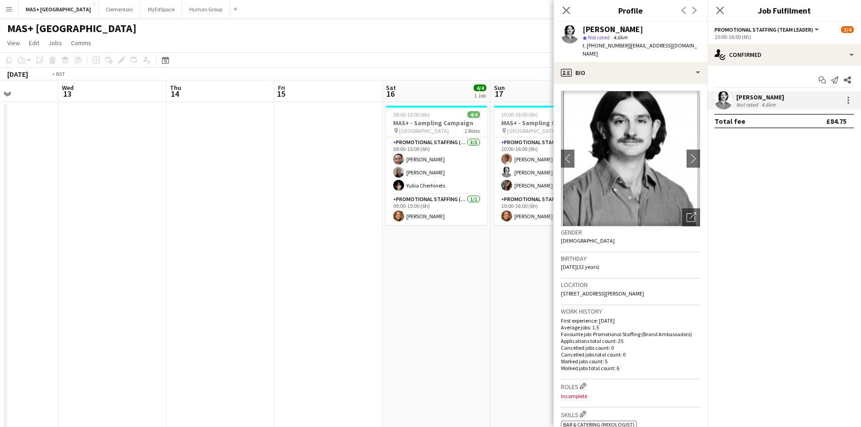
drag, startPoint x: 51, startPoint y: 281, endPoint x: 459, endPoint y: 304, distance: 409.1
click at [629, 318] on body "Menu Boards Boards Boards All jobs Status Workforce Workforce My Workforce Recr…" at bounding box center [430, 237] width 861 height 474
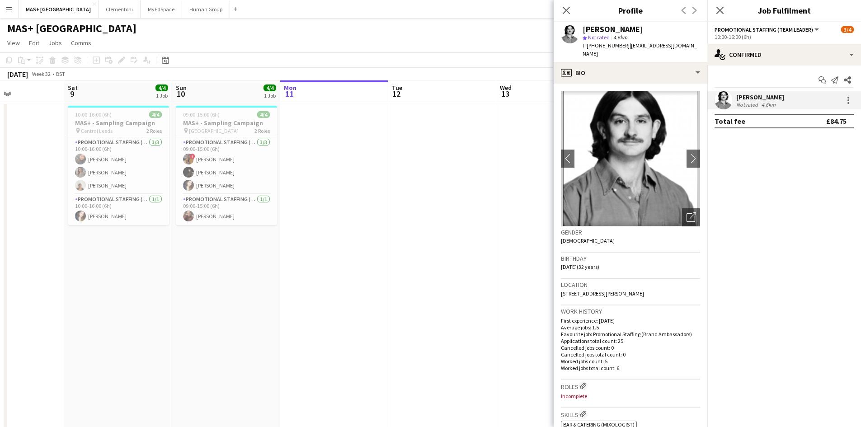
drag, startPoint x: 284, startPoint y: 298, endPoint x: 139, endPoint y: 274, distance: 147.4
click at [651, 306] on body "Menu Boards Boards Boards All jobs Status Workforce Workforce My Workforce Recr…" at bounding box center [430, 237] width 861 height 474
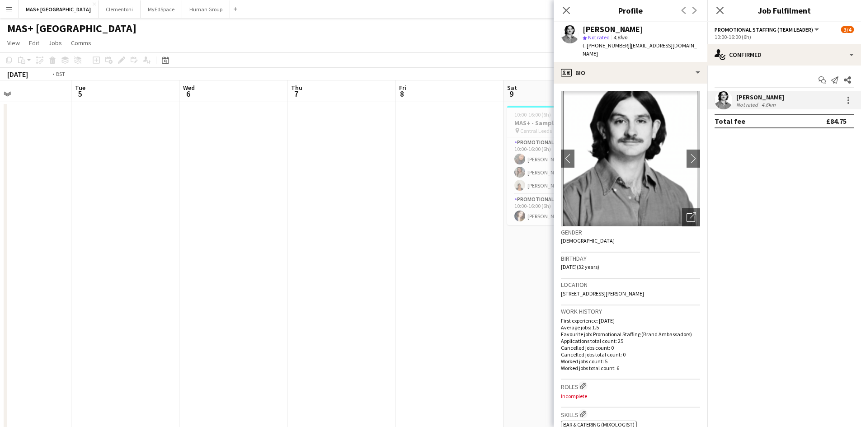
drag, startPoint x: 463, startPoint y: 281, endPoint x: 569, endPoint y: 286, distance: 106.3
click at [583, 282] on body "Menu Boards Boards Boards All jobs Status Workforce Workforce My Workforce Recr…" at bounding box center [430, 237] width 861 height 474
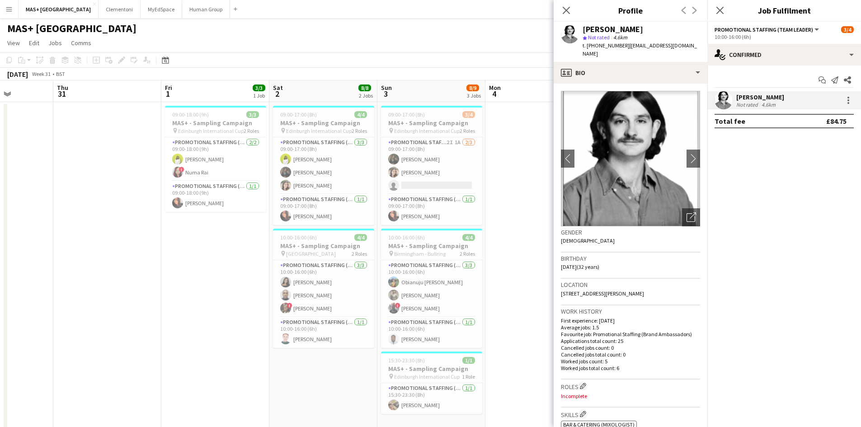
drag, startPoint x: 320, startPoint y: 253, endPoint x: 65, endPoint y: 233, distance: 256.0
click at [548, 281] on app-calendar-viewport "Mon 28 Tue 29 Wed 30 Thu 31 Fri 1 3/3 1 Job Sat 2 8/8 2 Jobs Sun 3 8/9 3 Jobs M…" at bounding box center [430, 269] width 861 height 378
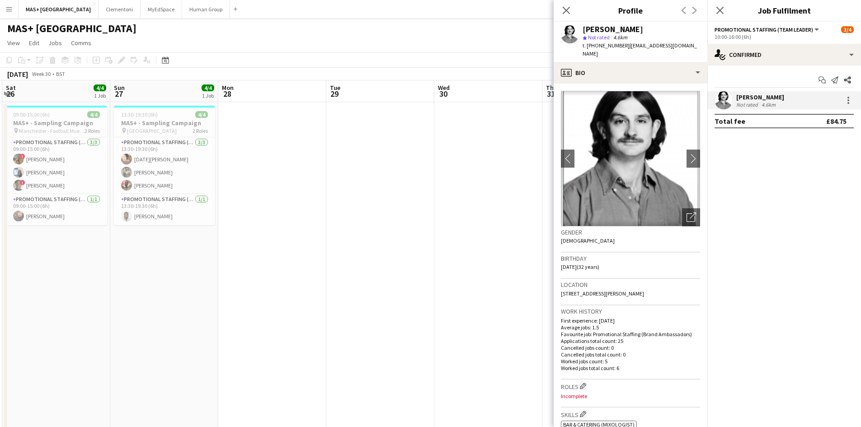
drag, startPoint x: 499, startPoint y: 272, endPoint x: 490, endPoint y: 275, distance: 9.7
click at [514, 274] on app-calendar-viewport "Wed 23 Thu 24 Fri 25 Sat 26 4/4 1 Job Sun 27 4/4 1 Job Mon 28 Tue 29 Wed 30 Thu…" at bounding box center [430, 269] width 861 height 378
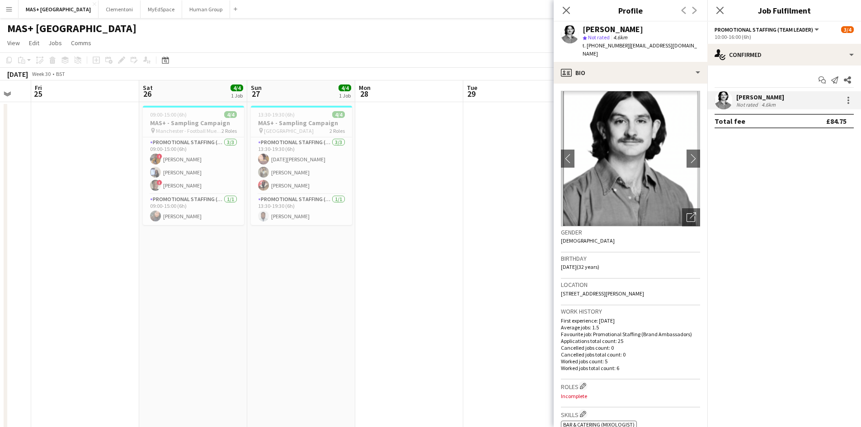
drag, startPoint x: 495, startPoint y: 253, endPoint x: 557, endPoint y: 259, distance: 63.1
click at [556, 259] on body "Menu Boards Boards Boards All jobs Status Workforce Workforce My Workforce Recr…" at bounding box center [430, 237] width 861 height 474
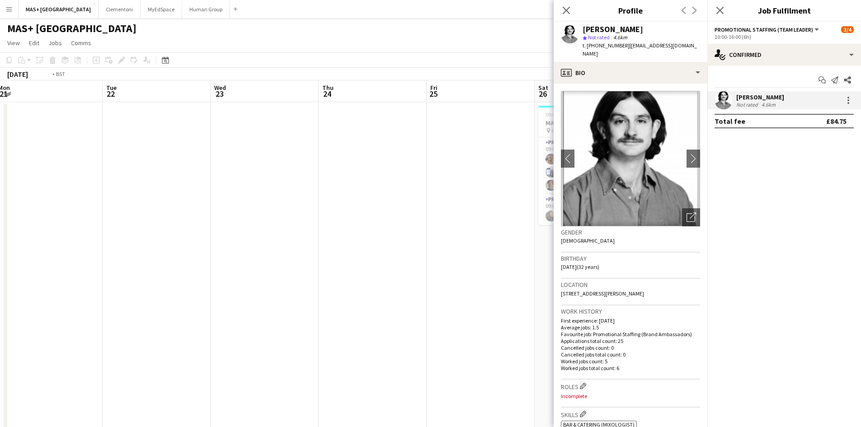
drag, startPoint x: 220, startPoint y: 247, endPoint x: 511, endPoint y: 273, distance: 291.2
click at [483, 268] on app-calendar-viewport "Sat 19 3/4 1 Job Sun 20 4/4 1 Job Mon 21 Tue 22 Wed 23 Thu 24 Fri 25 Sat 26 4/4…" at bounding box center [430, 269] width 861 height 378
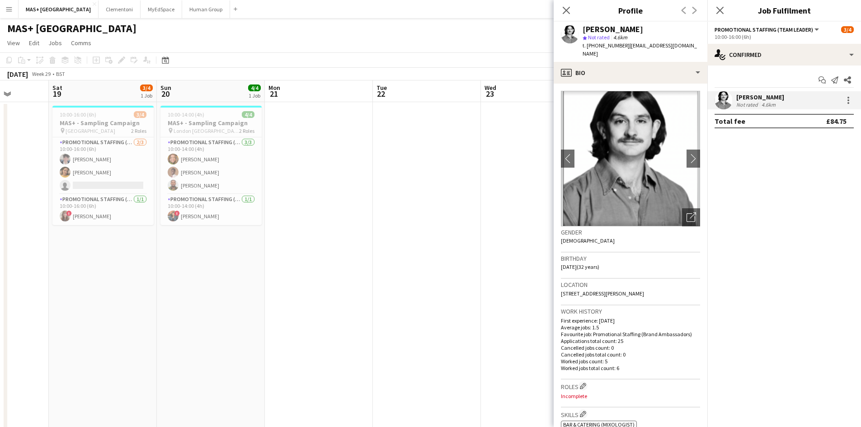
click at [503, 292] on app-calendar-viewport "Wed 16 4/4 1 Job Thu 17 Fri 18 Sat 19 3/4 1 Job Sun 20 4/4 1 Job Mon 21 Tue 22 …" at bounding box center [430, 269] width 861 height 378
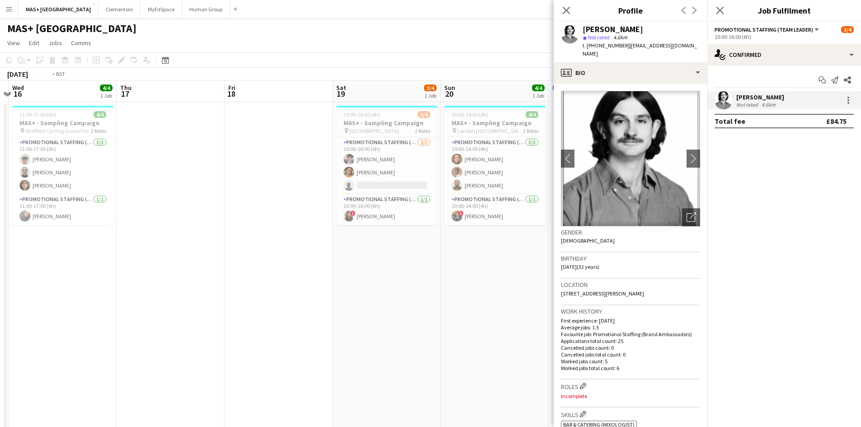
drag, startPoint x: 269, startPoint y: 282, endPoint x: 365, endPoint y: 286, distance: 96.8
click at [512, 295] on app-calendar-viewport "Mon 14 Tue 15 Wed 16 4/4 1 Job Thu 17 Fri 18 Sat 19 3/4 1 Job Sun 20 4/4 1 Job …" at bounding box center [430, 269] width 861 height 378
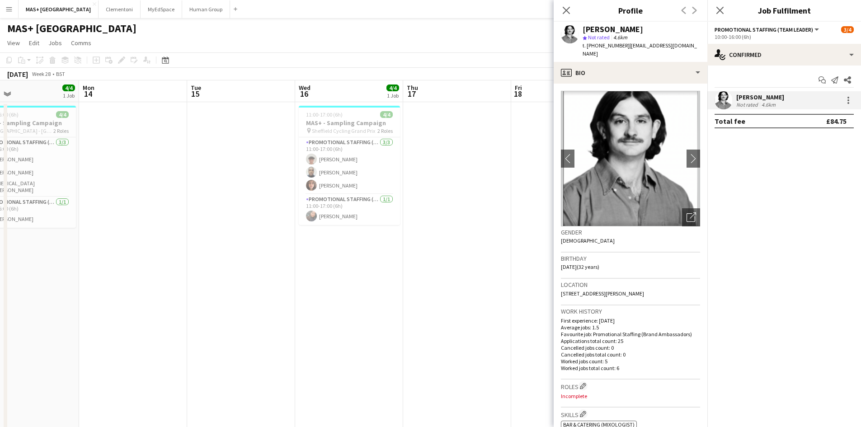
drag, startPoint x: 355, startPoint y: 281, endPoint x: 341, endPoint y: 279, distance: 13.7
click at [429, 290] on div "Fri 11 Sat 12 4/4 1 Job Sun 13 4/4 1 Job Mon 14 Tue 15 Wed 16 4/4 1 Job Thu 17 …" at bounding box center [430, 269] width 861 height 378
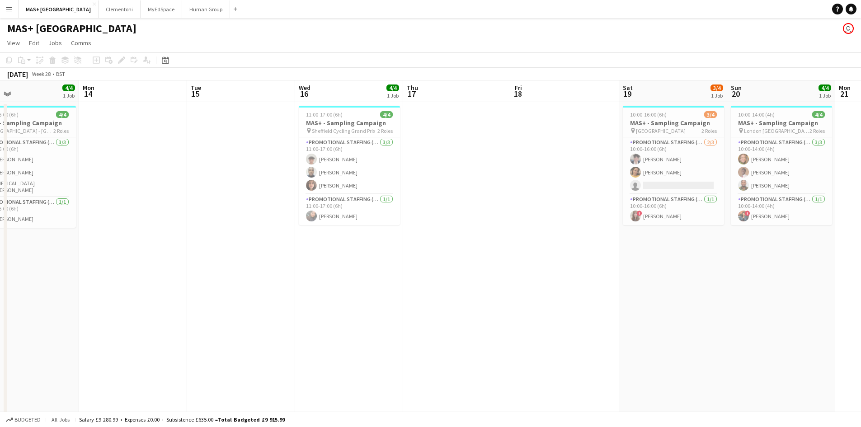
drag, startPoint x: 273, startPoint y: 294, endPoint x: 866, endPoint y: 308, distance: 593.3
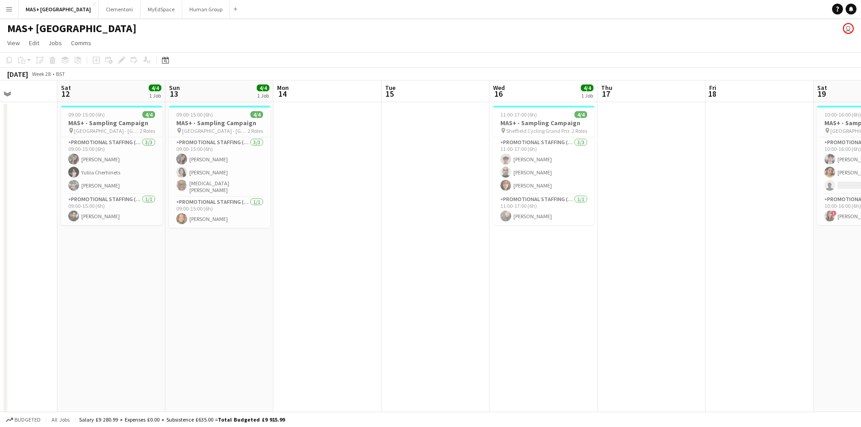
click at [861, 308] on html "Menu Boards Boards Boards All jobs Status Workforce Workforce My Workforce Recr…" at bounding box center [430, 237] width 861 height 474
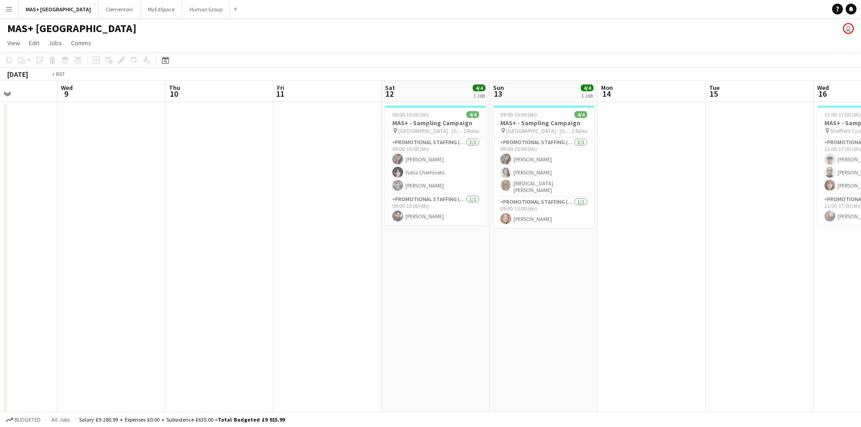
click at [768, 320] on app-calendar-viewport "Sun 6 Mon 7 Tue 8 Wed 9 Thu 10 Fri 11 Sat 12 4/4 1 Job Sun 13 4/4 1 Job Mon 14 …" at bounding box center [430, 269] width 861 height 378
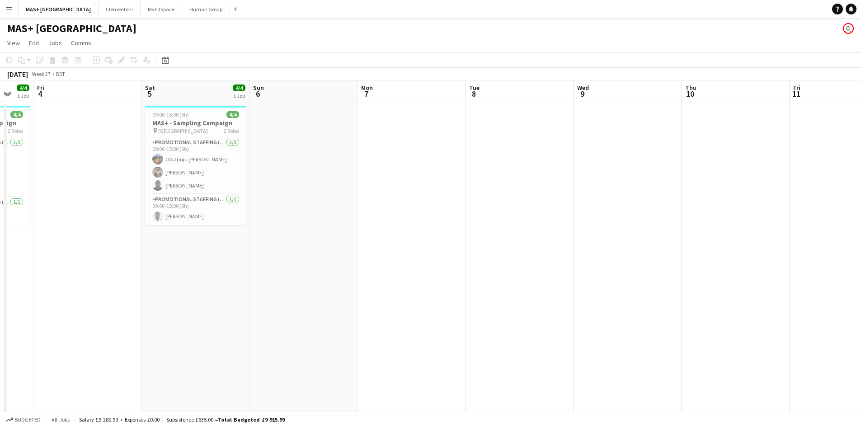
drag, startPoint x: 422, startPoint y: 300, endPoint x: 728, endPoint y: 306, distance: 306.3
click at [843, 308] on app-calendar-viewport "Wed 2 Thu 3 4/4 1 Job Fri 4 Sat 5 4/4 1 Job Sun 6 Mon 7 Tue 8 Wed 9 Thu 10 Fri …" at bounding box center [430, 269] width 861 height 378
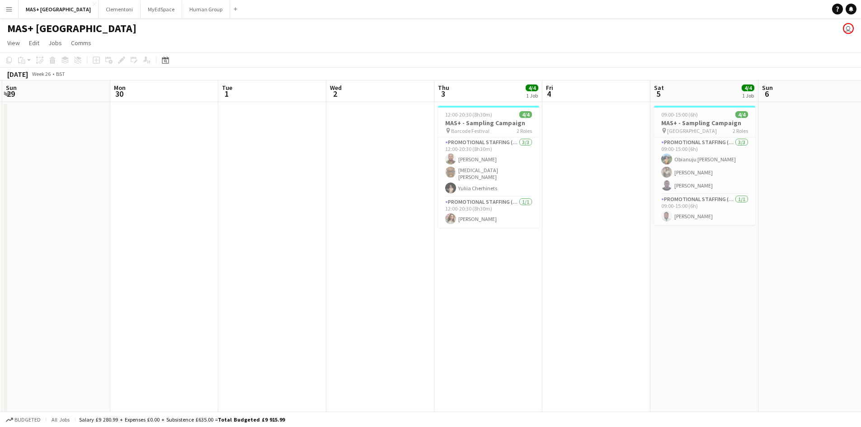
scroll to position [0, 308]
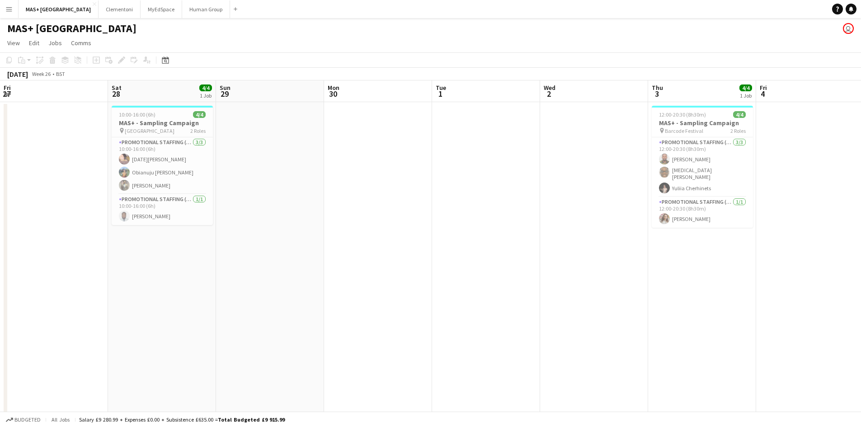
drag, startPoint x: 376, startPoint y: 284, endPoint x: 783, endPoint y: 282, distance: 407.1
click at [861, 291] on html "Menu Boards Boards Boards All jobs Status Workforce Workforce My Workforce Recr…" at bounding box center [430, 237] width 861 height 474
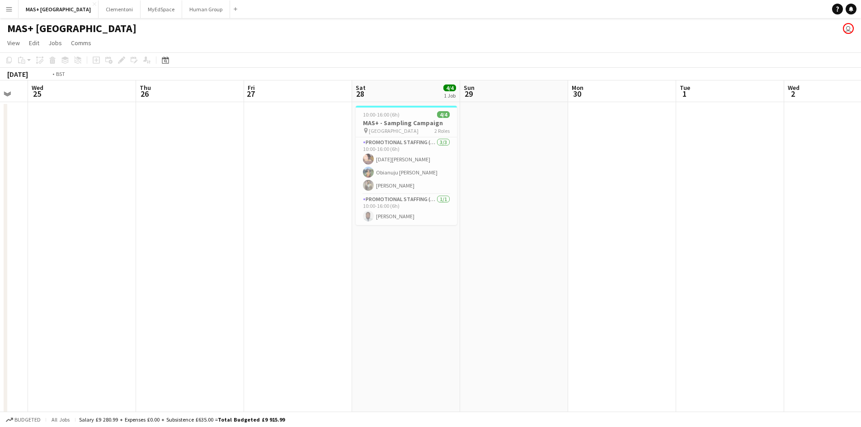
drag, startPoint x: 281, startPoint y: 280, endPoint x: 853, endPoint y: 280, distance: 571.9
click at [861, 280] on html "Menu Boards Boards Boards All jobs Status Workforce Workforce My Workforce Recr…" at bounding box center [430, 237] width 861 height 474
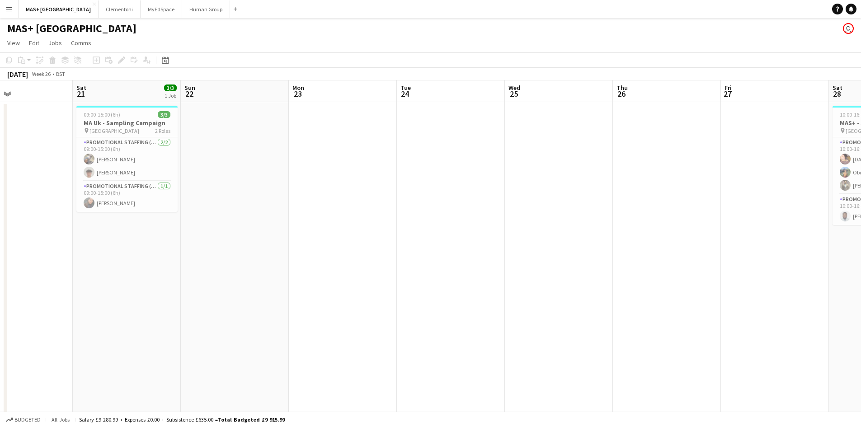
drag, startPoint x: 267, startPoint y: 254, endPoint x: 644, endPoint y: 254, distance: 376.8
click at [643, 254] on app-calendar-viewport "Wed 18 Thu 19 Fri 20 Sat 21 3/3 1 Job Sun 22 Mon 23 Tue 24 Wed 25 Thu 26 Fri 27…" at bounding box center [430, 269] width 861 height 378
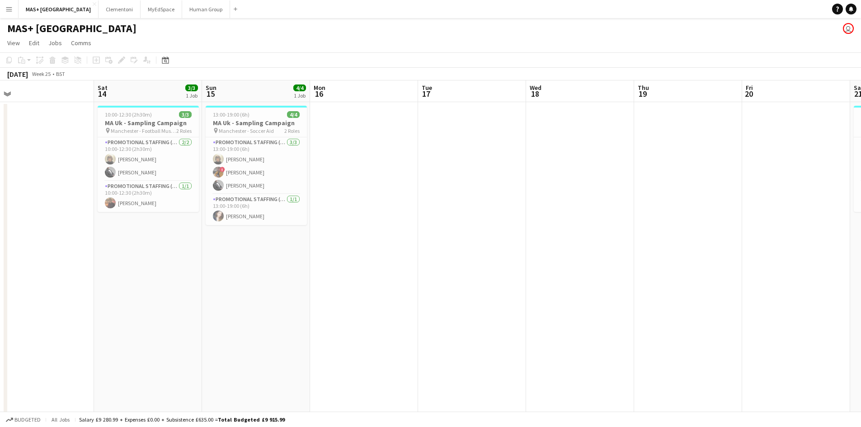
drag, startPoint x: 339, startPoint y: 232, endPoint x: 776, endPoint y: 261, distance: 438.3
click at [776, 261] on app-calendar-viewport "Wed 11 Thu 12 Fri 13 Sat 14 3/3 1 Job Sun 15 4/4 1 Job Mon 16 Tue 17 Wed 18 Thu…" at bounding box center [430, 269] width 861 height 378
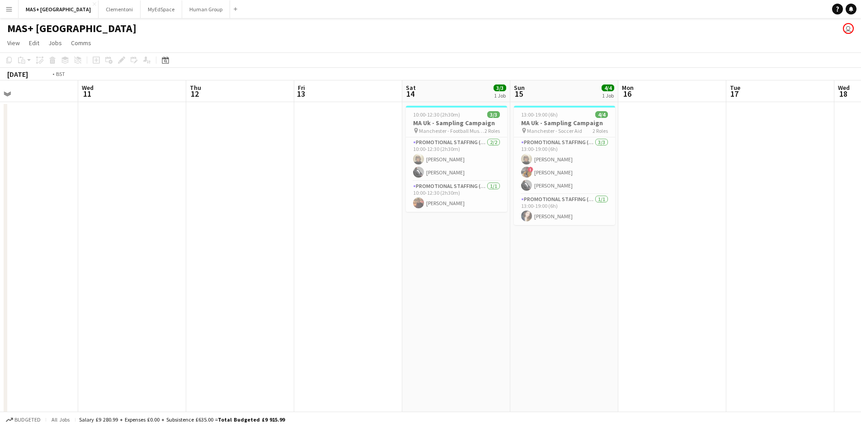
drag, startPoint x: 331, startPoint y: 223, endPoint x: 798, endPoint y: 262, distance: 468.8
click at [861, 262] on html "Menu Boards Boards Boards All jobs Status Workforce Workforce My Workforce Recr…" at bounding box center [430, 237] width 861 height 474
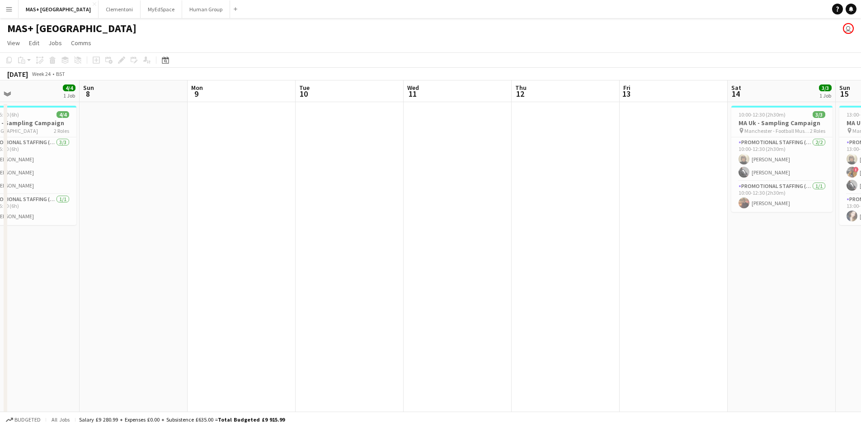
drag, startPoint x: 389, startPoint y: 275, endPoint x: 841, endPoint y: 289, distance: 452.0
click at [841, 289] on app-calendar-viewport "Thu 5 Fri 6 4/4 1 Job Sat 7 4/4 1 Job Sun 8 Mon 9 Tue 10 Wed 11 Thu 12 Fri 13 S…" at bounding box center [430, 269] width 861 height 378
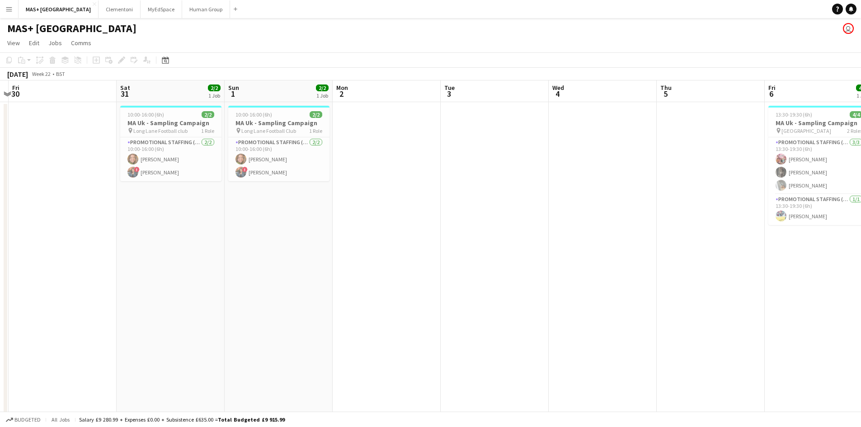
drag
click at [743, 270] on app-calendar-viewport "Wed 28 Thu 29 Fri 30 Sat 31 2/2 1 Job Sun 1 2/2 1 Job Mon 2 Tue 3 Wed 4 Thu 5 F…" at bounding box center [430, 269] width 861 height 378
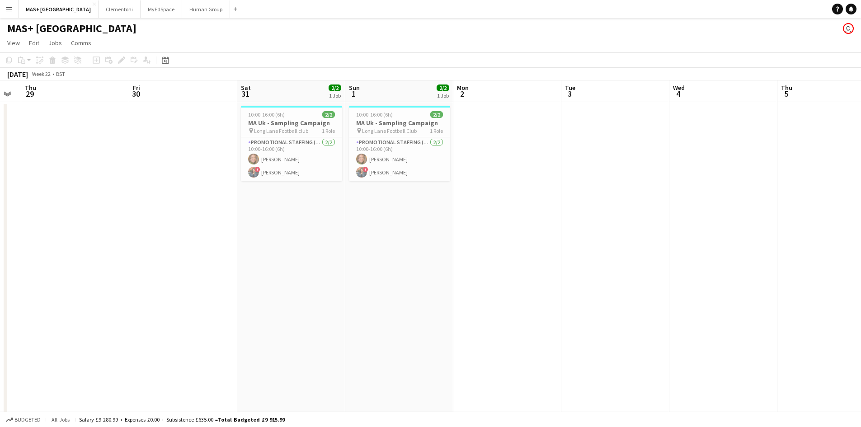
click at [651, 272] on app-calendar-viewport "Tue 27 Wed 28 Thu 29 Fri 30 Sat 31 2/2 1 Job Sun 1 2/2 1 Job Mon 2 Tue 3 Wed 4 …" at bounding box center [430, 269] width 861 height 378
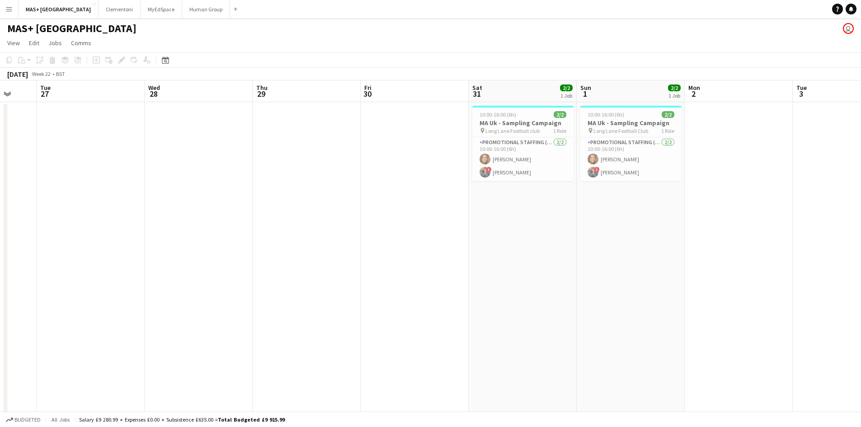
click at [628, 311] on app-date-cell "10:00-16:00 (6h) 2/2 MA Uk - Sampling Campaign pin Long Lane Football Club 1 Ro…" at bounding box center [630, 280] width 108 height 356
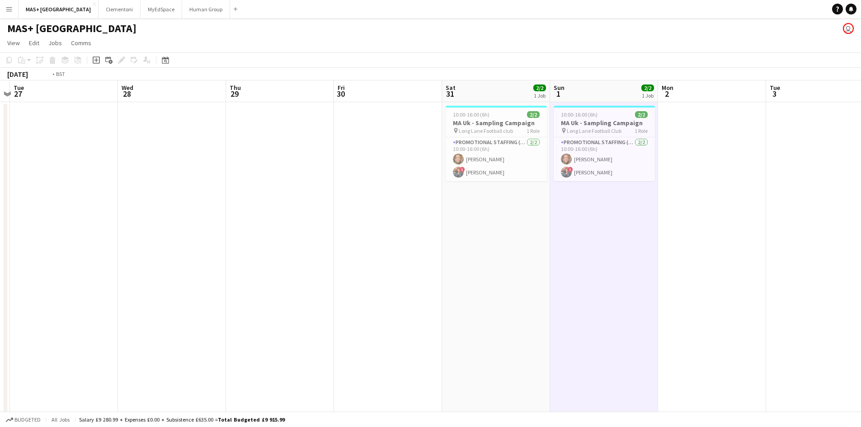
click at [698, 282] on app-calendar-viewport "Sat 24 4/4 1 Job Sun 25 4/4 1 Job Mon 26 Tue 27 Wed 28 Thu 29 Fri 30 Sat 31 2/2…" at bounding box center [430, 269] width 861 height 378
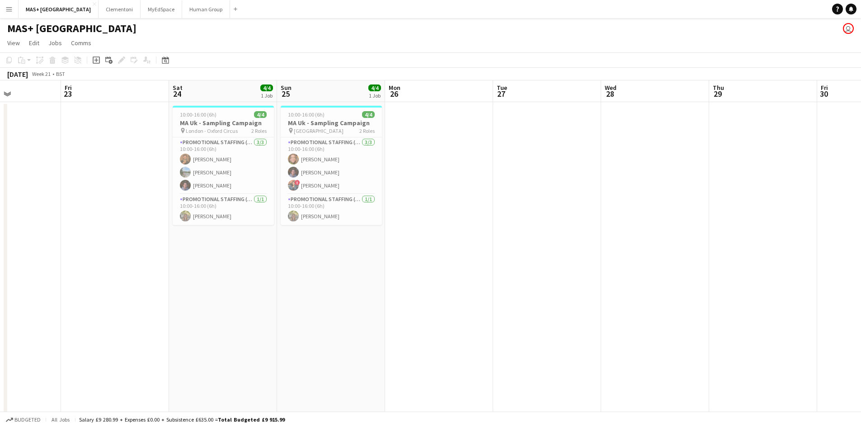
scroll to position [0, 286]
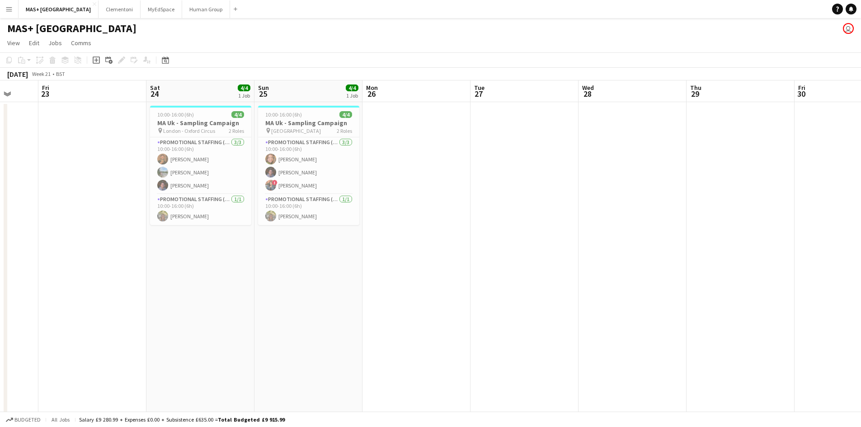
click at [437, 269] on app-calendar-viewport "Tue 20 Wed 21 Thu 22 Fri 23 Sat 24 4/4 1 Job Sun 25 4/4 1 Job Mon 26 Tue 27 Wed…" at bounding box center [430, 269] width 861 height 378
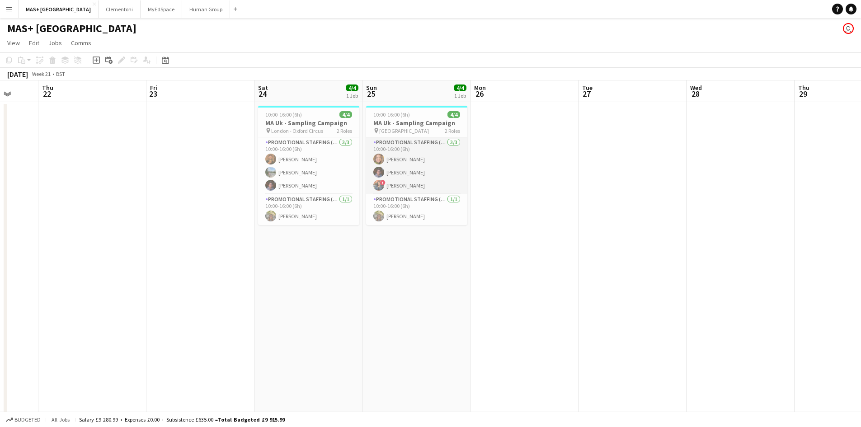
click at [396, 192] on app-card-role "Promotional Staffing (Brand Ambassadors) [DATE] 10:00-16:00 (6h) [PERSON_NAME] …" at bounding box center [416, 165] width 101 height 57
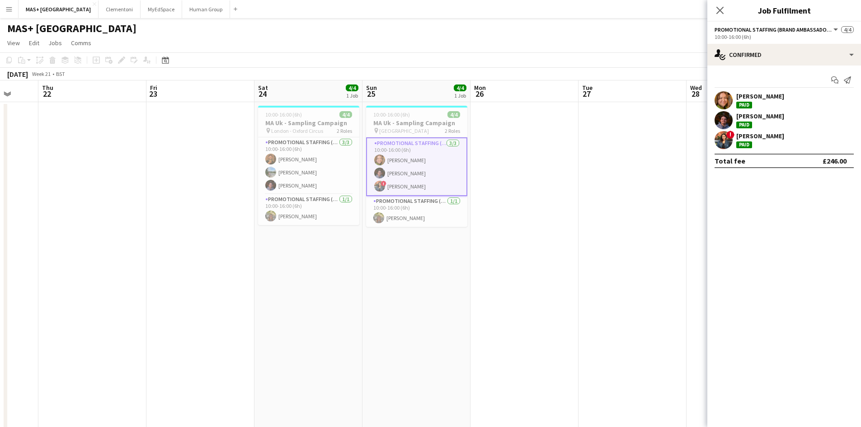
click at [250, 169] on app-date-cell at bounding box center [200, 280] width 108 height 356
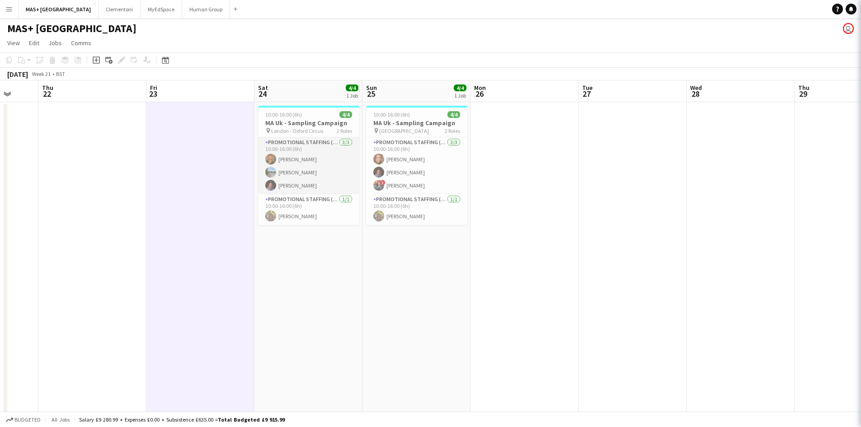
click at [282, 169] on app-card-role "Promotional Staffing (Brand Ambassadors) [DATE] 10:00-16:00 (6h) [PERSON_NAME] …" at bounding box center [308, 165] width 101 height 57
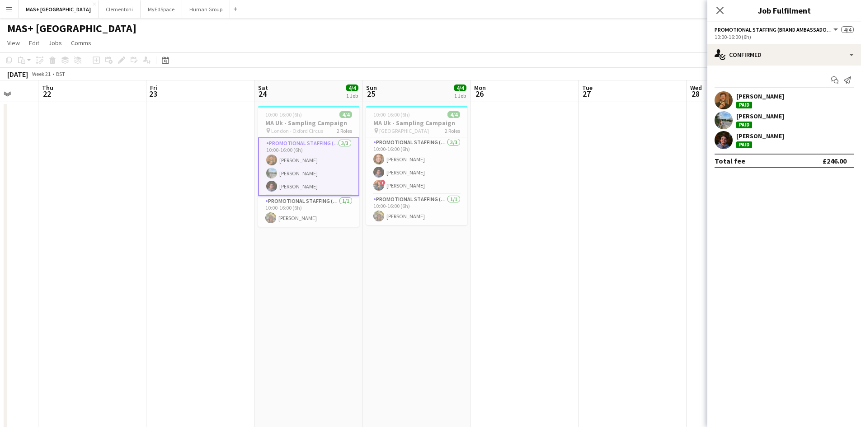
click at [756, 96] on div "[PERSON_NAME]" at bounding box center [760, 96] width 48 height 8
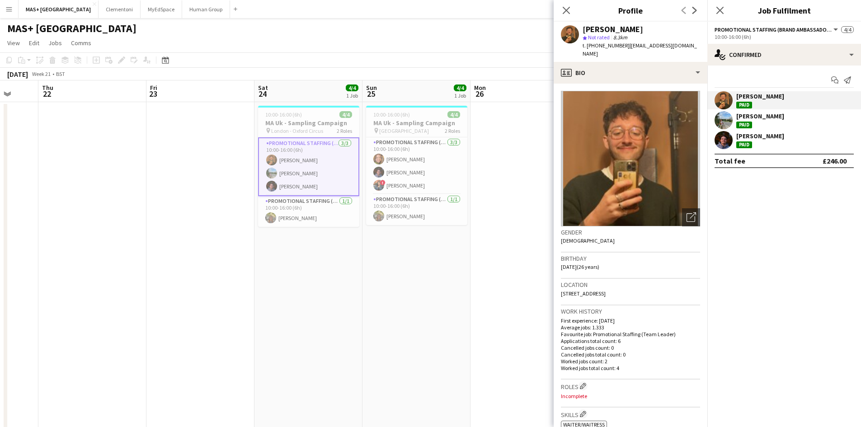
click at [473, 346] on app-date-cell at bounding box center [524, 280] width 108 height 356
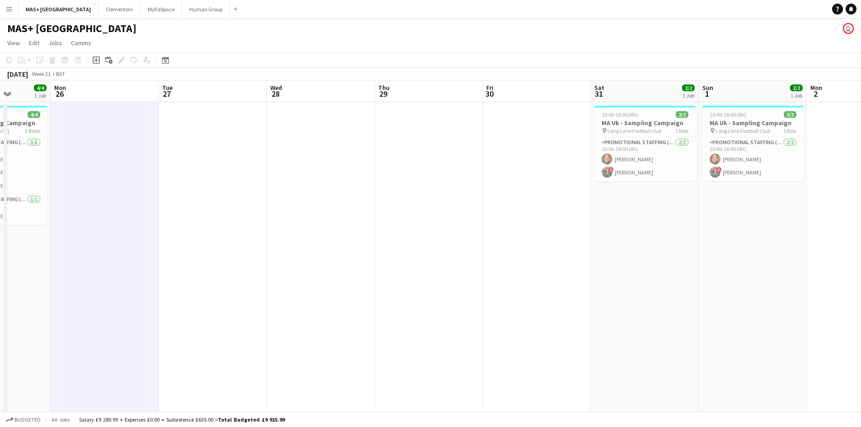
drag, startPoint x: 259, startPoint y: 325, endPoint x: 240, endPoint y: 327, distance: 18.6
click at [240, 327] on app-calendar-viewport "Fri 23 Sat 24 4/4 1 Job Sun 25 4/4 1 Job Mon 26 Tue 27 Wed 28 Thu 29 Fri 30 Sat…" at bounding box center [430, 269] width 861 height 378
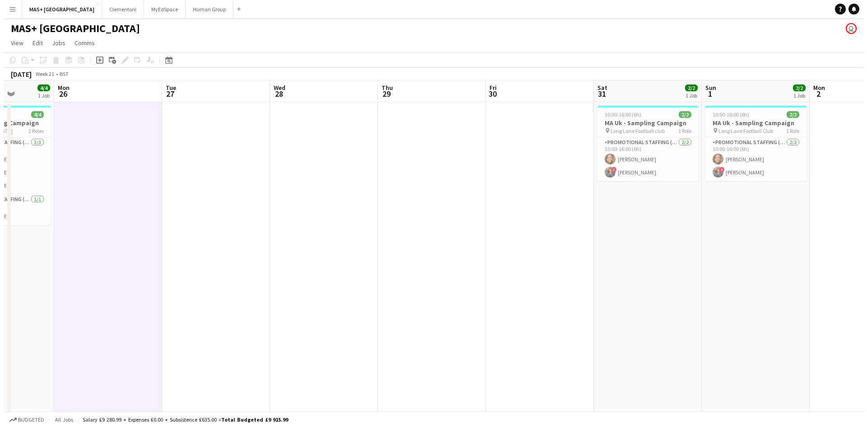
scroll to position [0, 275]
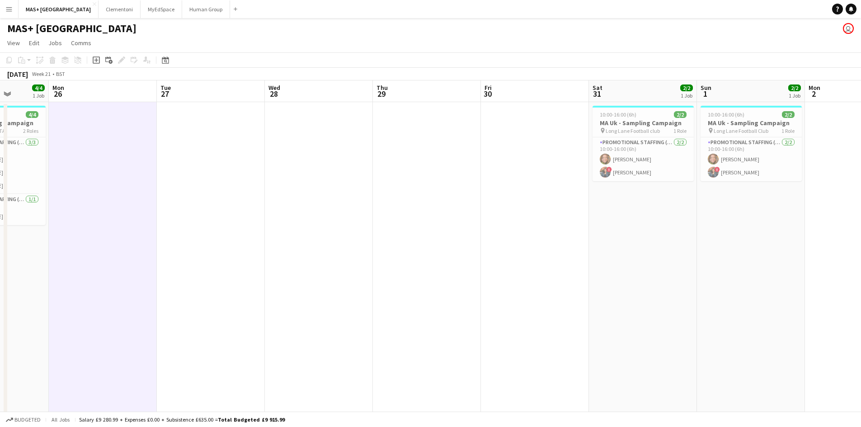
click at [10, 9] on app-icon "Menu" at bounding box center [8, 8] width 7 height 7
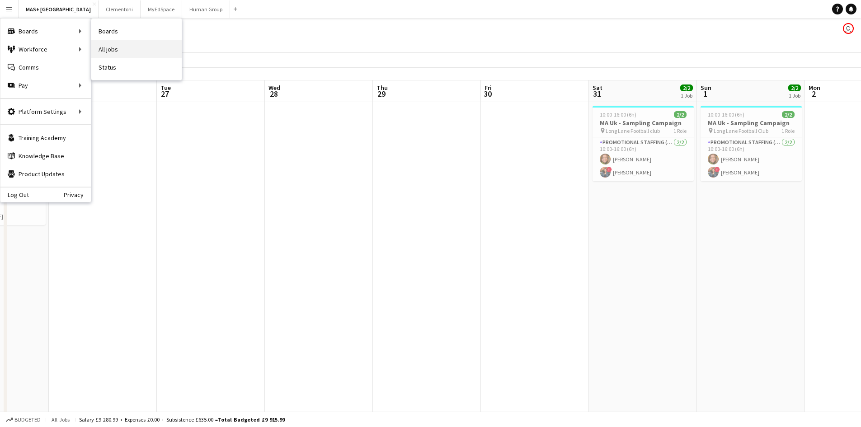
click at [101, 52] on link "All jobs" at bounding box center [136, 49] width 90 height 18
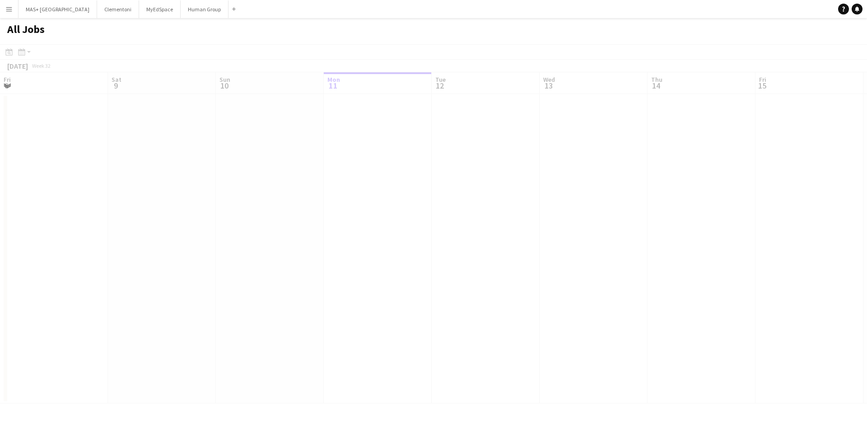
scroll to position [0, 216]
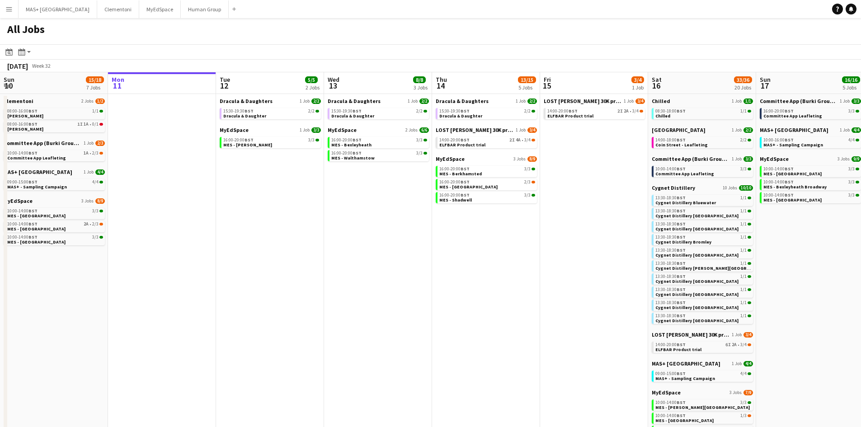
click at [9, 12] on app-icon "Menu" at bounding box center [8, 8] width 7 height 7
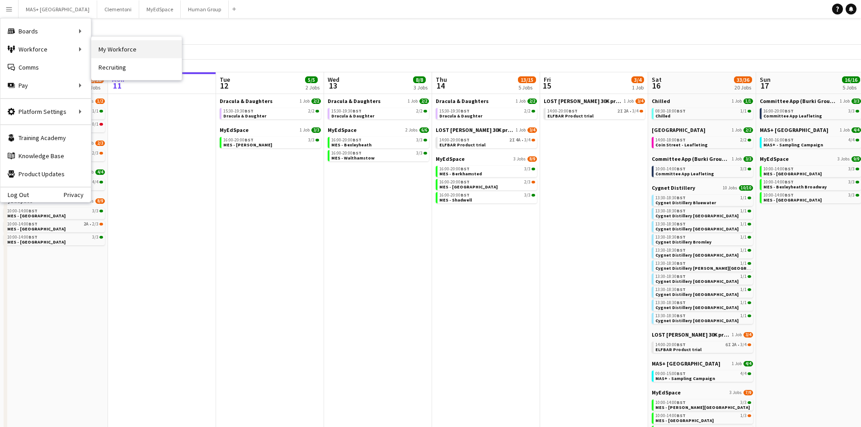
click at [135, 48] on link "My Workforce" at bounding box center [136, 49] width 90 height 18
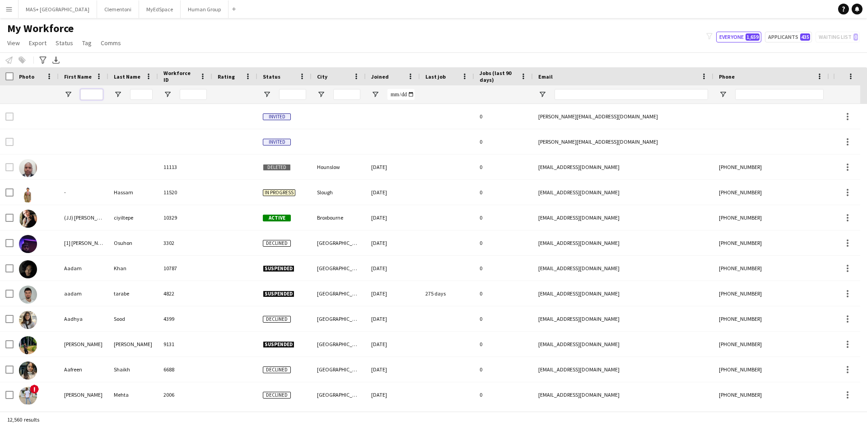
click at [85, 95] on input "First Name Filter Input" at bounding box center [91, 94] width 23 height 11
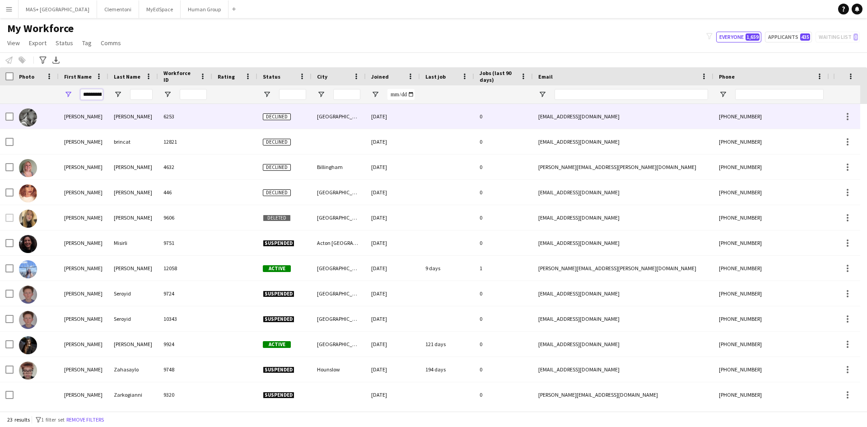
scroll to position [0, 5]
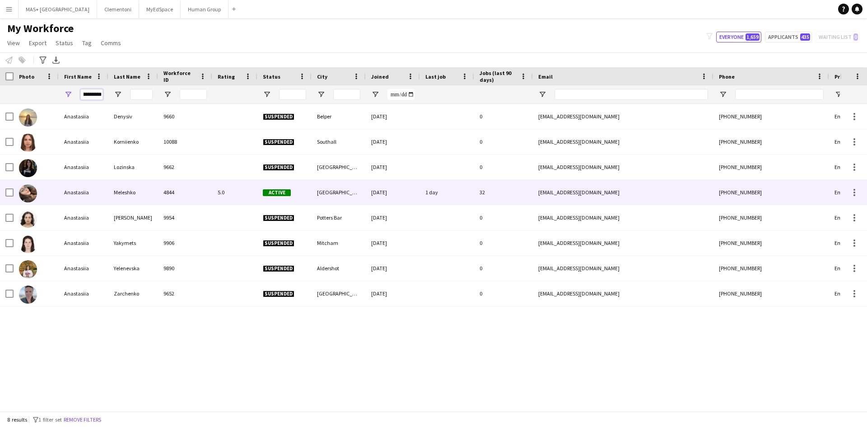
type input "**********"
click at [79, 192] on div "Anastasiia" at bounding box center [84, 192] width 50 height 25
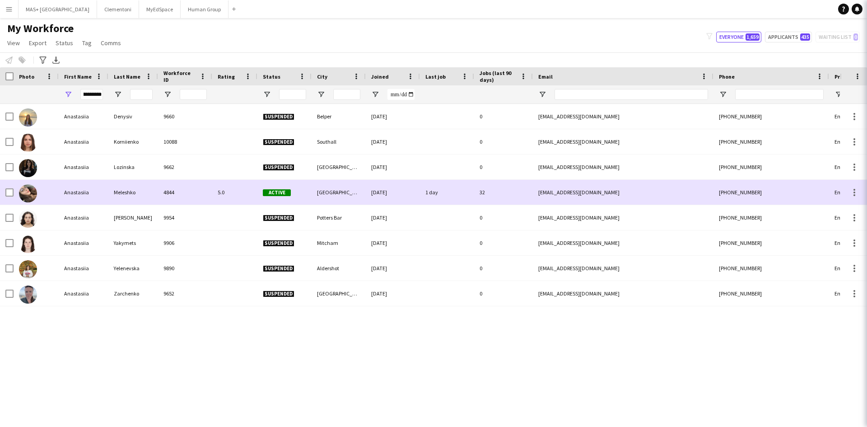
scroll to position [0, 0]
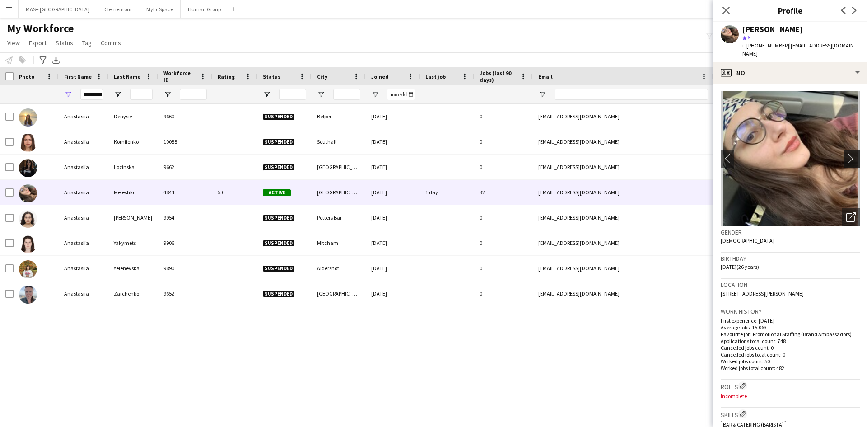
click at [847, 154] on app-icon "chevron-right" at bounding box center [854, 158] width 14 height 9
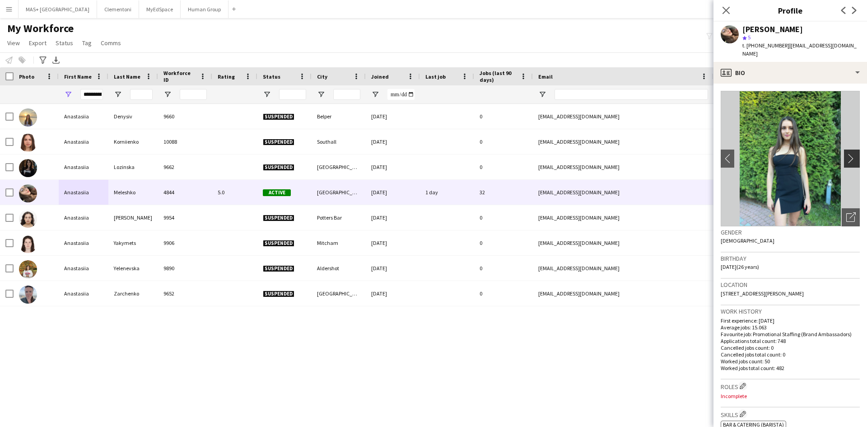
click at [849, 154] on app-icon "chevron-right" at bounding box center [854, 158] width 14 height 9
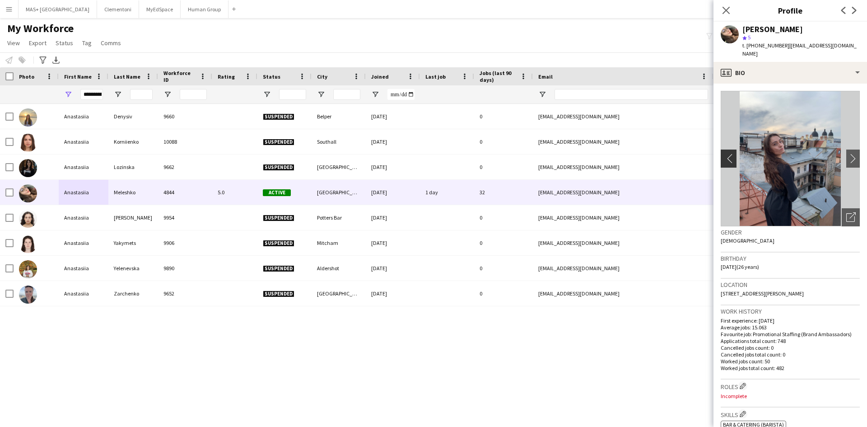
click at [727, 155] on button "chevron-left" at bounding box center [728, 159] width 18 height 18
